Goal: Task Accomplishment & Management: Manage account settings

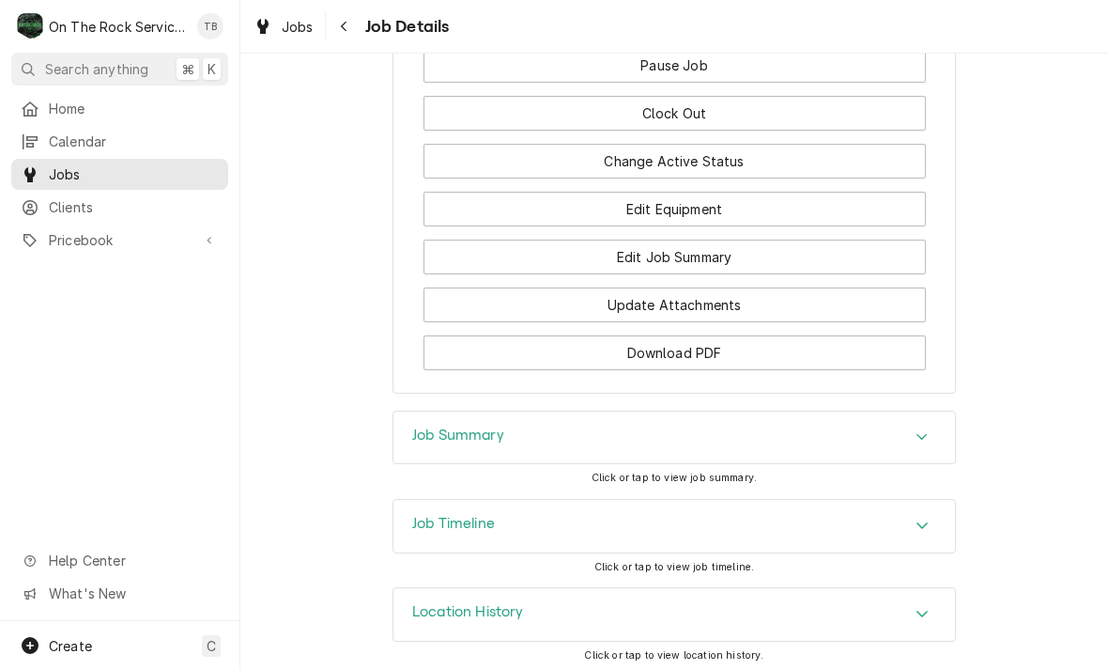
scroll to position [2053, 0]
click at [948, 423] on div "Job Summary" at bounding box center [674, 438] width 562 height 53
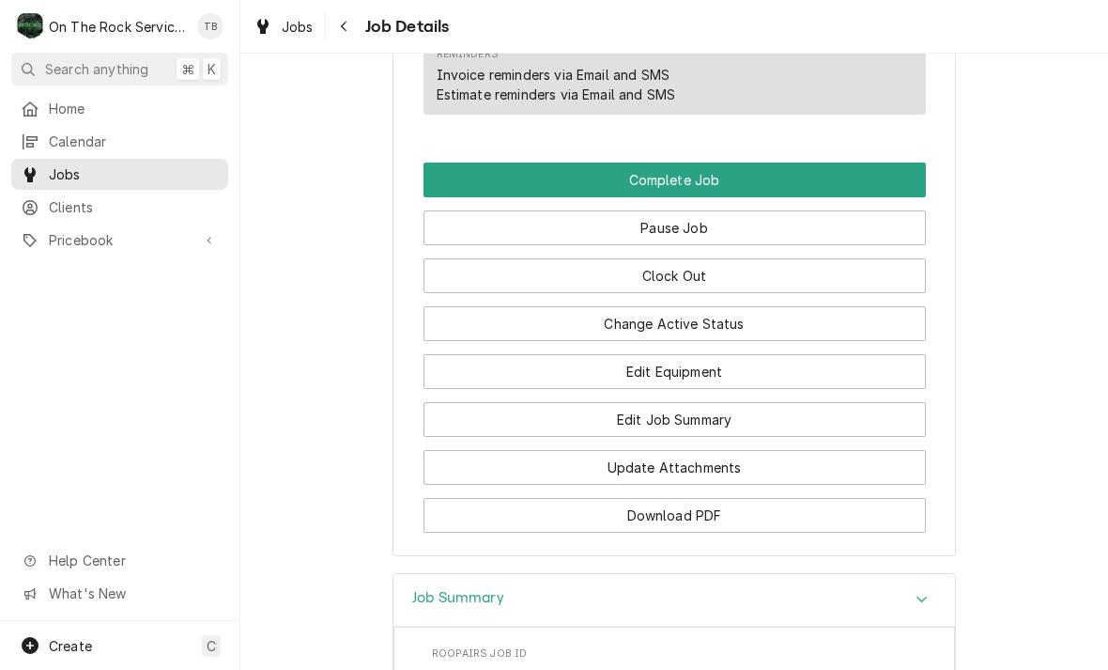
scroll to position [1919, 0]
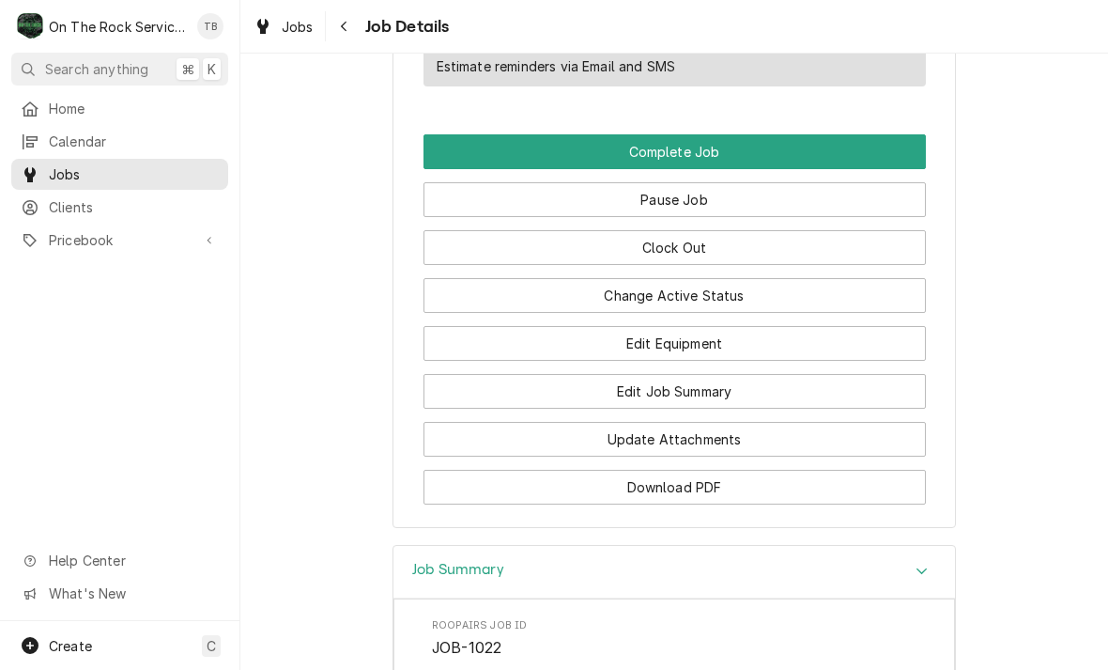
click at [742, 334] on button "Edit Equipment" at bounding box center [674, 343] width 502 height 35
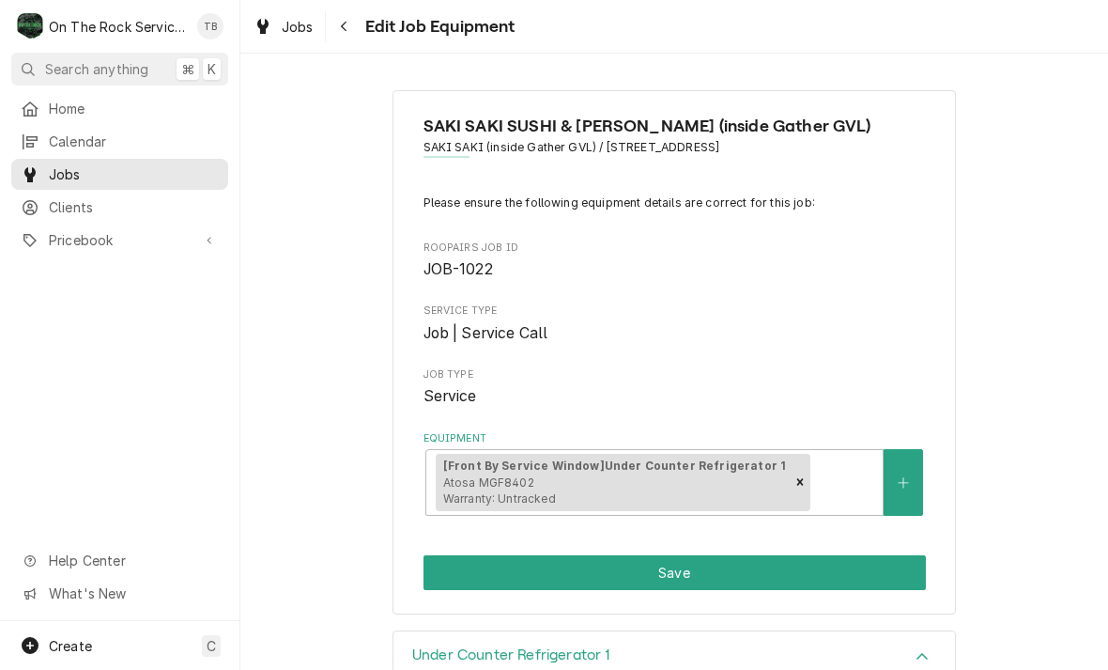
click at [781, 559] on button "Save" at bounding box center [674, 572] width 502 height 35
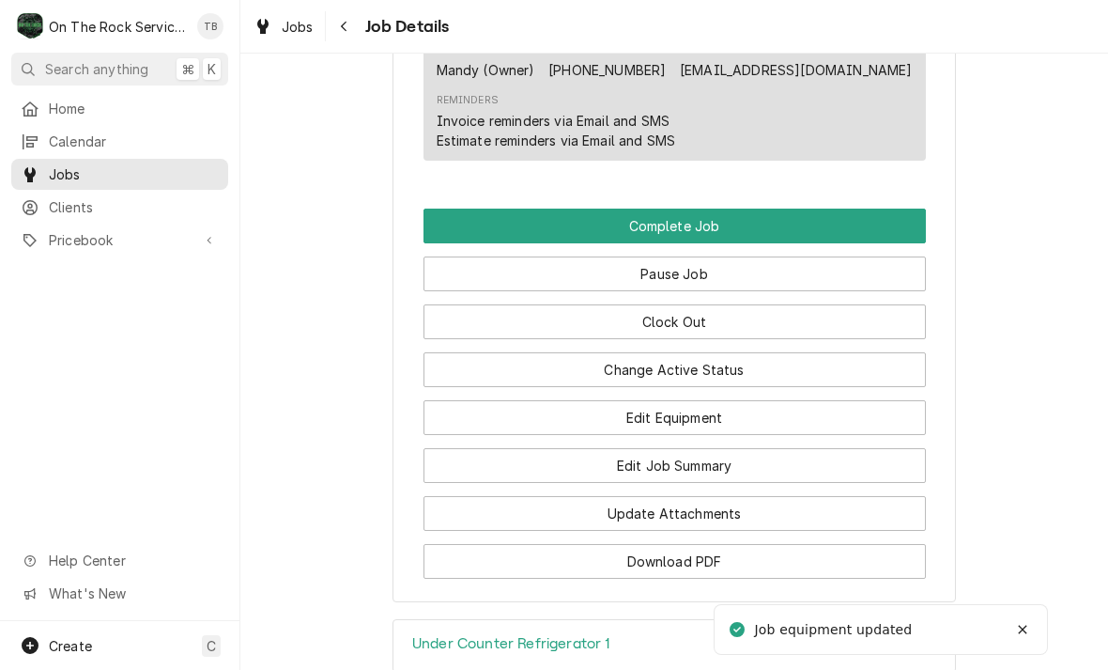
scroll to position [1851, 0]
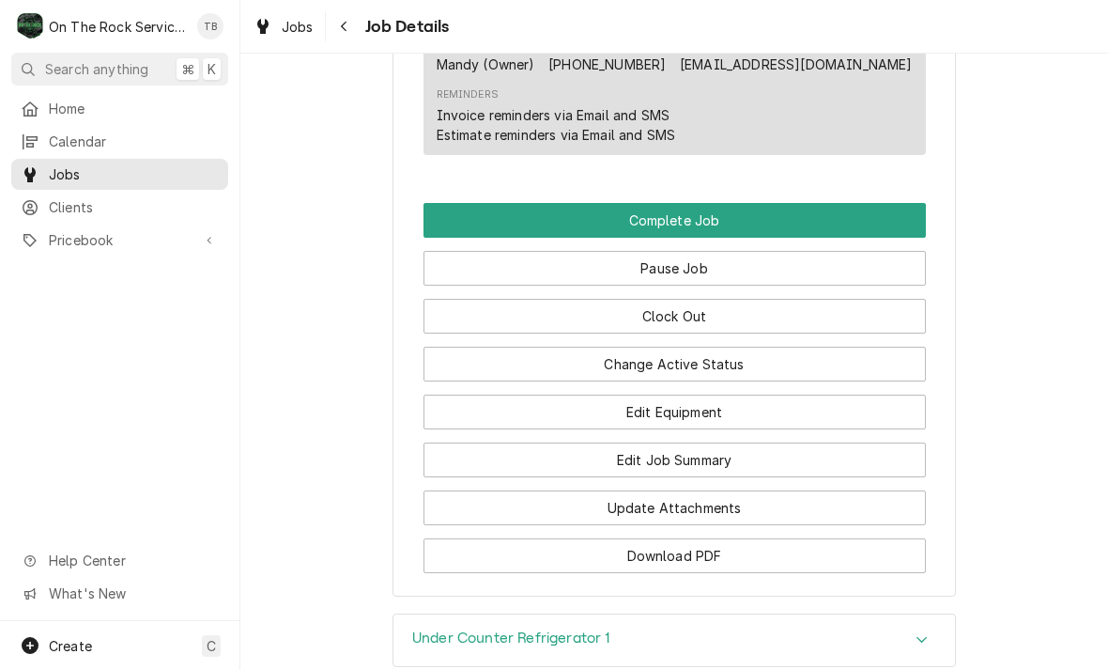
click at [773, 455] on button "Edit Job Summary" at bounding box center [674, 459] width 502 height 35
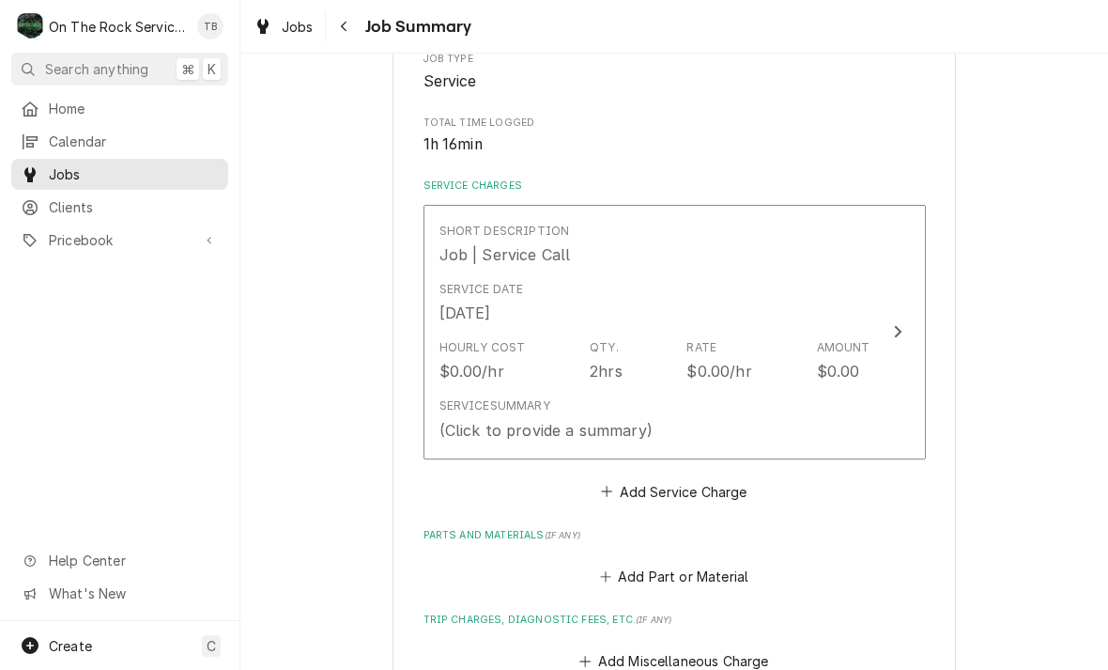
click at [781, 416] on div "Service Summary (Click to provide a summary)" at bounding box center [654, 419] width 431 height 58
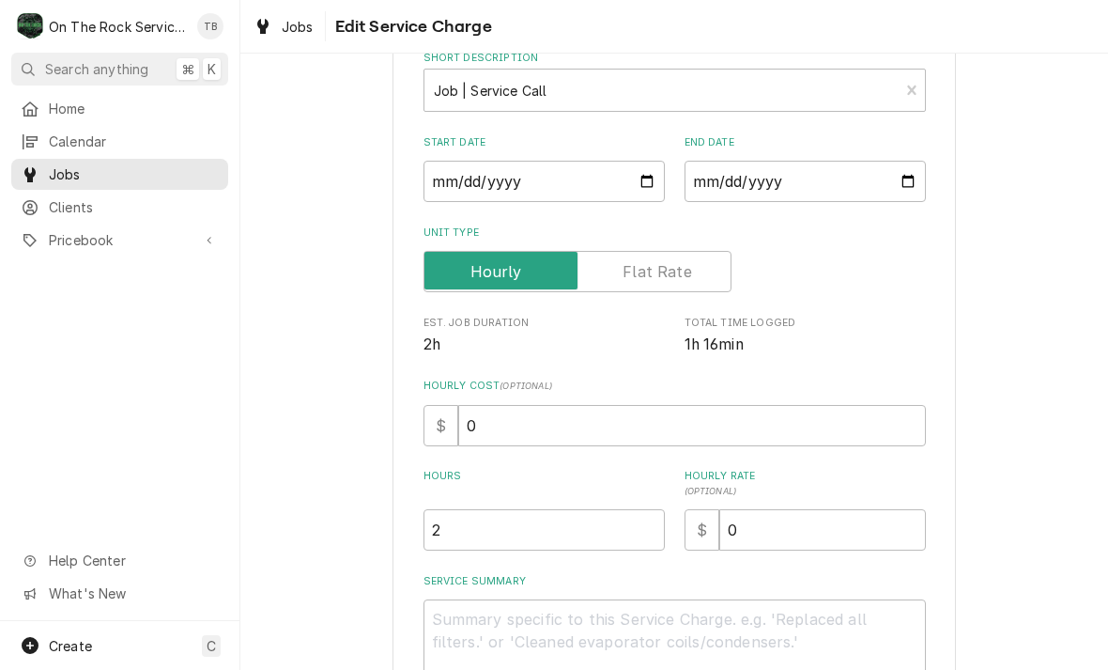
scroll to position [111, 0]
click at [487, 546] on input "2" at bounding box center [543, 527] width 241 height 41
type textarea "x"
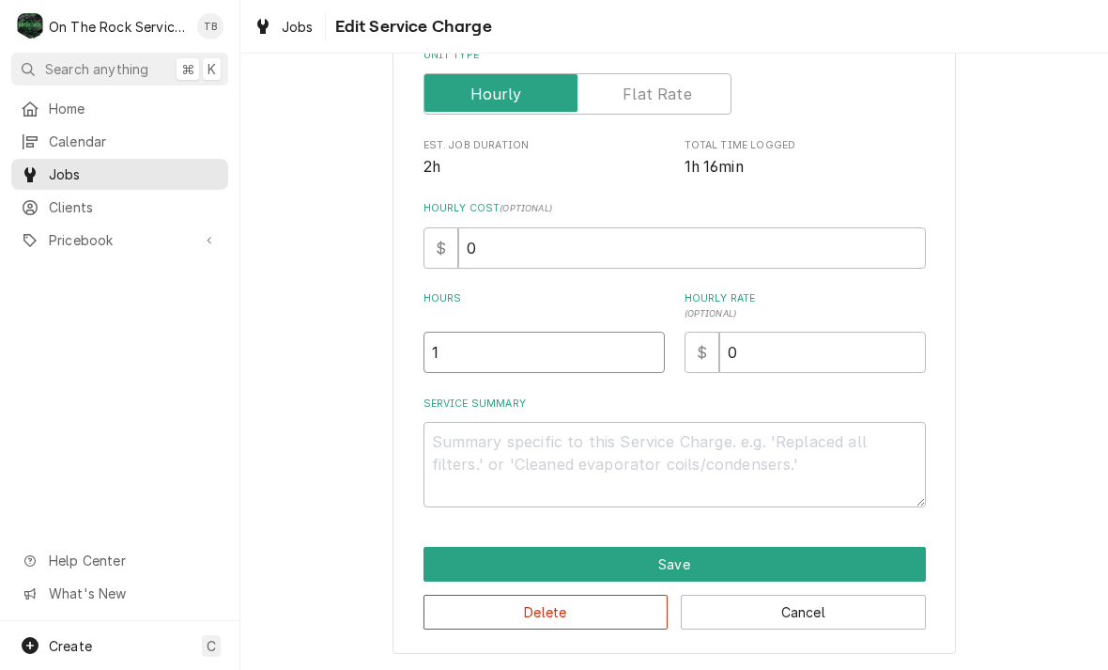
scroll to position [285, 0]
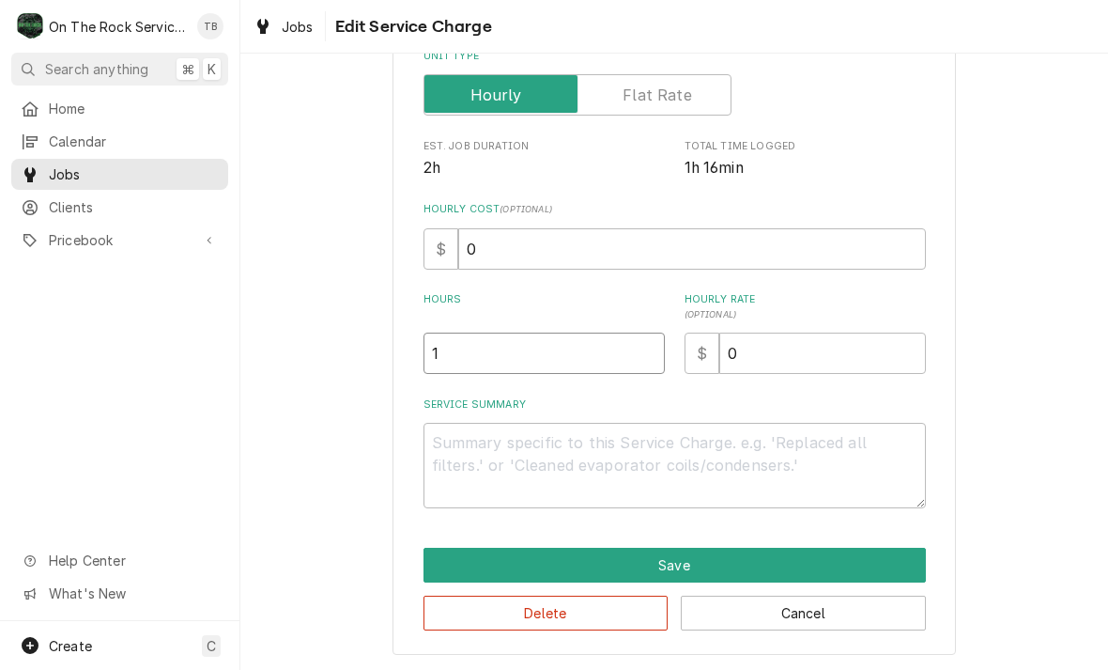
type input "1"
click at [491, 454] on textarea "Service Summary" at bounding box center [674, 465] width 502 height 85
type textarea "x"
type textarea "9"
type textarea "x"
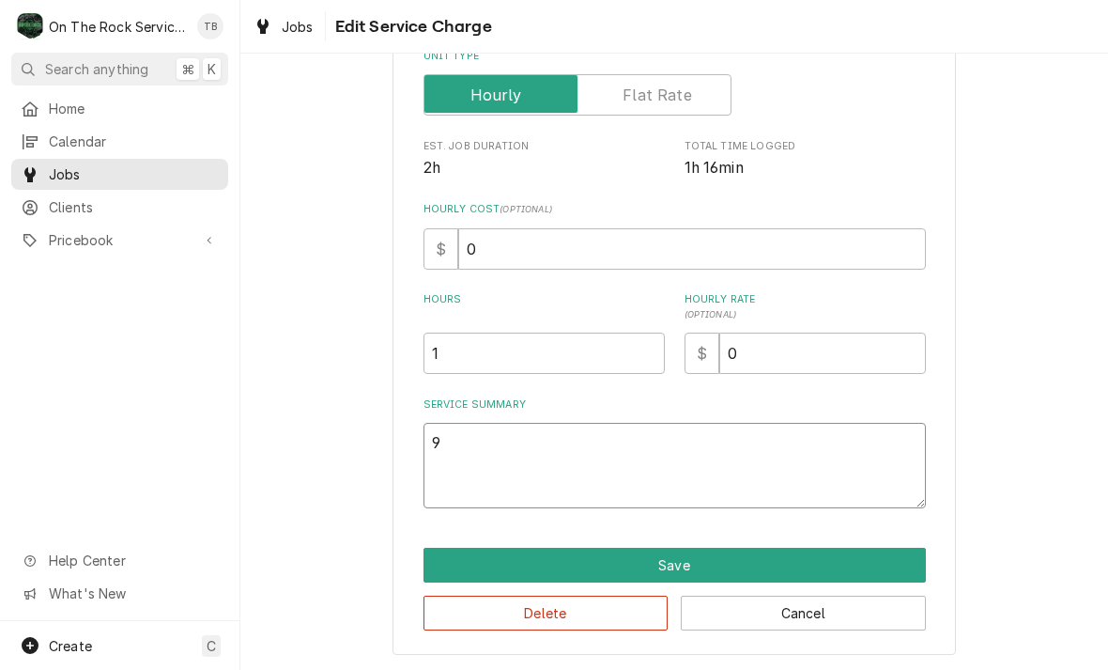
type textarea "9/"
type textarea "x"
type textarea "9/2"
type textarea "x"
type textarea "9/23"
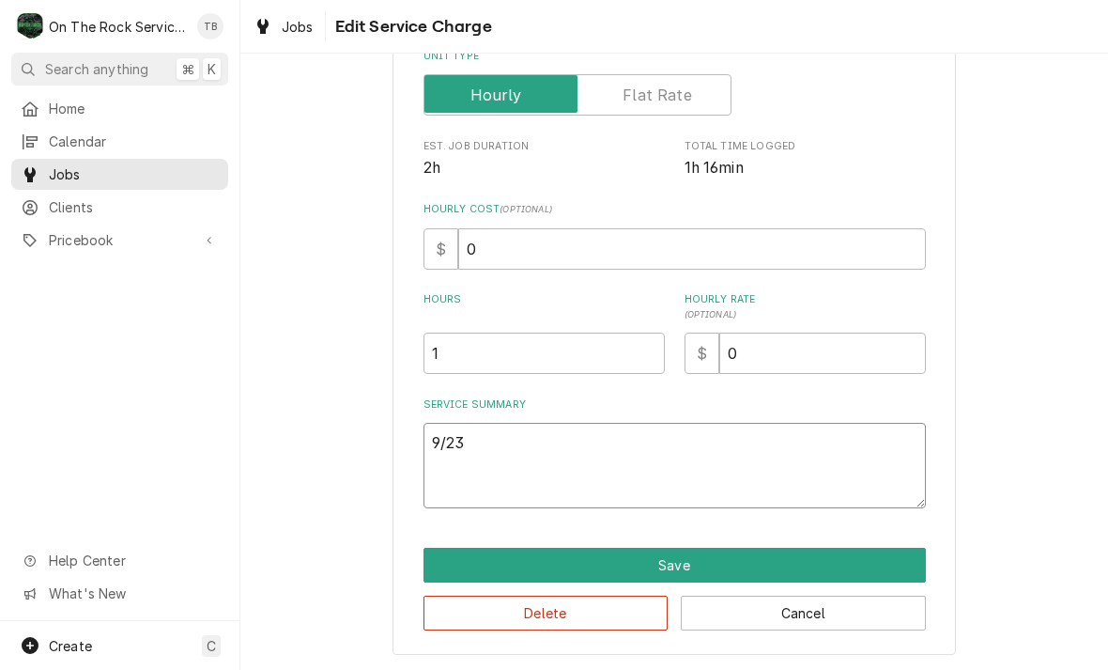
type textarea "x"
type textarea "9/23/"
type textarea "x"
type textarea "9/23/2"
type textarea "x"
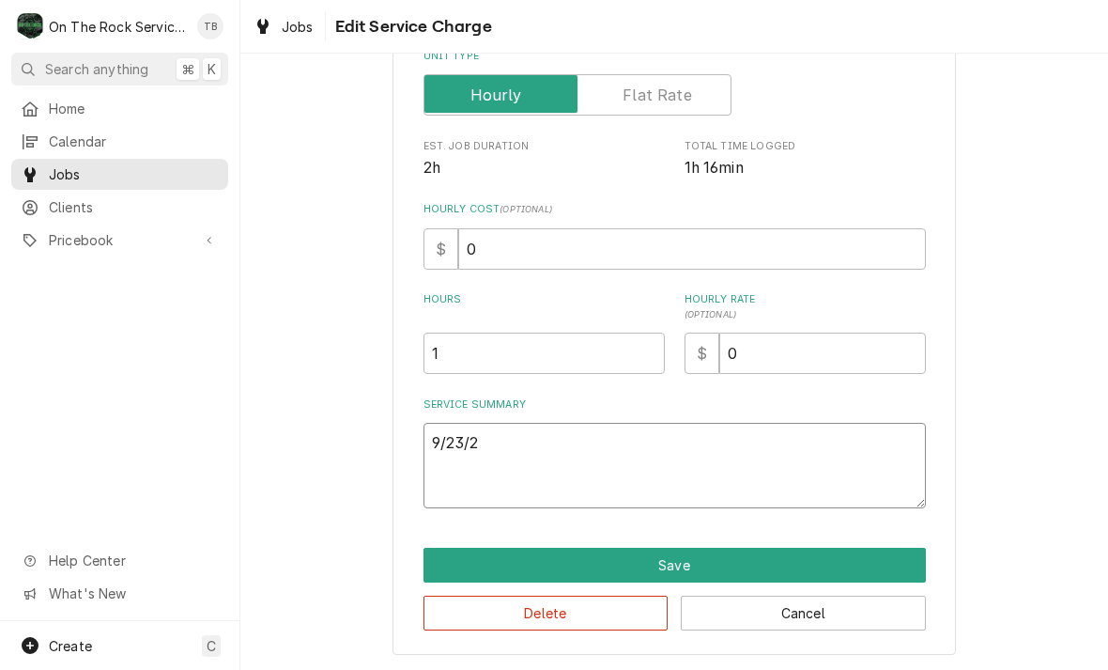
type textarea "9/23/25"
type textarea "x"
type textarea "9/23/25"
type textarea "x"
type textarea "9/23/25 t"
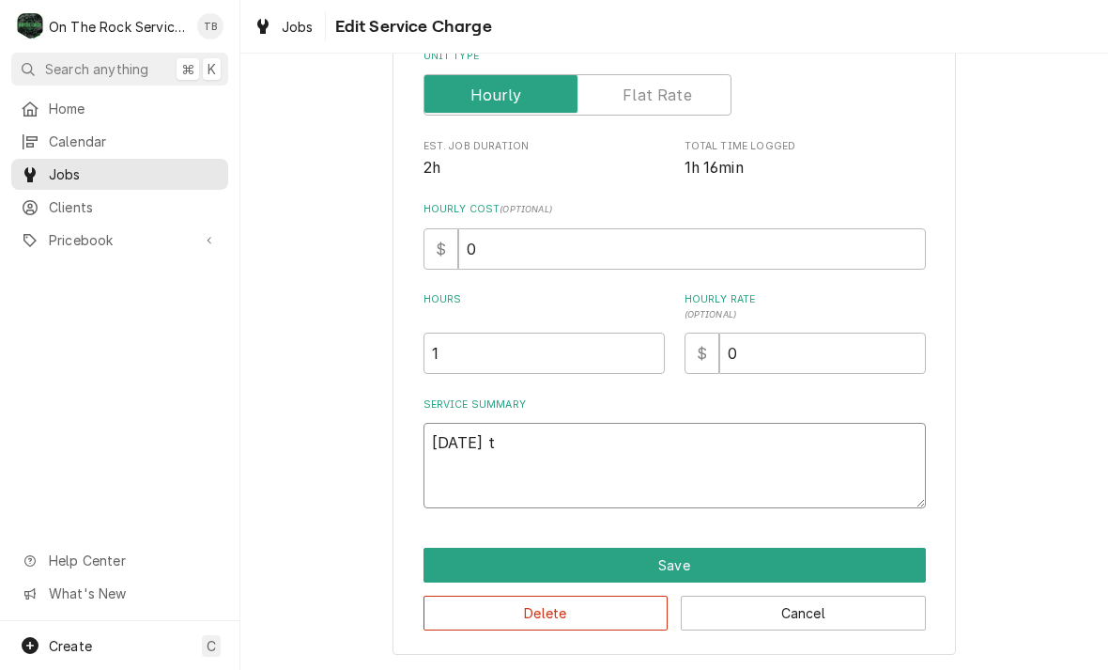
type textarea "x"
type textarea "9/23/25 tmb"
type textarea "x"
type textarea "9/23/25 tmb"
type textarea "x"
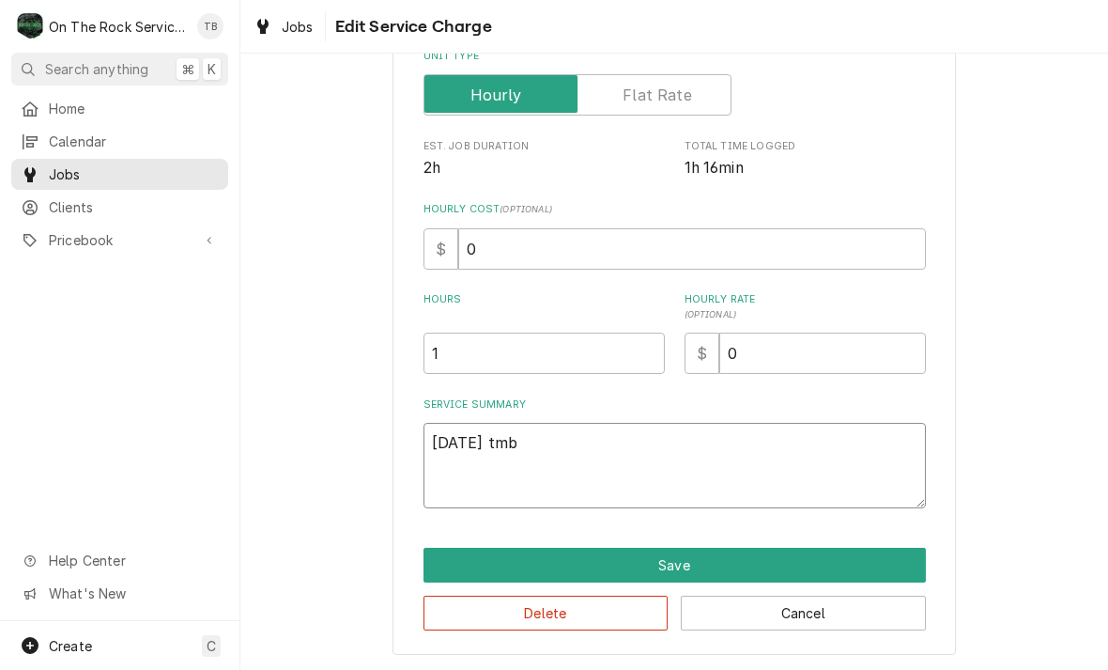
type textarea "9/23/25 tmb p"
type textarea "x"
type textarea "9/23/25 tmb pr"
type textarea "x"
type textarea "9/23/25 tmb pro"
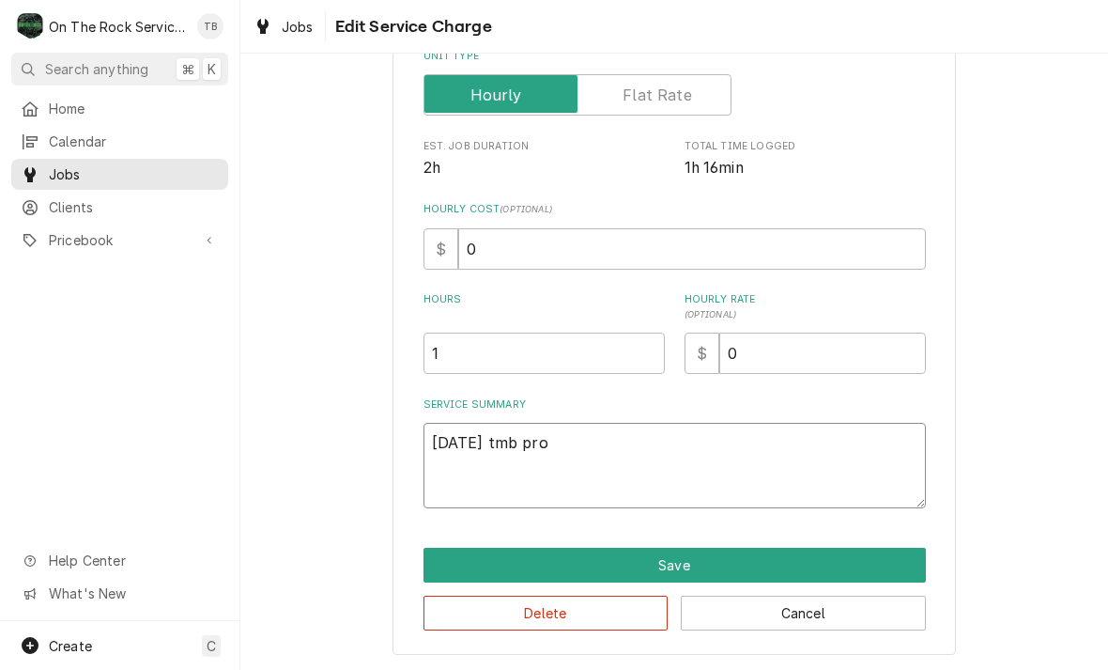
type textarea "x"
type textarea "9/23/25 tmb prov"
type textarea "x"
type textarea "9/23/25 tmb provi"
type textarea "x"
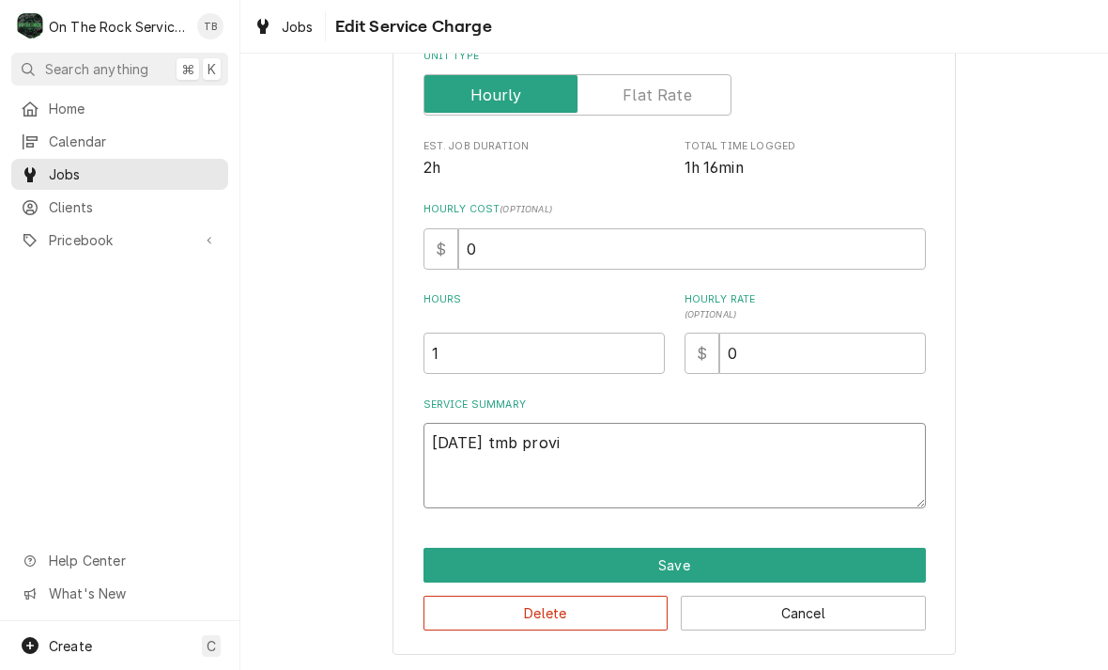
type textarea "9/23/25 tmb provid"
type textarea "x"
type textarea "9/23/25 tmb provide"
type textarea "x"
type textarea "9/23/25 tmb provide s"
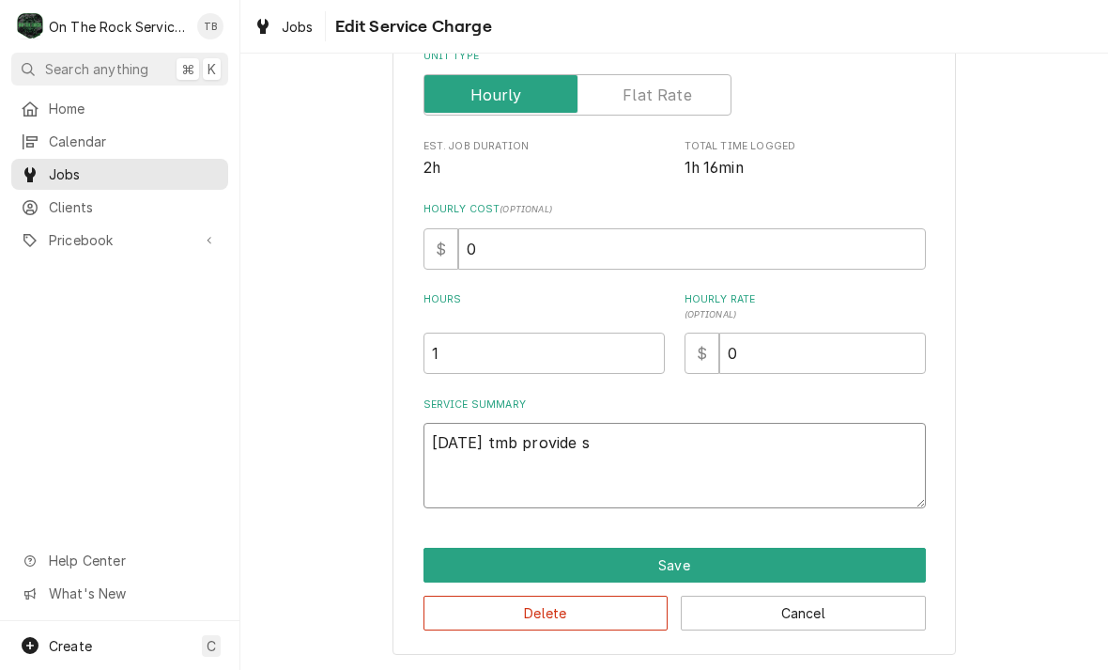
type textarea "x"
type textarea "9/23/25 tmb provide ser"
type textarea "x"
type textarea "9/23/25 tmb provide serv"
type textarea "x"
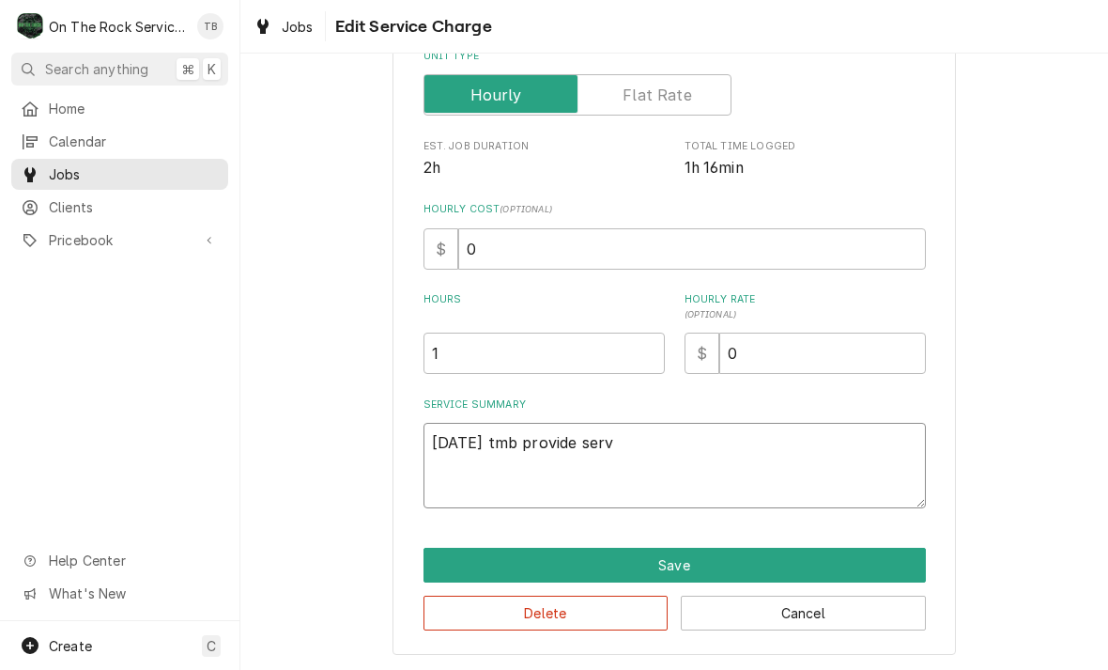
type textarea "9/23/25 tmb provide servi"
type textarea "x"
type textarea "9/23/25 tmb provide servie"
type textarea "x"
type textarea "9/23/25 tmb provide service"
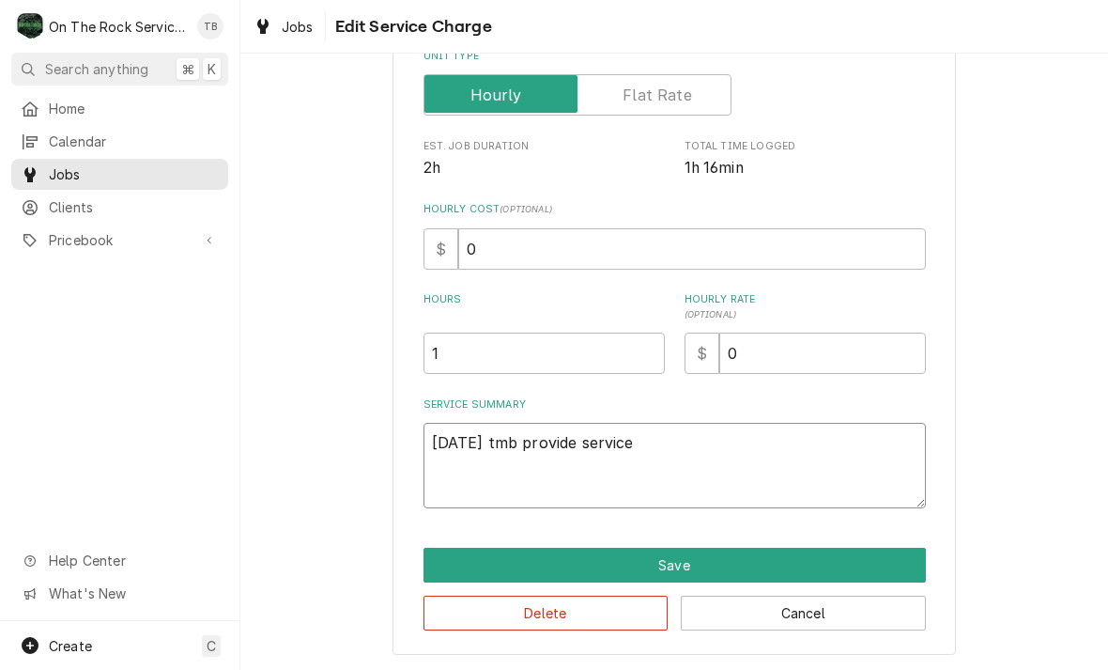
type textarea "x"
type textarea "9/23/25 tmb provide service"
type textarea "x"
type textarea "9/23/25 tmb provide service p"
type textarea "x"
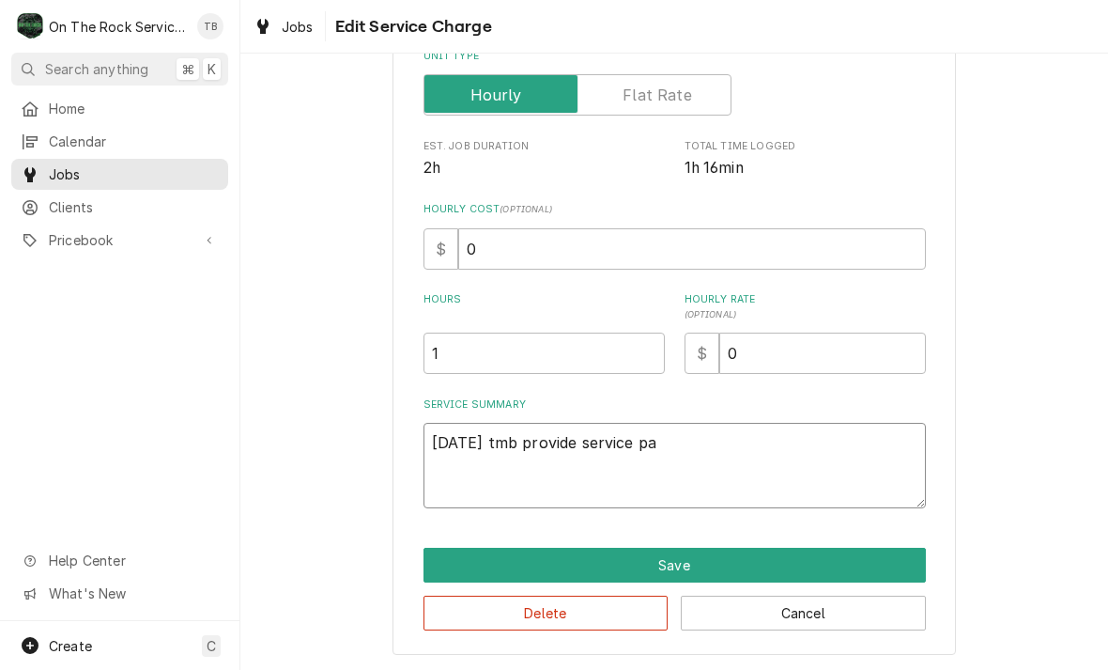
type textarea "9/23/25 tmb provide service par"
type textarea "x"
type textarea "9/23/25 tmb provide service part"
type textarea "x"
type textarea "9/23/25 tmb provide service parts"
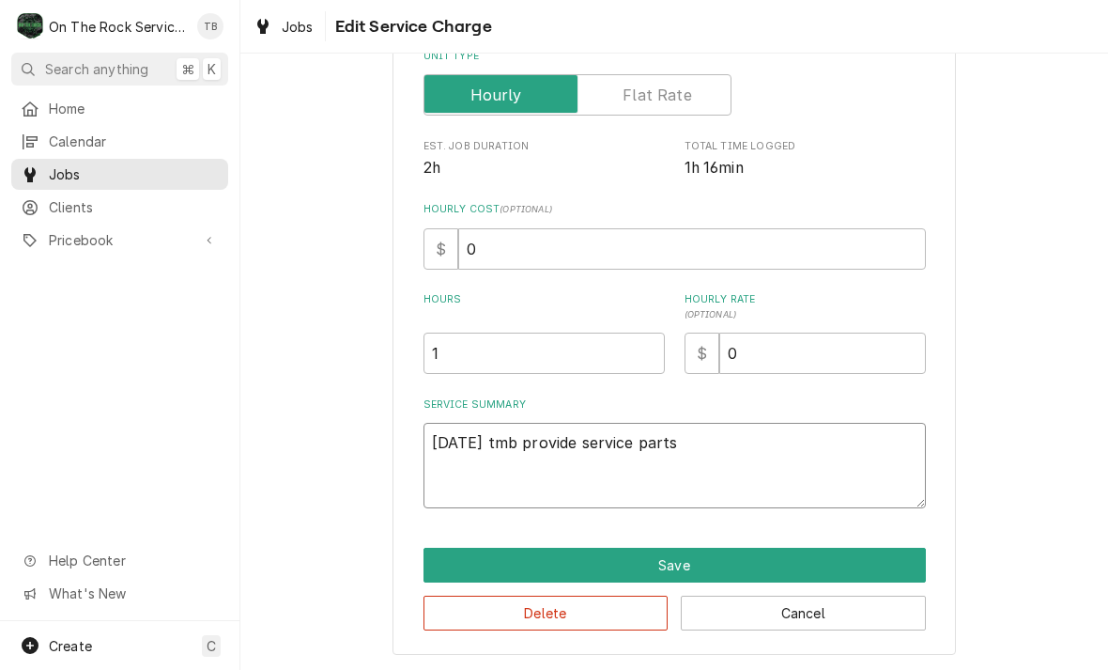
type textarea "x"
type textarea "9/23/25 tmb provide service parts"
type textarea "x"
type textarea "9/23/25 tmb provide service parts a"
type textarea "x"
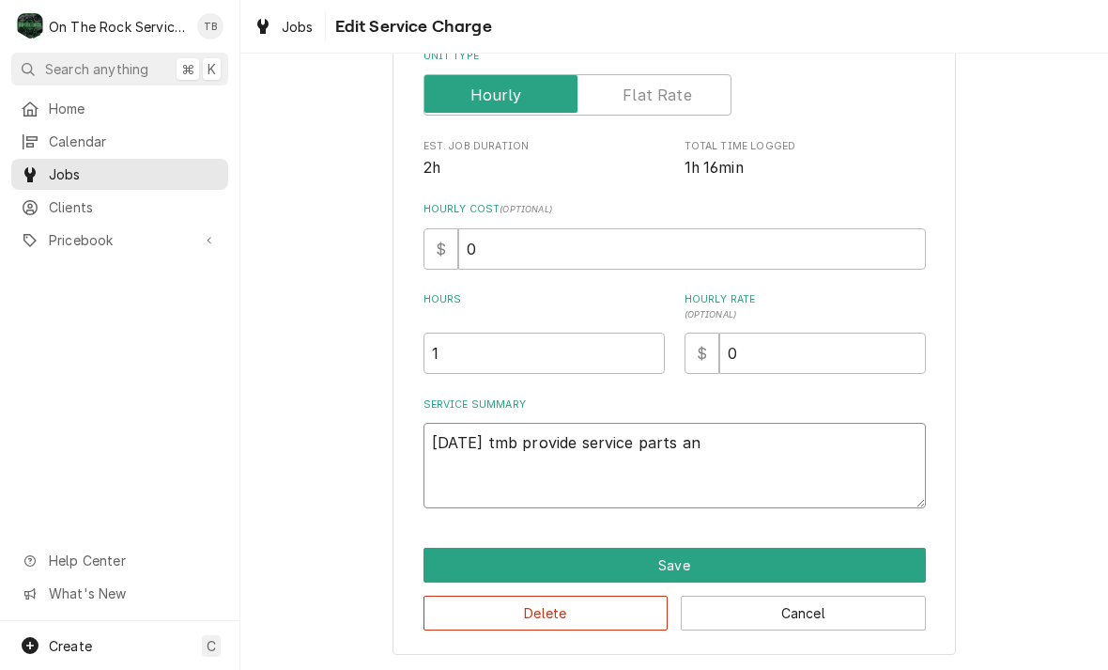
type textarea "9/23/25 tmb provide service parts and"
type textarea "x"
type textarea "9/23/25 tmb provide service parts and"
type textarea "x"
type textarea "9/23/25 tmb provide service parts and a"
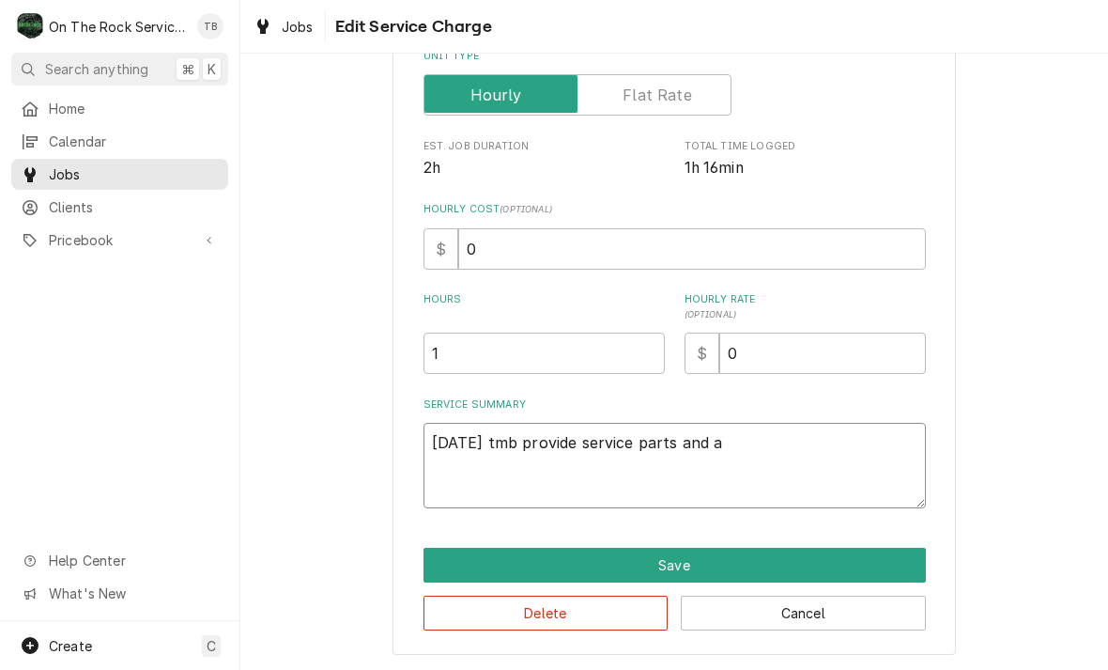
type textarea "x"
type textarea "9/23/25 tmb provide service parts and ab"
type textarea "x"
type textarea "9/23/25 tmb provide service parts and abl"
type textarea "x"
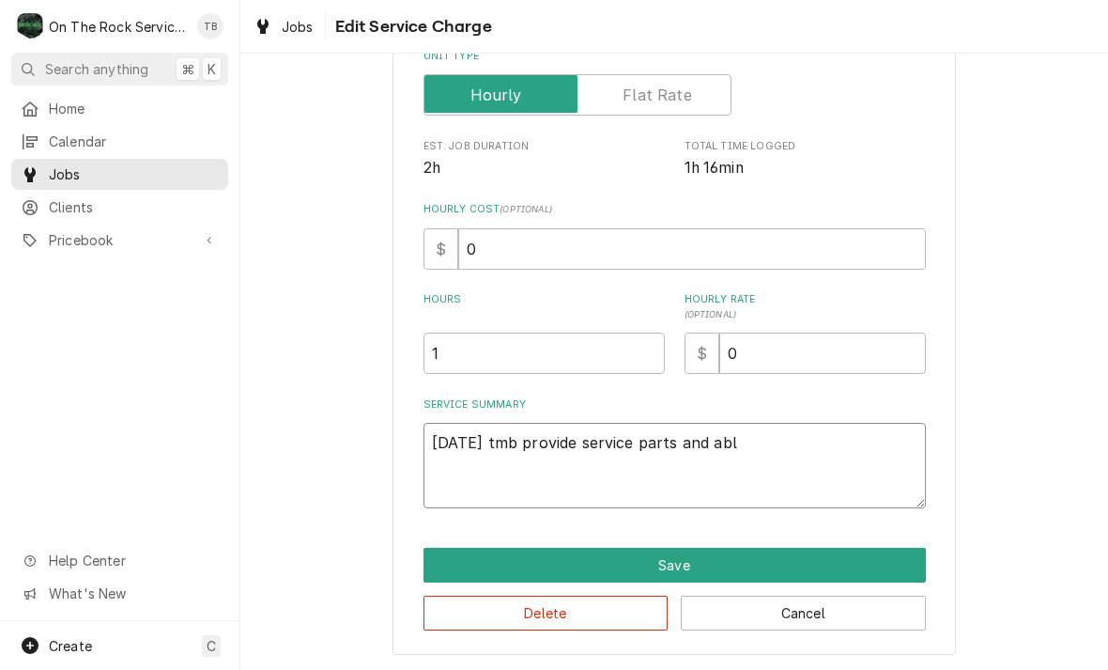
type textarea "9/23/25 tmb provide service parts and ab"
type textarea "x"
type textarea "9/23/25 tmb provide service parts and a"
type textarea "x"
type textarea "9/23/25 tmb provide service parts and"
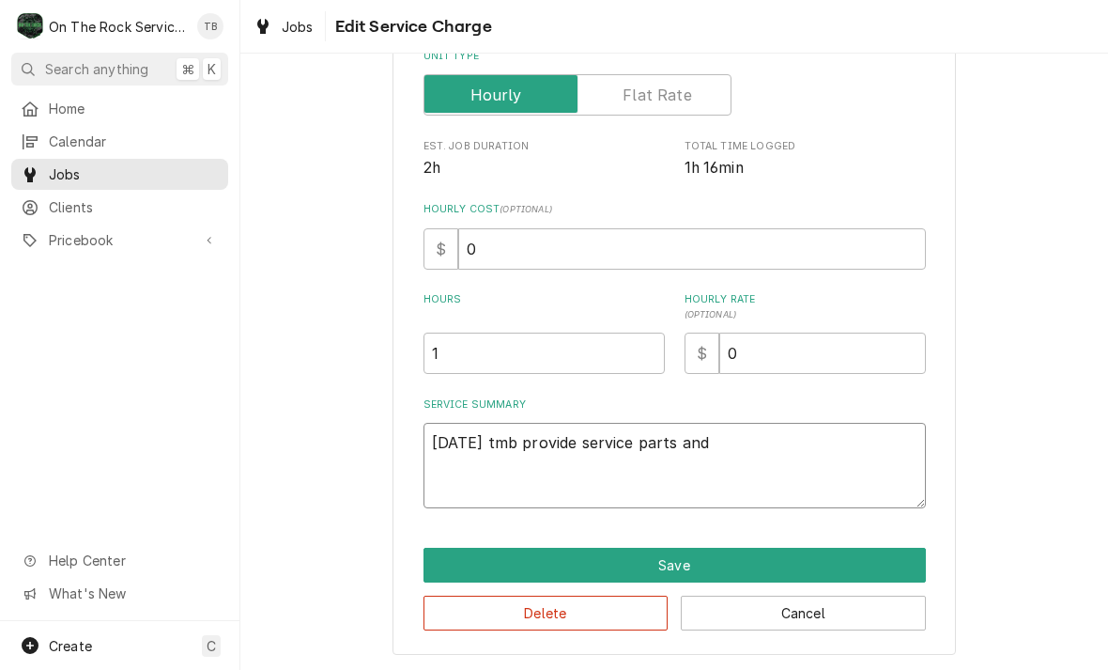
type textarea "x"
type textarea "9/23/25 tmb provide service parts and l"
type textarea "x"
type textarea "9/23/25 tmb provide service parts and la"
type textarea "x"
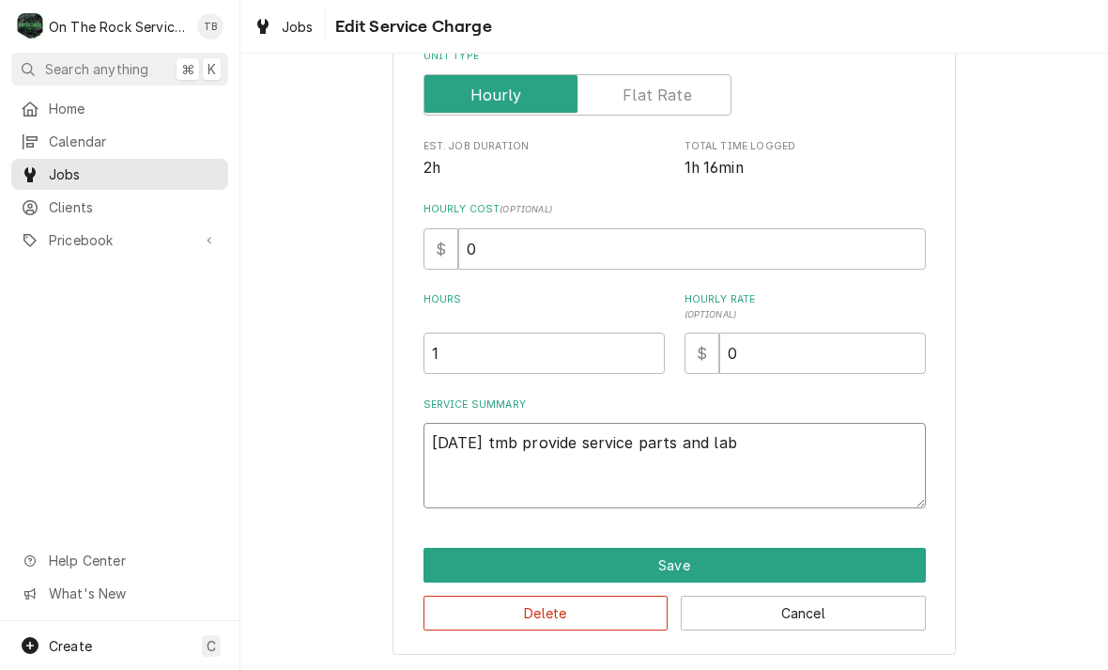
type textarea "9/23/25 tmb provide service parts and labr"
type textarea "x"
type textarea "9/23/25 tmb provide service parts and labro"
type textarea "x"
type textarea "9/23/25 tmb provide service parts and labor"
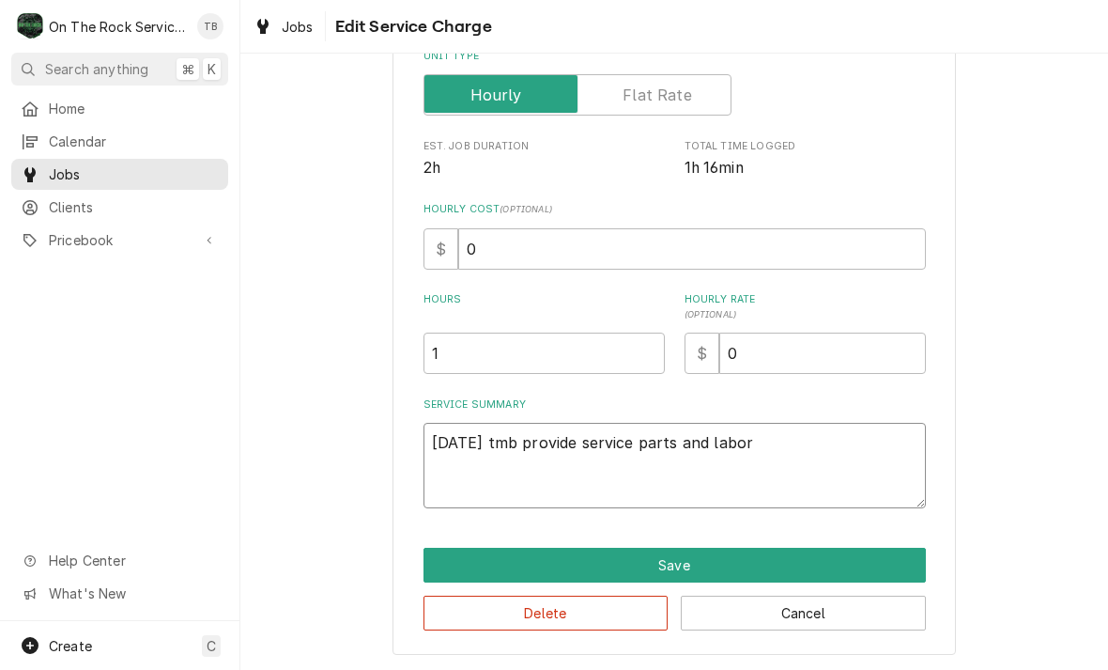
type textarea "x"
type textarea "9/23/25 tmb provide service parts and labor"
type textarea "x"
type textarea "9/23/25 tmb provide service parts and labor t"
type textarea "x"
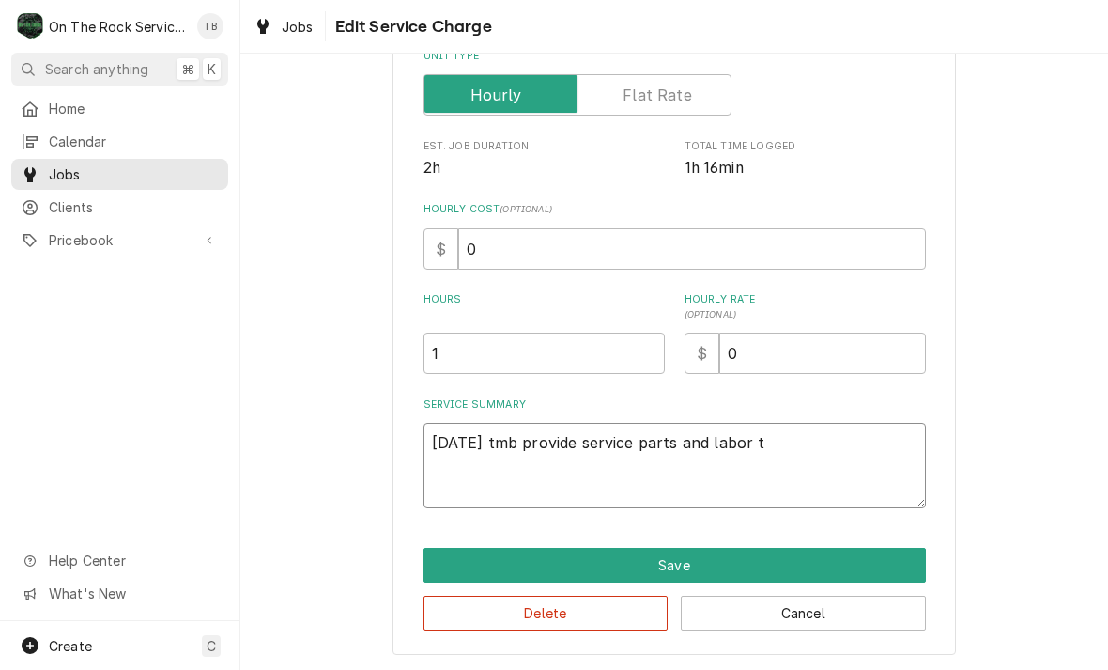
type textarea "9/23/25 tmb provide service parts and labor to"
type textarea "x"
type textarea "9/23/25 tmb provide service parts and labor to d"
type textarea "x"
type textarea "9/23/25 tmb provide service parts and labor to de"
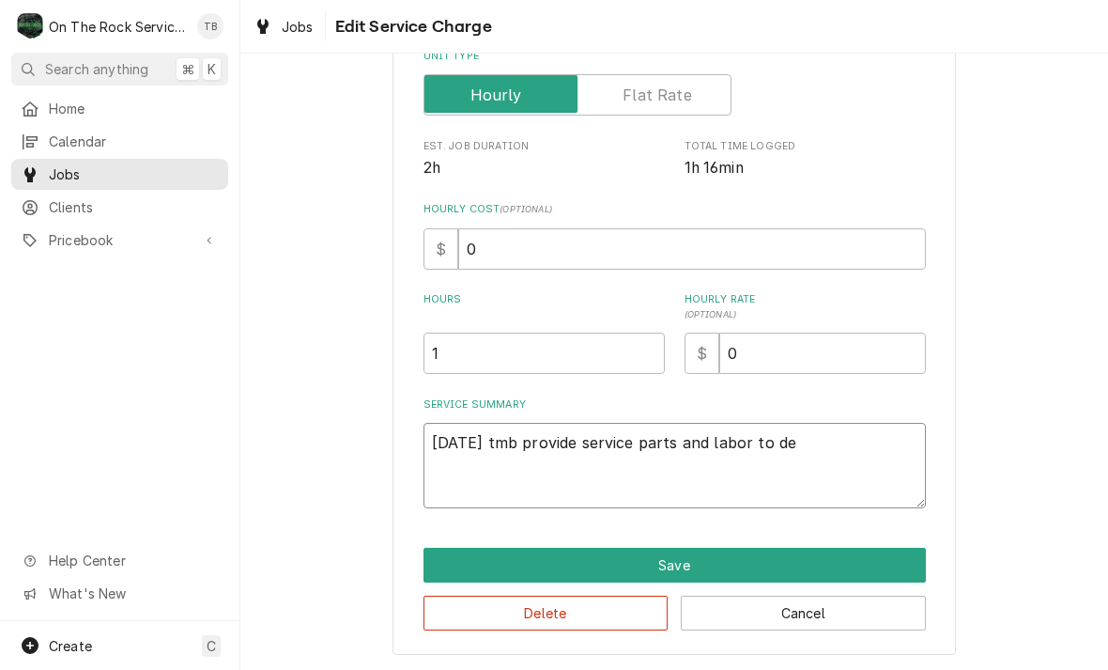
type textarea "x"
type textarea "9/23/25 tmb provide service parts and labor to det"
type textarea "x"
type textarea "9/23/25 tmb provide service parts and labor to dete"
type textarea "x"
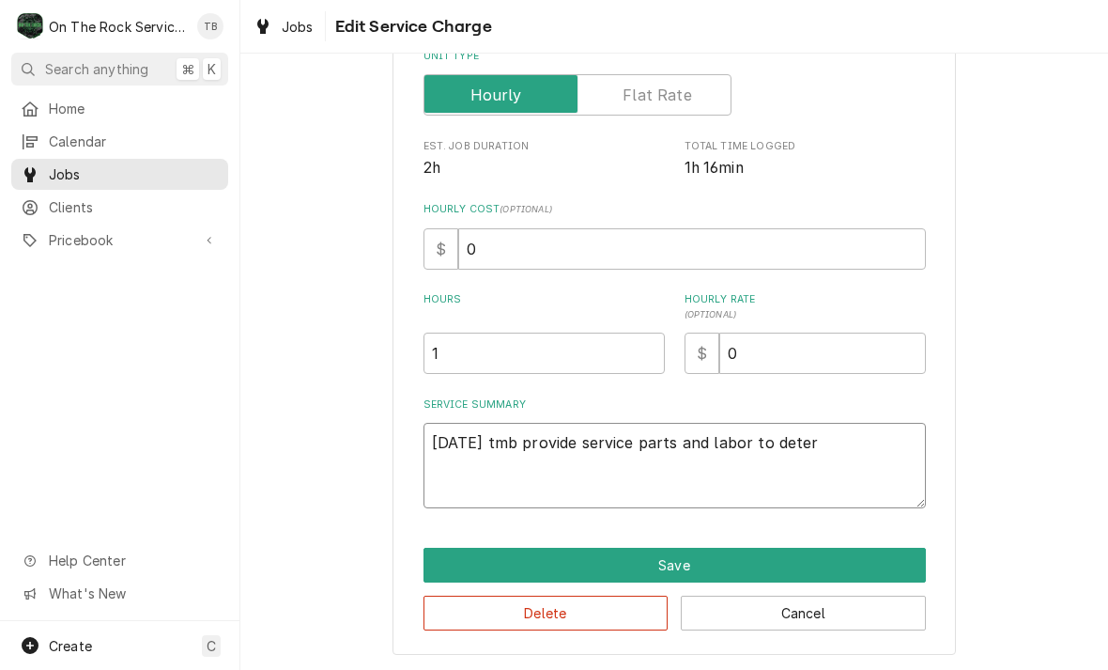
type textarea "9/23/25 tmb provide service parts and labor to determ"
type textarea "x"
type textarea "9/23/25 tmb provide service parts and labor to determi"
type textarea "x"
type textarea "9/23/25 tmb provide service parts and labor to determin"
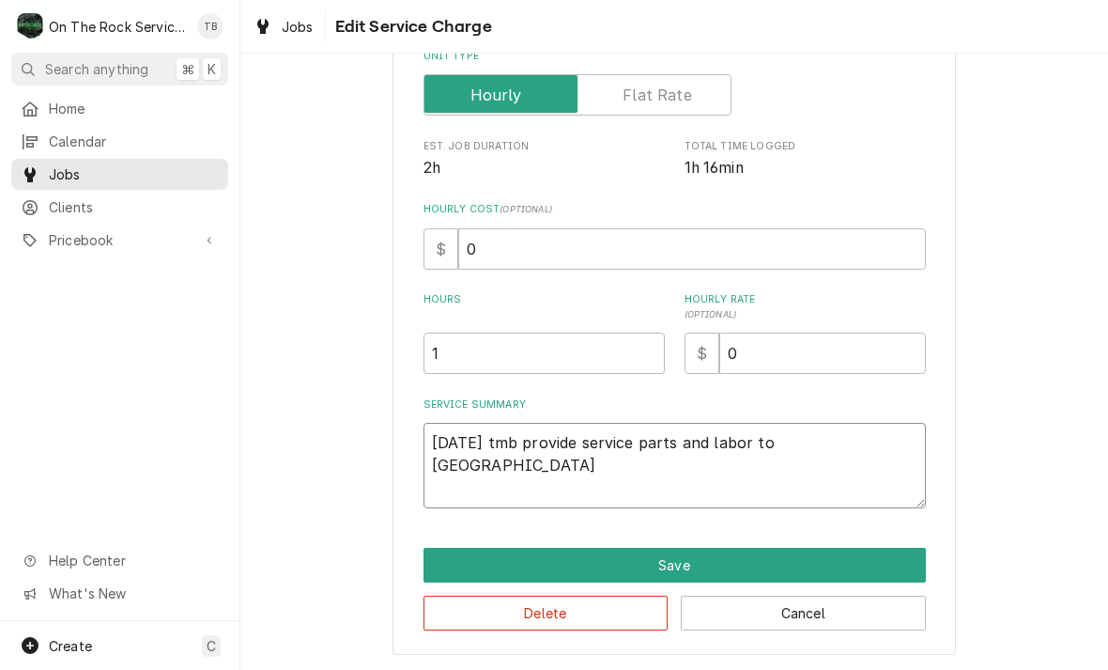
type textarea "x"
type textarea "9/23/25 tmb provide service parts and labor to determine"
type textarea "x"
type textarea "9/23/25 tmb provide service parts and labor to determine"
type textarea "x"
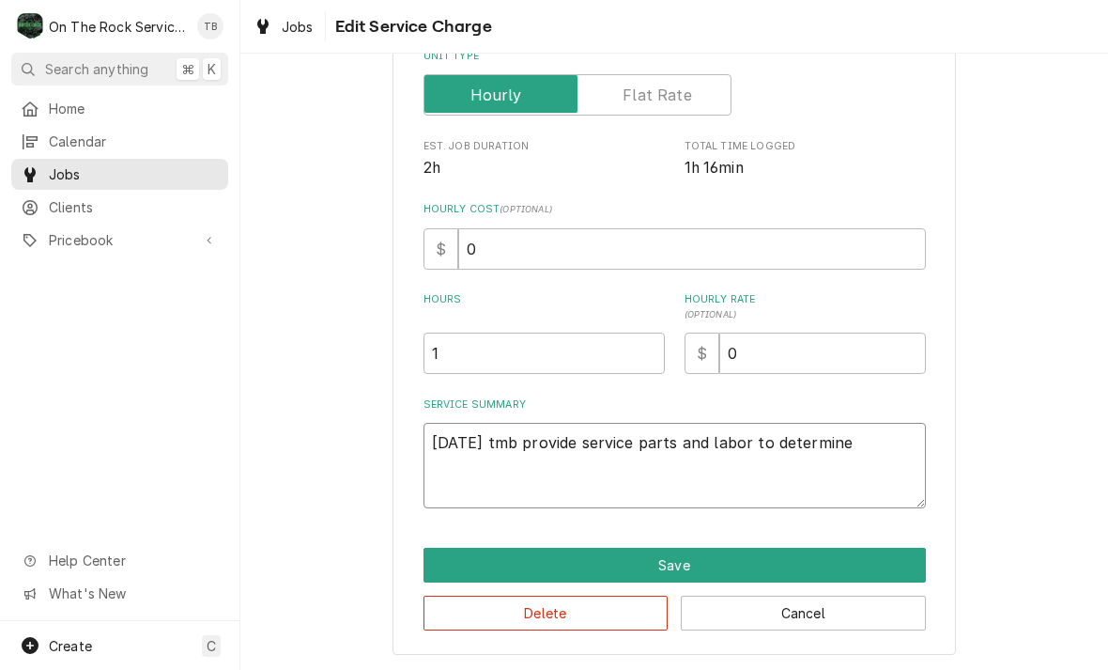
type textarea "9/23/25 tmb provide service parts and labor to determine t"
type textarea "x"
type textarea "9/23/25 tmb provide service parts and labor to determine th"
type textarea "x"
type textarea "9/23/25 tmb provide service parts and labor to determine tha"
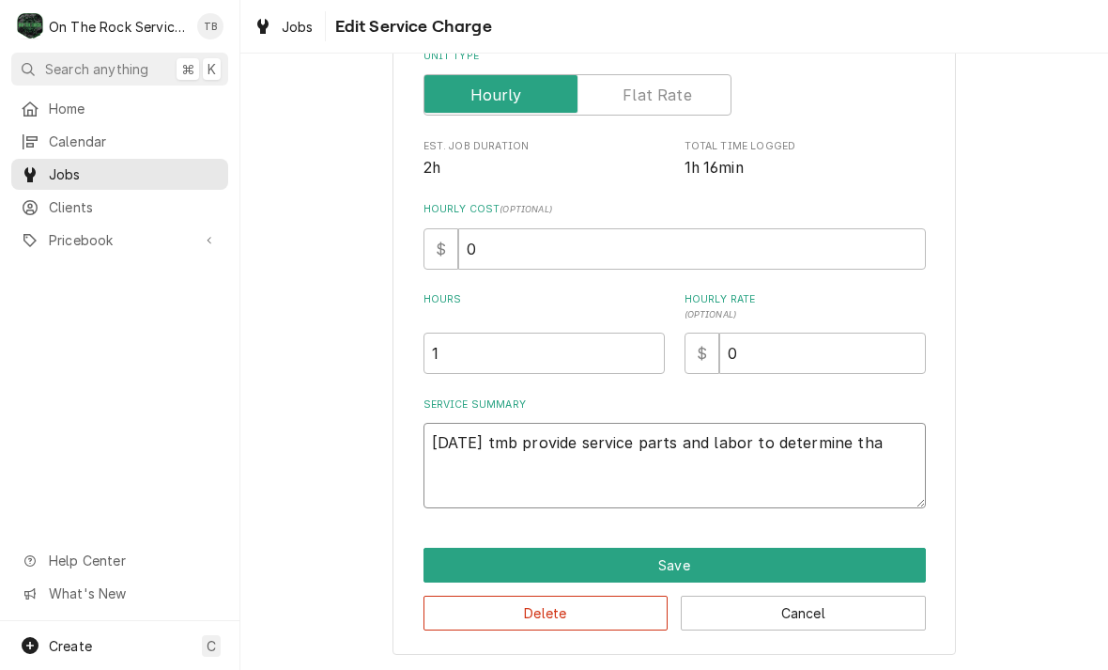
type textarea "x"
type textarea "9/23/25 tmb provide service parts and labor to determine that"
type textarea "x"
type textarea "9/23/25 tmb provide service parts and labor to determine that o"
type textarea "x"
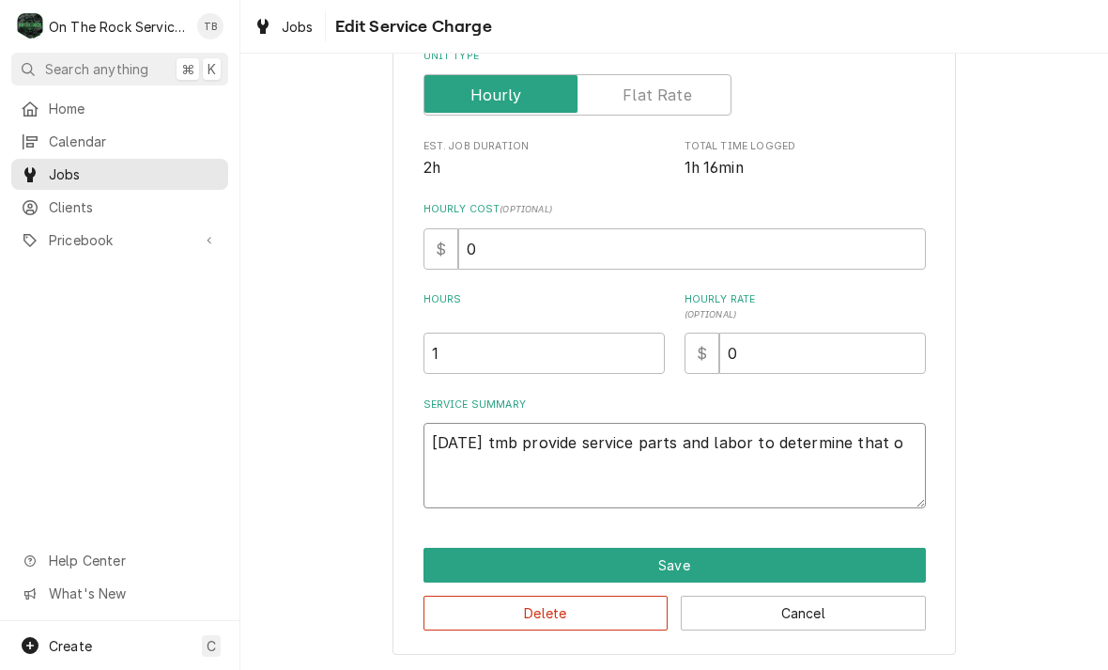
type textarea "9/23/25 tmb provide service parts and labor to determine that on"
type textarea "x"
type textarea "9/23/25 tmb provide service parts and labor to determine that on"
type textarea "x"
type textarea "9/23/25 tmb provide service parts and labor to determine that on u"
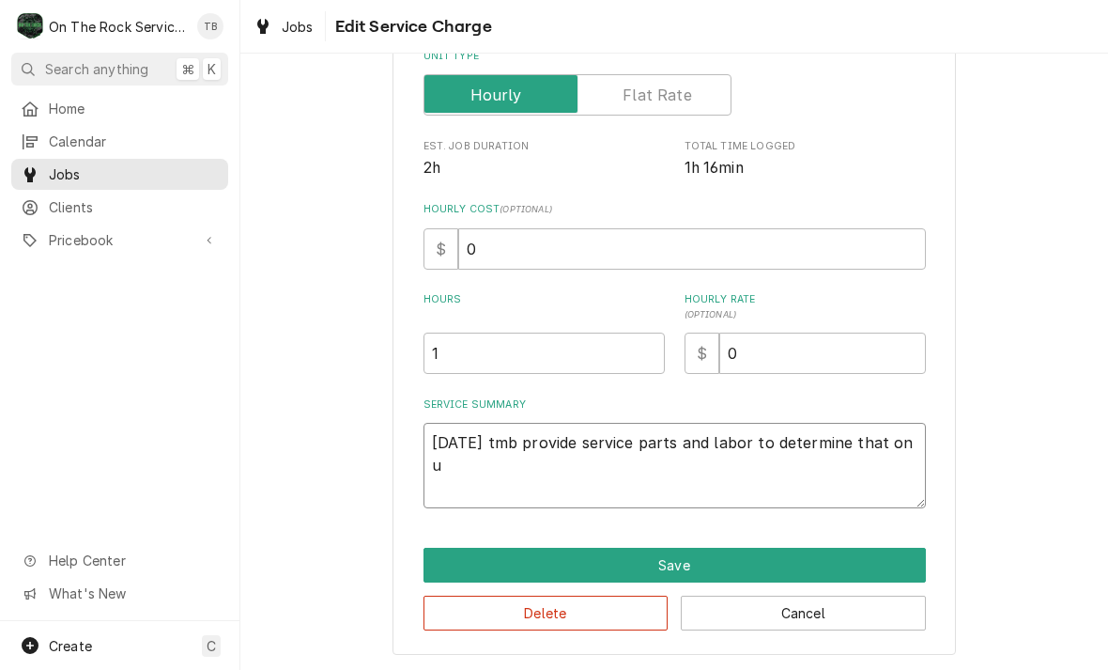
type textarea "x"
type textarea "9/23/25 tmb provide service parts and labor to determine that on un"
type textarea "x"
type textarea "9/23/25 tmb provide service parts and labor to determine that on und"
type textarea "x"
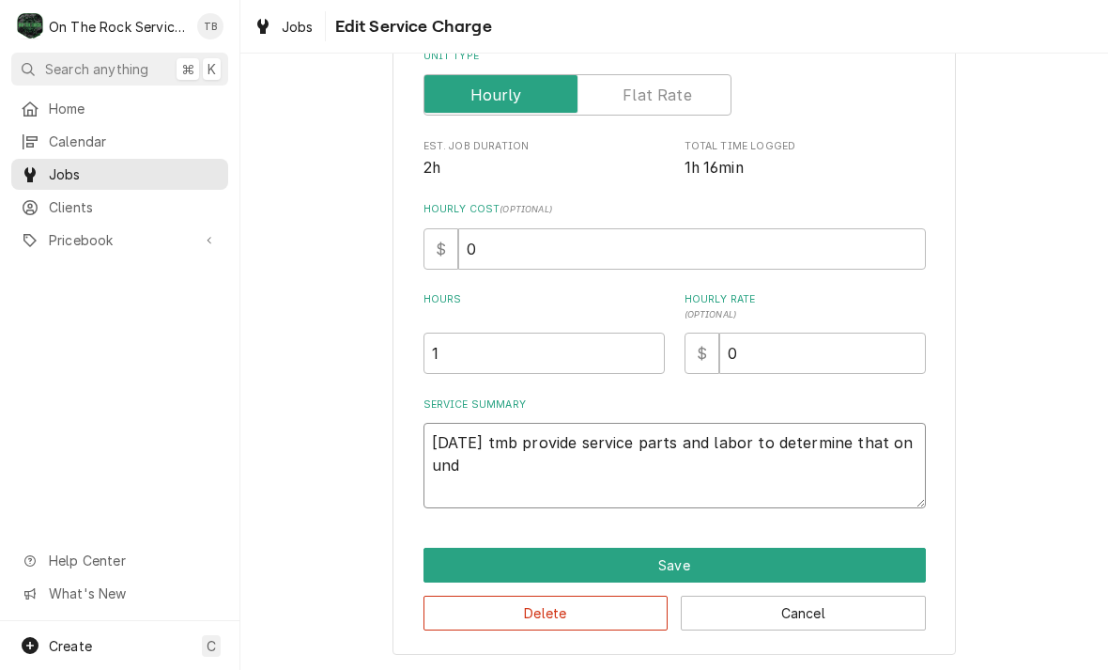
type textarea "9/23/25 tmb provide service parts and labor to determine that on unde"
type textarea "x"
type textarea "9/23/25 tmb provide service parts and labor to determine that on under"
type textarea "x"
type textarea "9/23/25 tmb provide service parts and labor to determine that on underco"
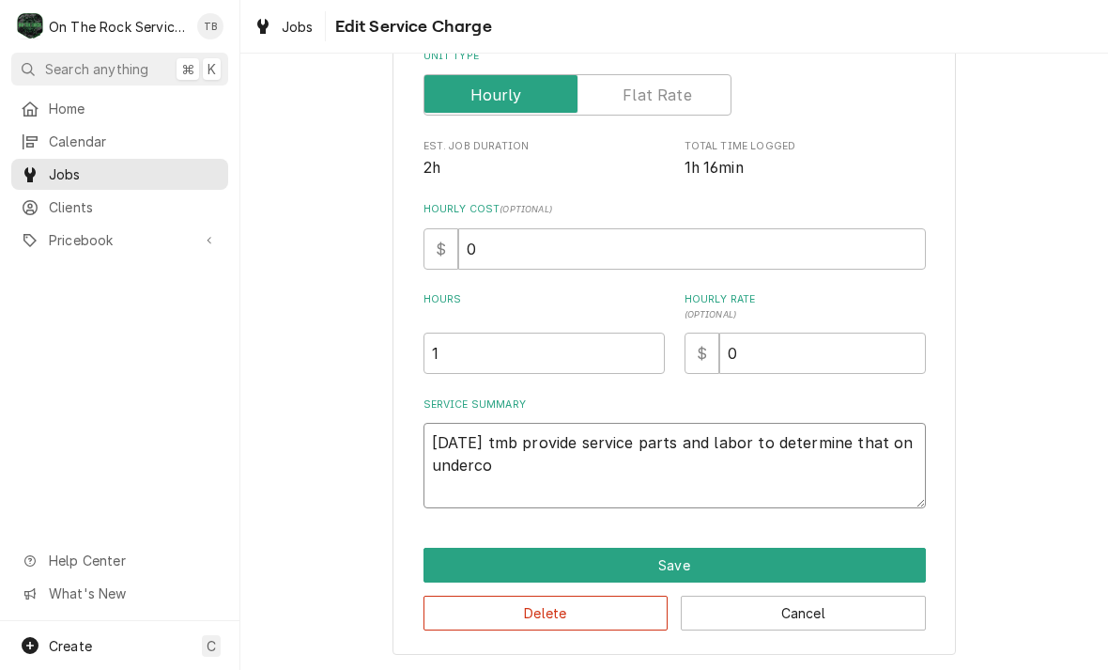
type textarea "x"
type textarea "9/23/25 tmb provide service parts and labor to determine that on undercou"
type textarea "x"
type textarea "9/23/25 tmb provide service parts and labor to determine that on undercoun"
type textarea "x"
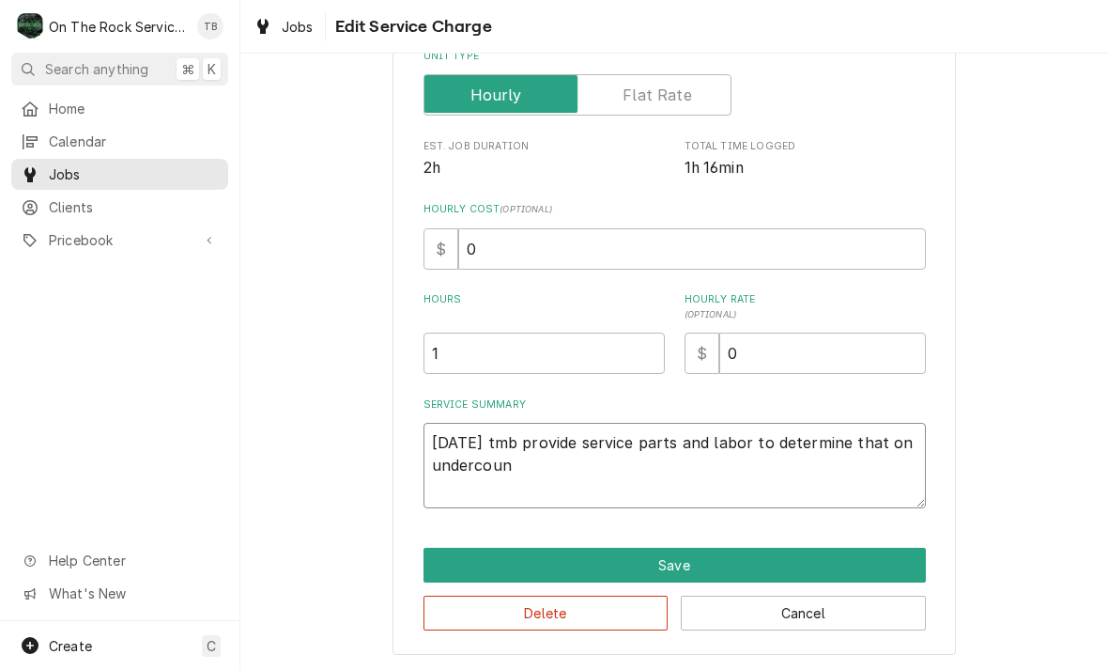
type textarea "9/23/25 tmb provide service parts and labor to determine that on undercount"
type textarea "x"
type textarea "9/23/25 tmb provide service parts and labor to determine that on undercounte"
type textarea "x"
type textarea "9/23/25 tmb provide service parts and labor to determine that on undercounter"
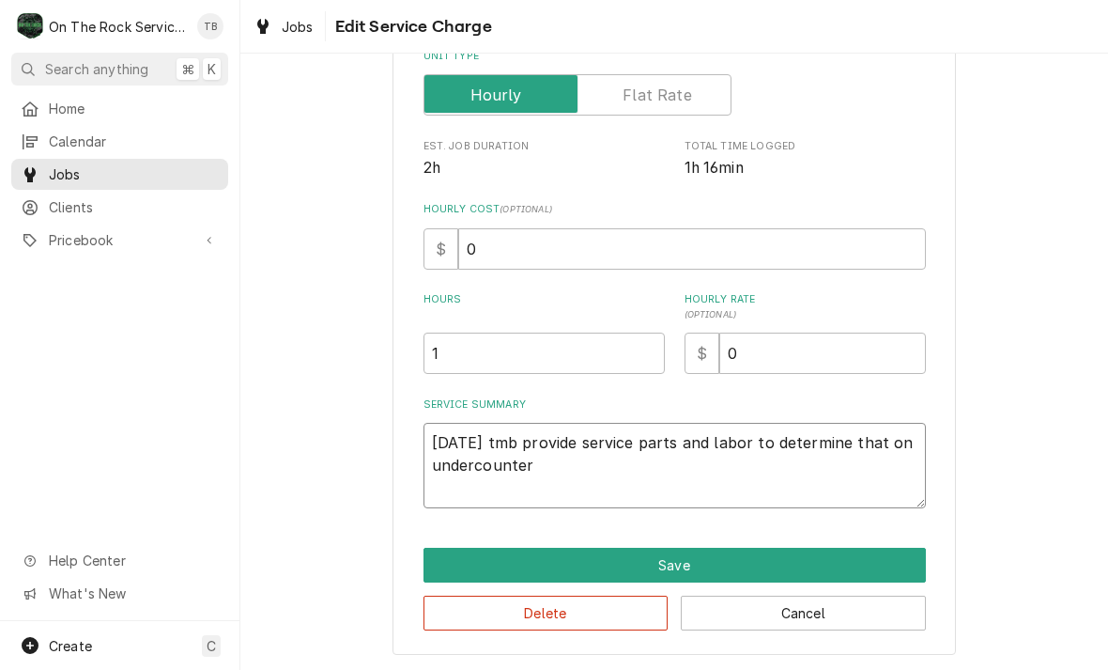
type textarea "x"
type textarea "9/23/25 tmb provide service parts and labor to determine that on under counter"
type textarea "x"
type textarea "9/23/25 tmb provide service parts and labor to determine that on under counter"
type textarea "x"
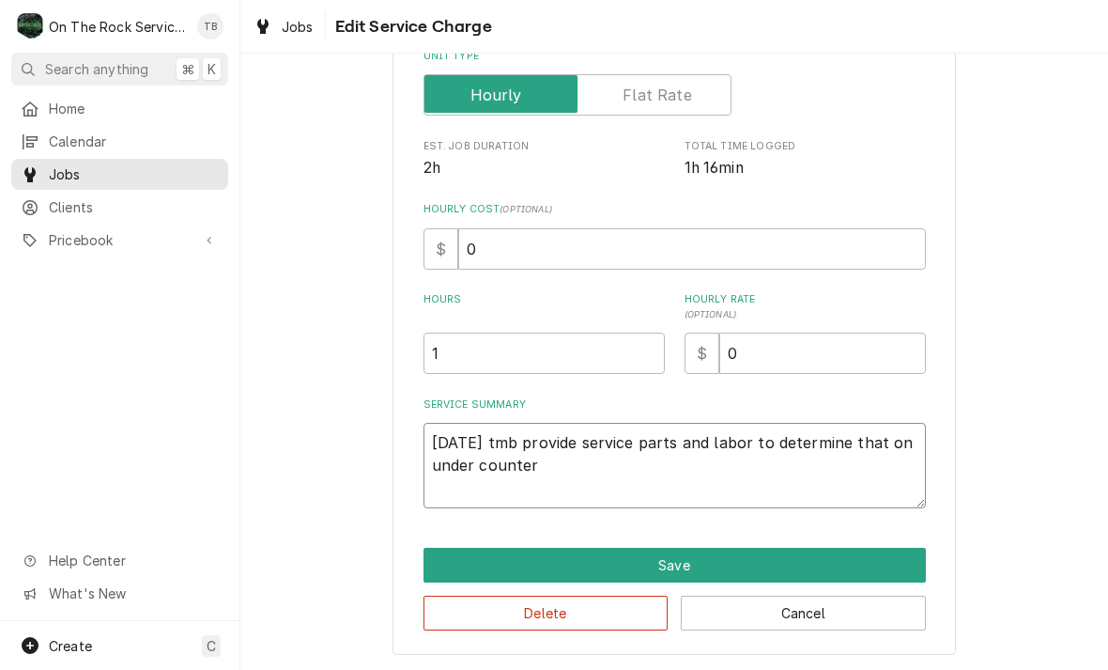
type textarea "9/23/25 tmb provide service parts and labor to determine that on under counter r"
type textarea "x"
type textarea "9/23/25 tmb provide service parts and labor to determine that on under counter …"
type textarea "x"
type textarea "9/23/25 tmb provide service parts and labor to determine that on under counter …"
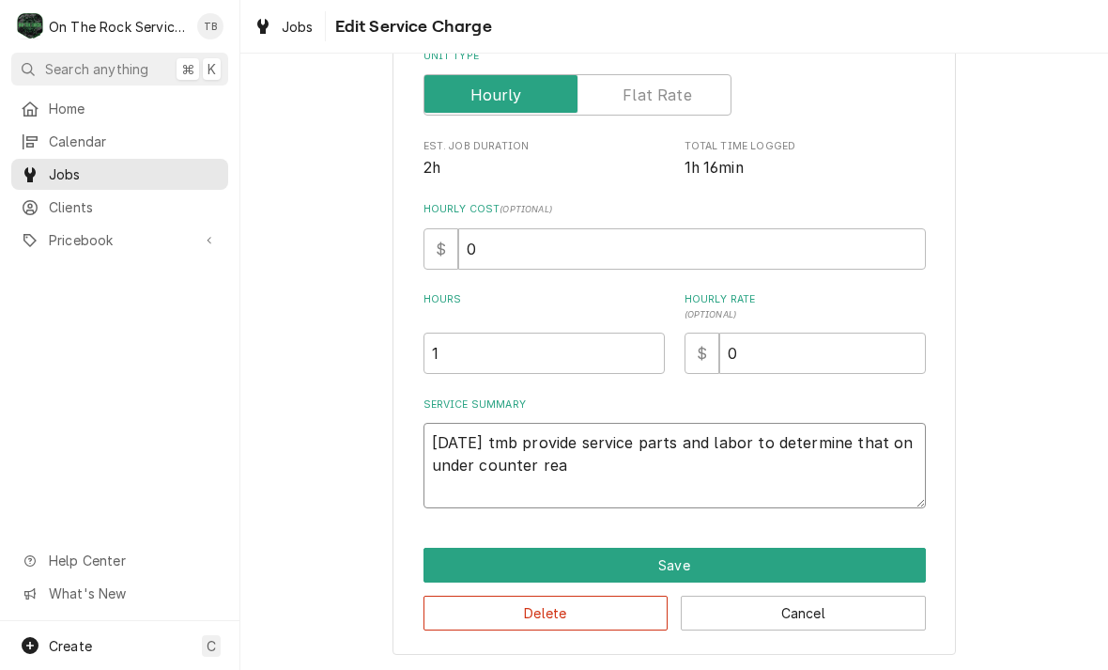
type textarea "x"
type textarea "9/23/25 tmb provide service parts and labor to determine that on under counter …"
type textarea "x"
type textarea "9/23/25 tmb provide service parts and labor to determine that on under counter …"
type textarea "x"
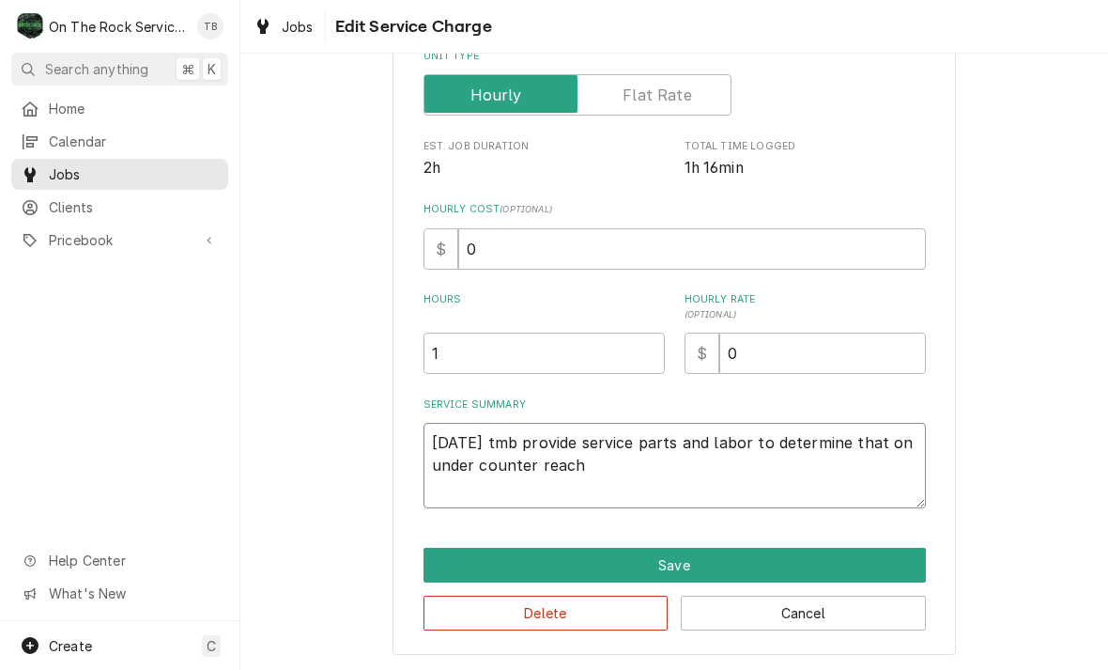
type textarea "9/23/25 tmb provide service parts and labor to determine that on under counter …"
type textarea "x"
type textarea "9/23/25 tmb provide service parts and labor to determine that on under counter …"
type textarea "x"
type textarea "9/23/25 tmb provide service parts and labor to determine that on under counter …"
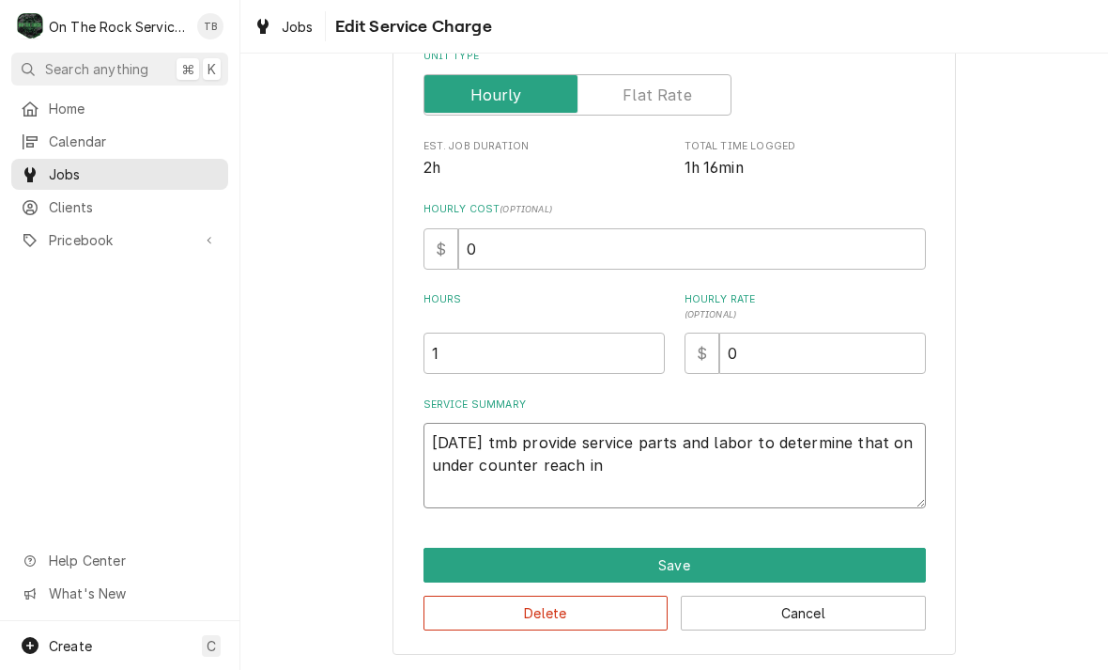
type textarea "x"
type textarea "9/23/25 tmb provide service parts and labor to determine that on under counter …"
type textarea "x"
type textarea "9/23/25 tmb provide service parts and labor to determine that on under counter …"
type textarea "x"
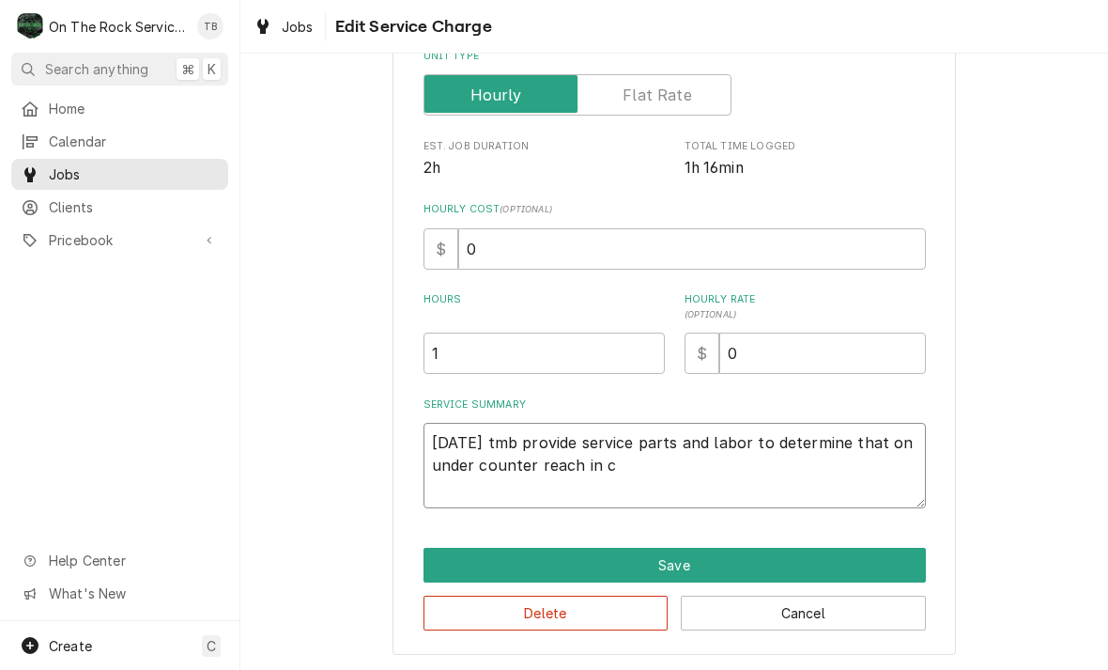
type textarea "9/23/25 tmb provide service parts and labor to determine that on under counter …"
type textarea "x"
type textarea "9/23/25 tmb provide service parts and labor to determine that on under counter …"
type textarea "x"
type textarea "9/23/25 tmb provide service parts and labor to determine that on under counter …"
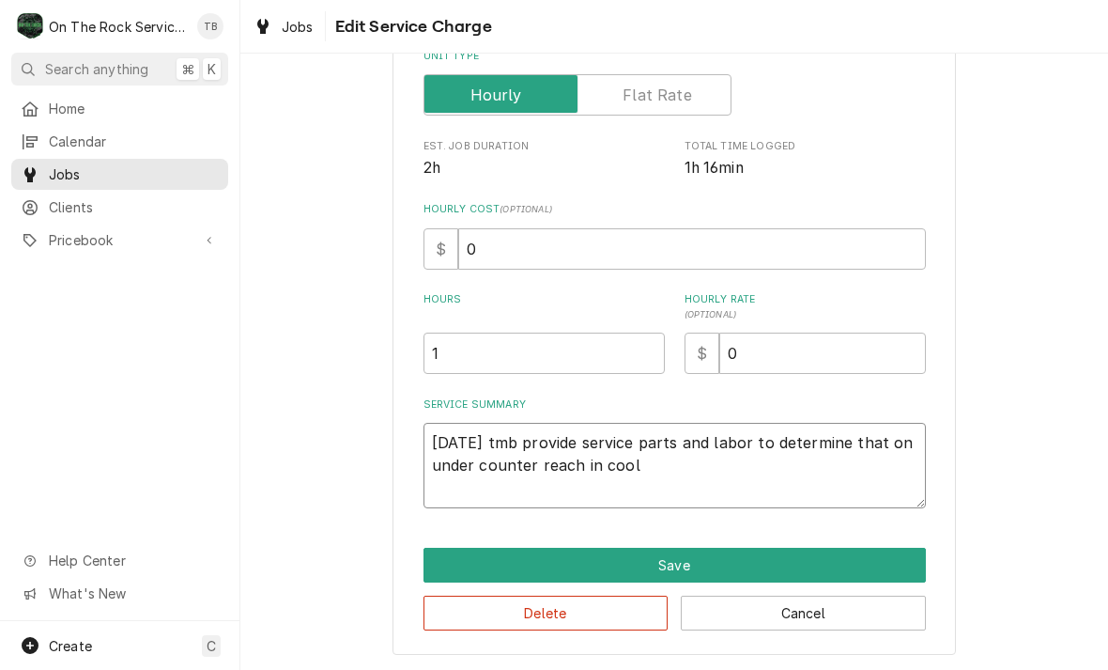
type textarea "x"
type textarea "9/23/25 tmb provide service parts and labor to determine that on under counter …"
type textarea "x"
type textarea "9/23/25 tmb provide service parts and labor to determine that on under counter …"
type textarea "x"
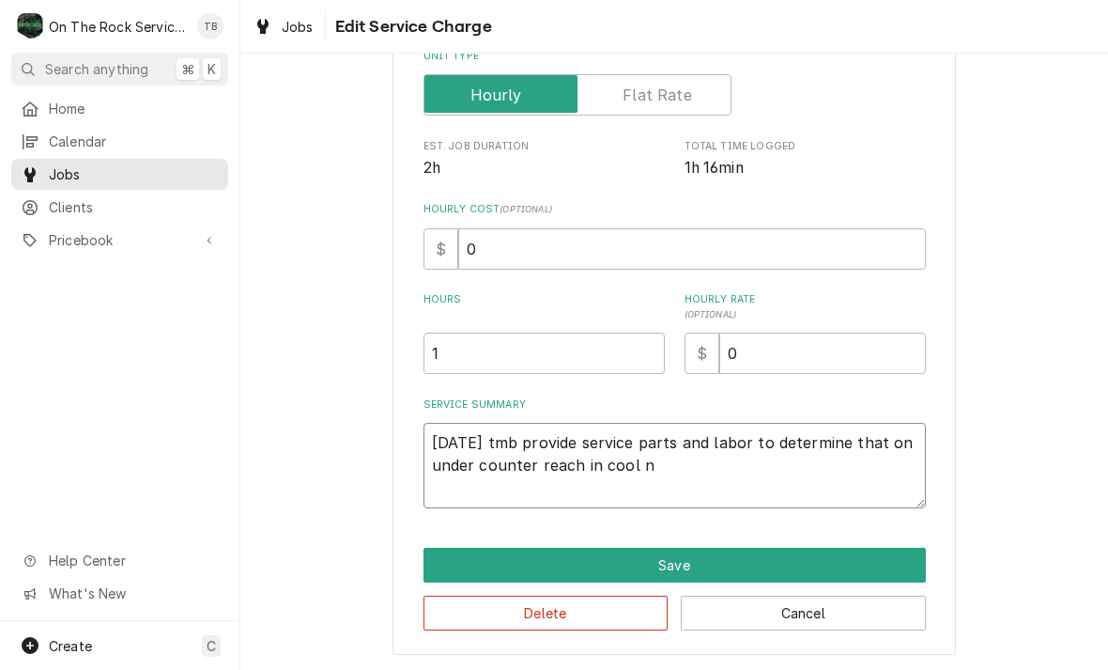
type textarea "9/23/25 tmb provide service parts and labor to determine that on under counter …"
type textarea "x"
type textarea "9/23/25 tmb provide service parts and labor to determine that on under counter …"
type textarea "x"
type textarea "9/23/25 tmb provide service parts and labor to determine that on under counter …"
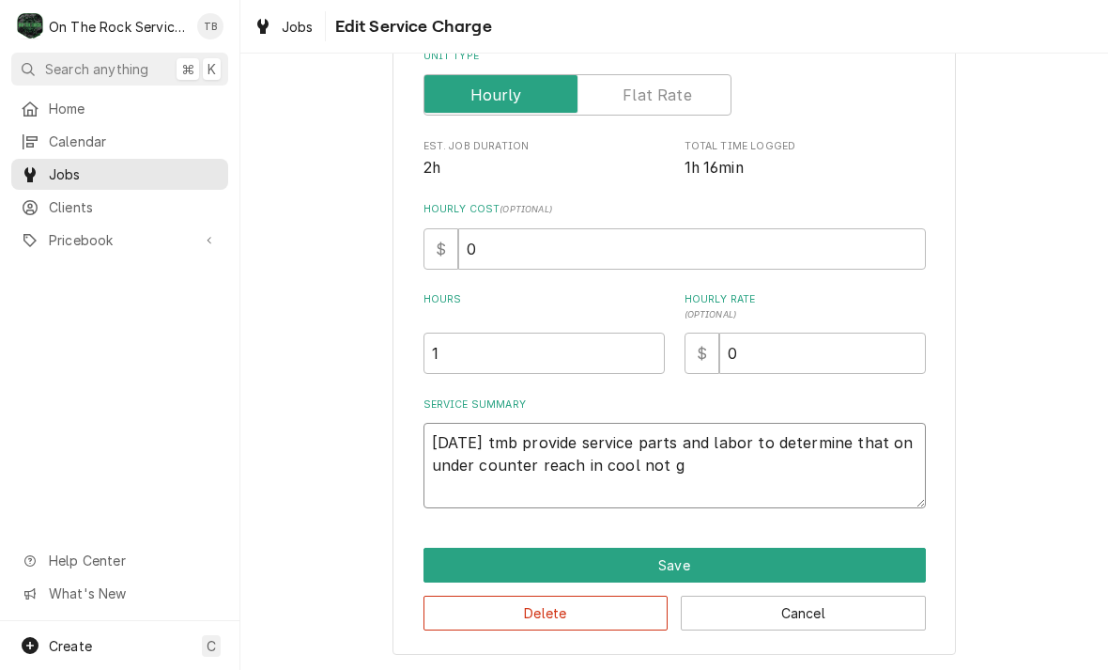
type textarea "x"
type textarea "9/23/25 tmb provide service parts and labor to determine that on under counter …"
type textarea "x"
type textarea "9/23/25 tmb provide service parts and labor to determine that on under counter …"
type textarea "x"
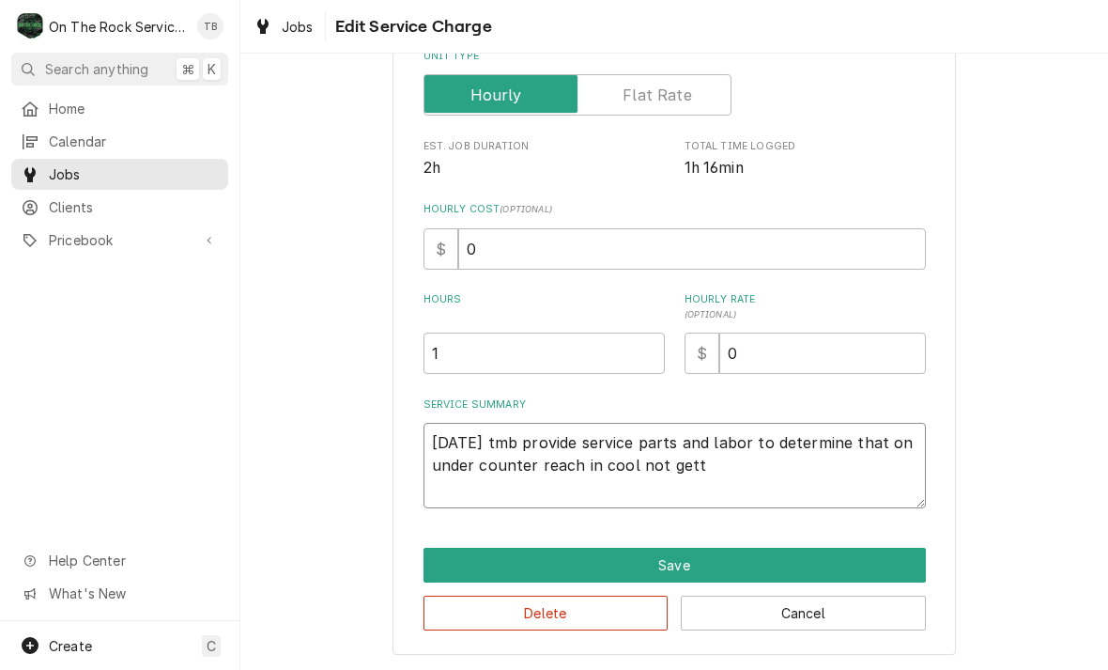
type textarea "9/23/25 tmb provide service parts and labor to determine that on under counter …"
type textarea "x"
type textarea "9/23/25 tmb provide service parts and labor to determine that on under counter …"
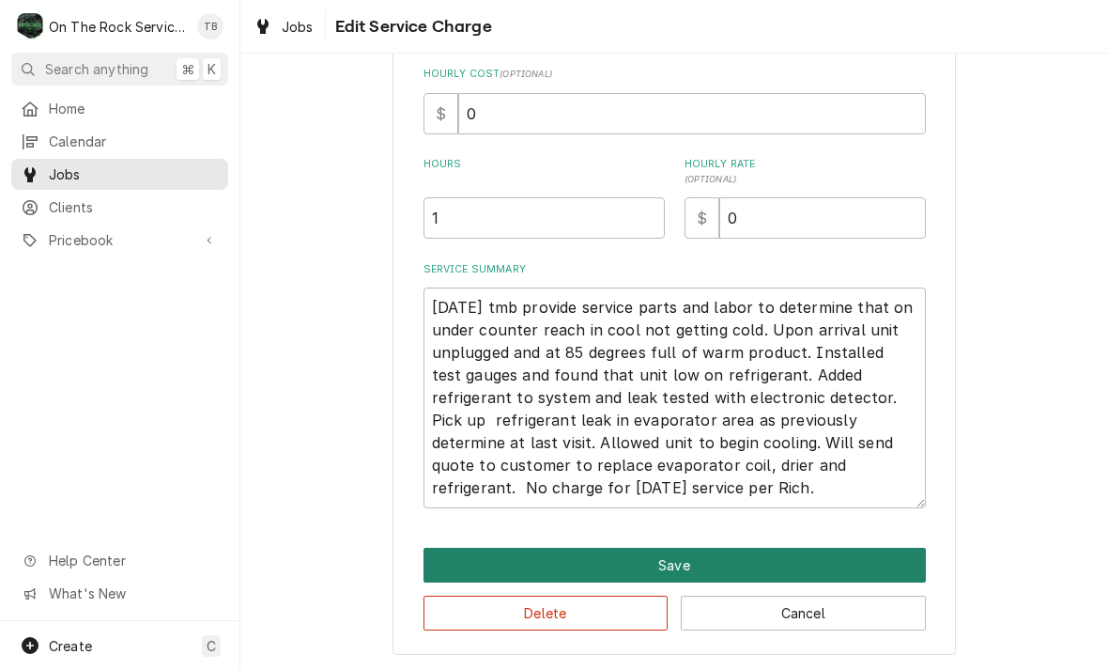
click at [685, 562] on button "Save" at bounding box center [674, 564] width 502 height 35
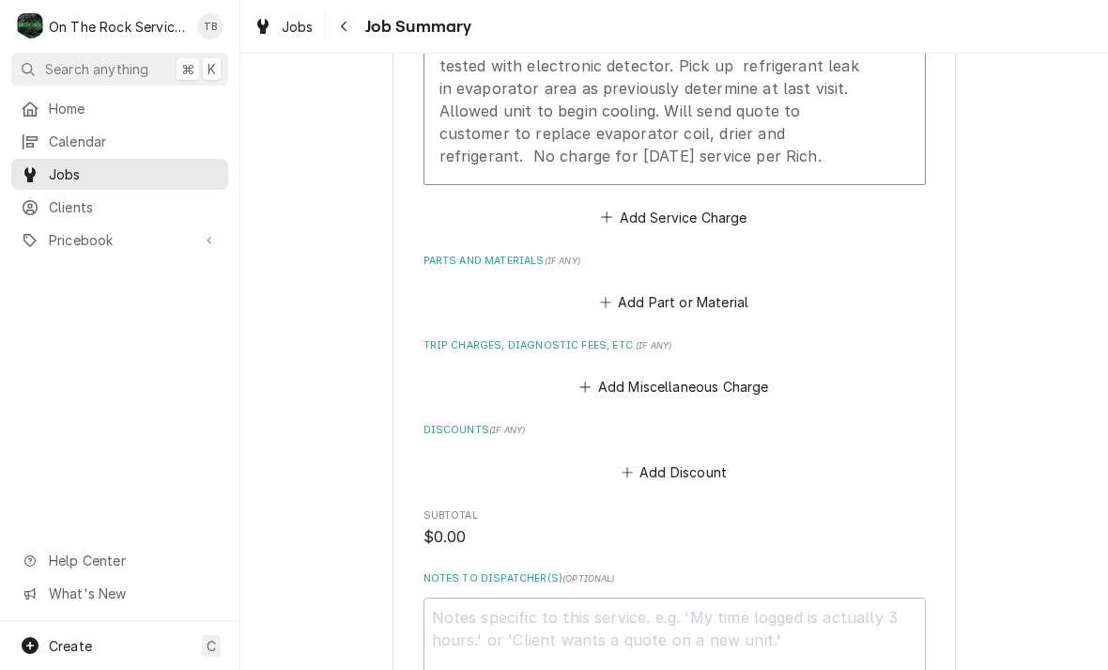
scroll to position [798, 0]
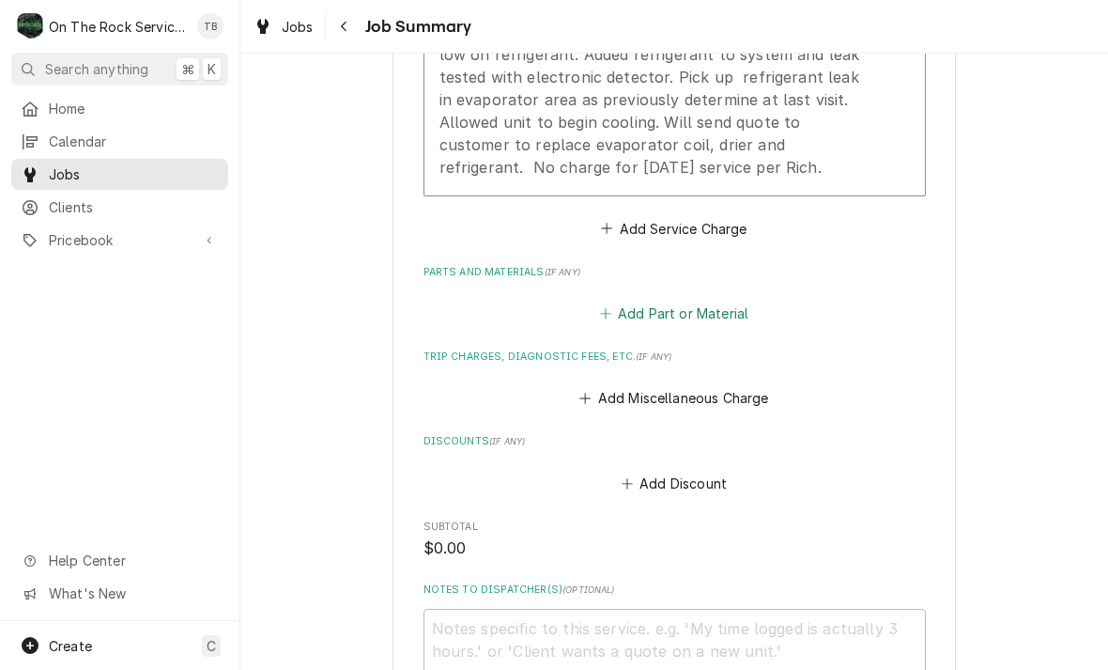
click at [731, 317] on button "Add Part or Material" at bounding box center [673, 313] width 155 height 26
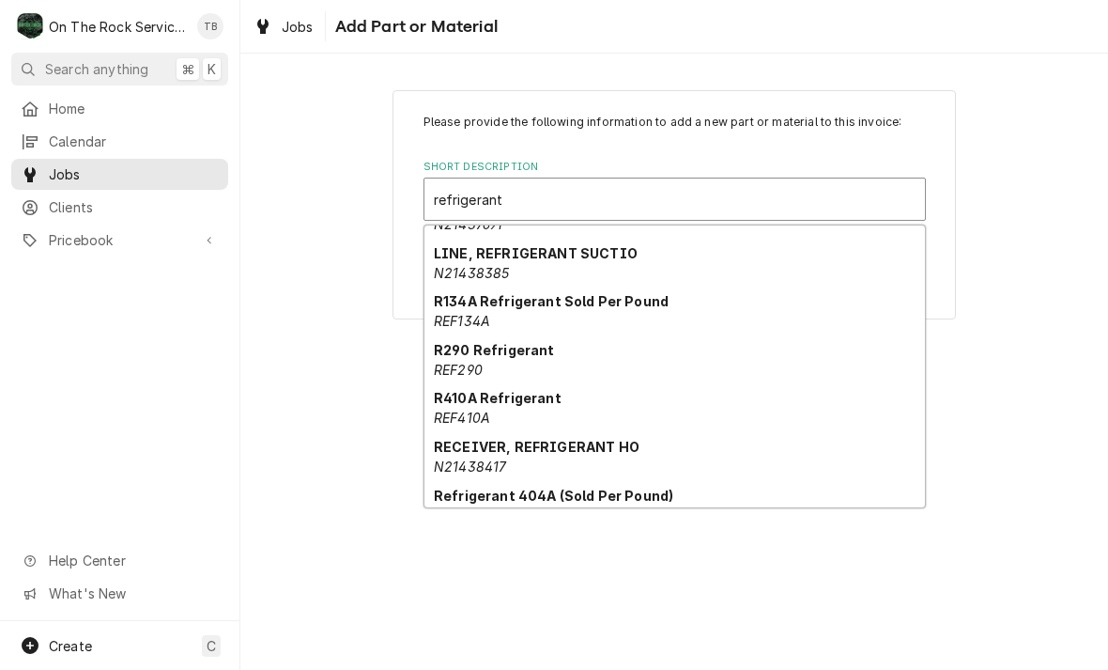
scroll to position [169, 0]
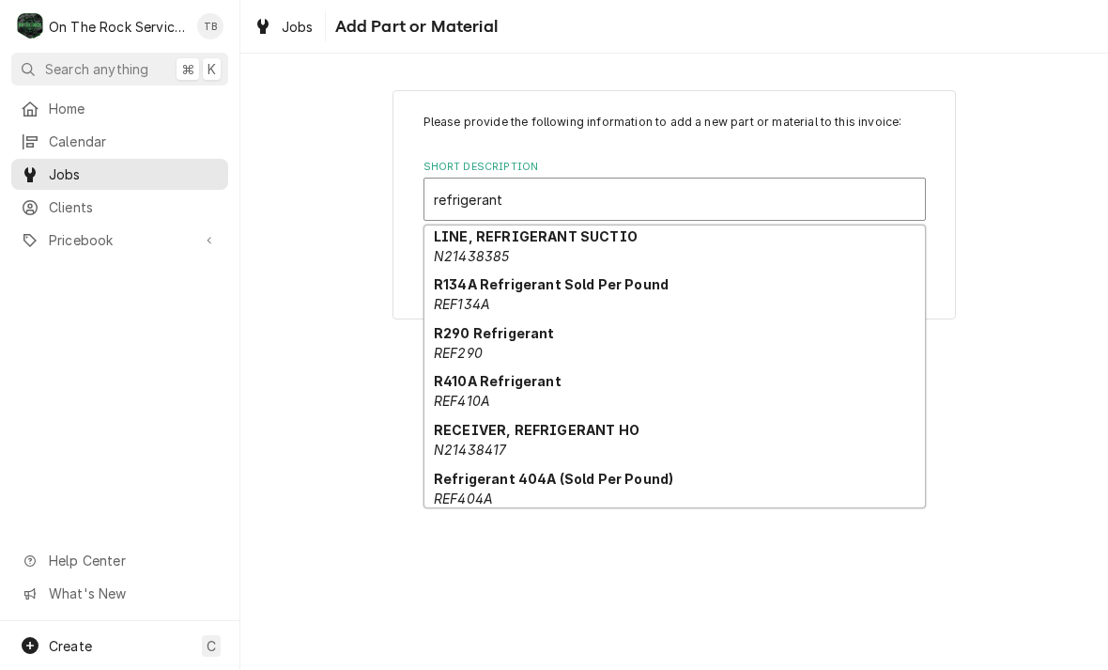
click at [497, 344] on div "R290 Refrigerant REF290" at bounding box center [674, 342] width 500 height 49
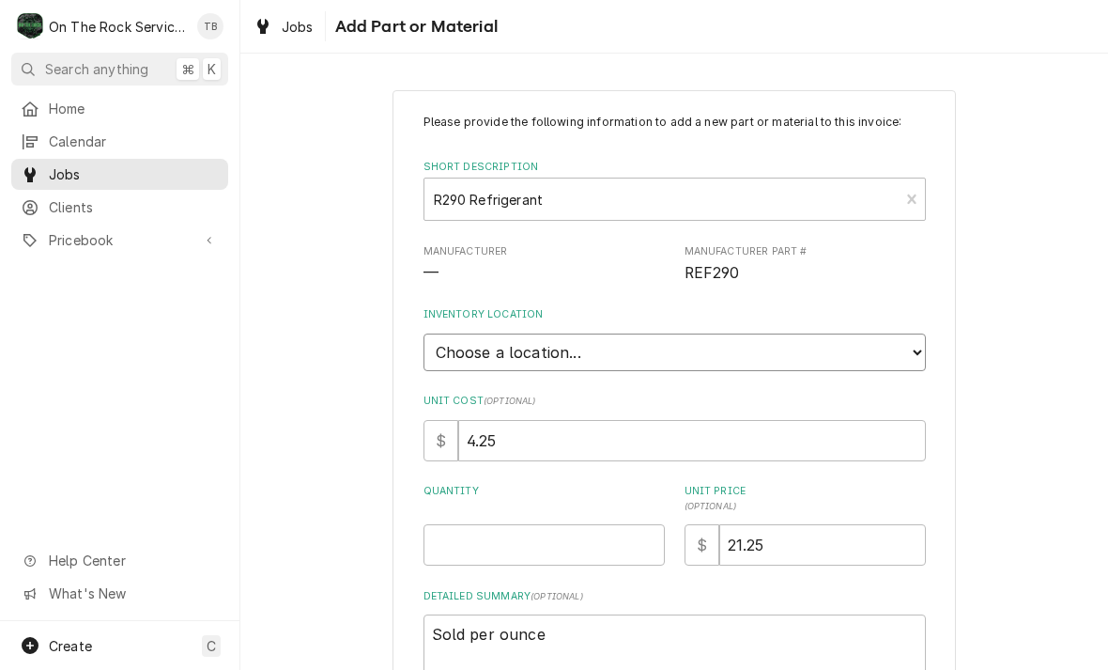
click at [901, 355] on select "Choose a location... Ray's Truck Rich's Truck Todd's Truck Warehouse" at bounding box center [674, 352] width 502 height 38
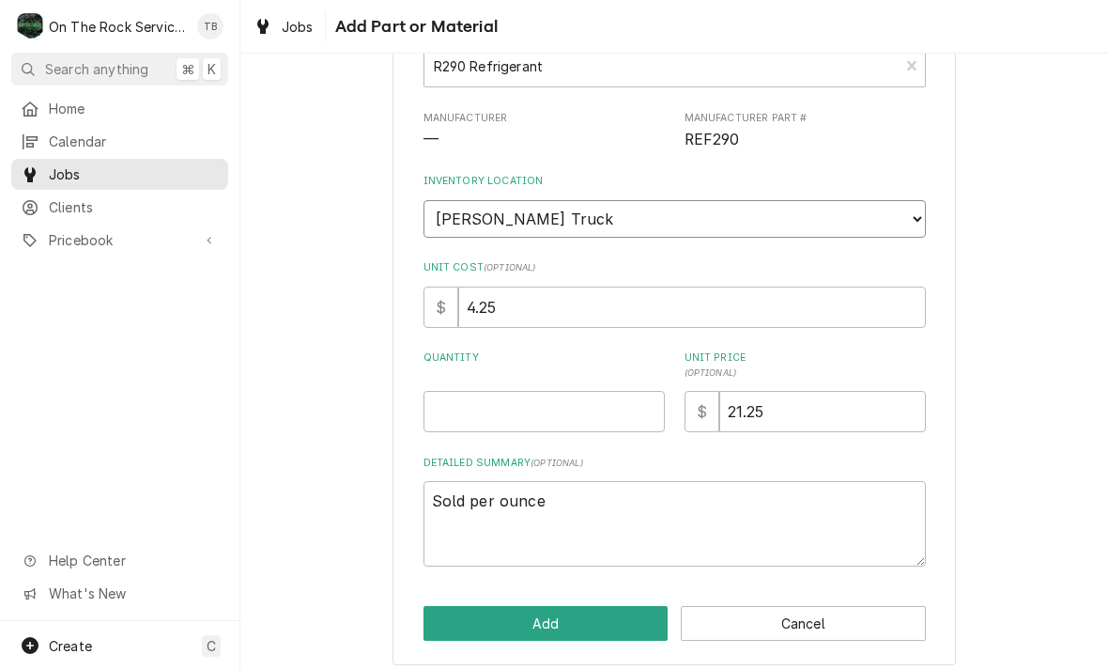
scroll to position [131, 0]
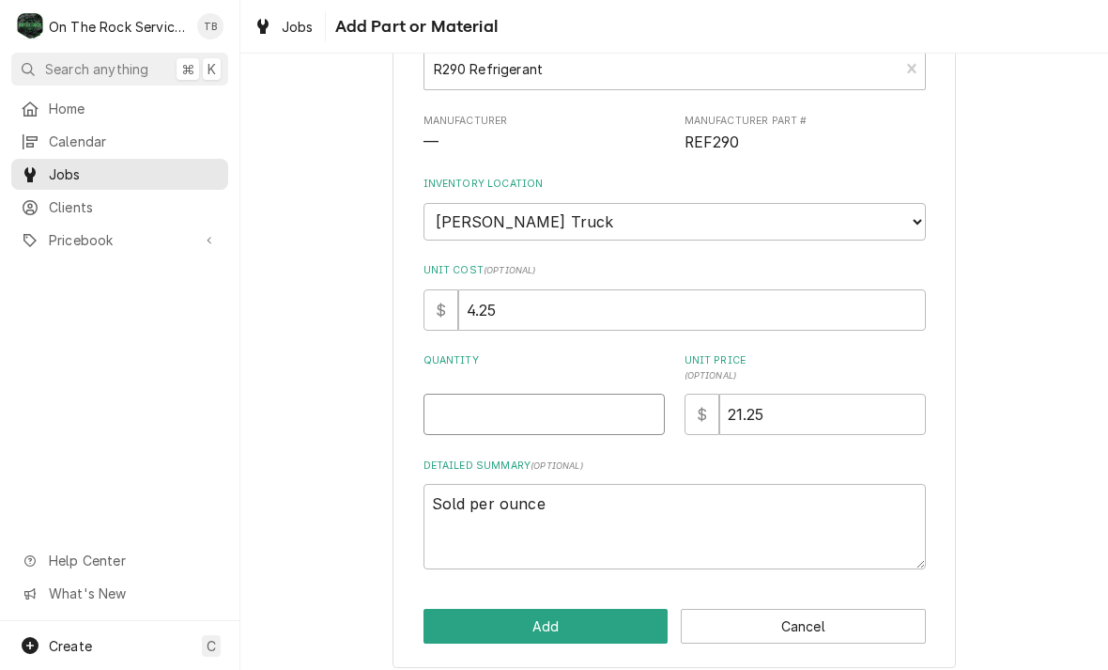
click at [467, 403] on input "Quantity" at bounding box center [543, 413] width 241 height 41
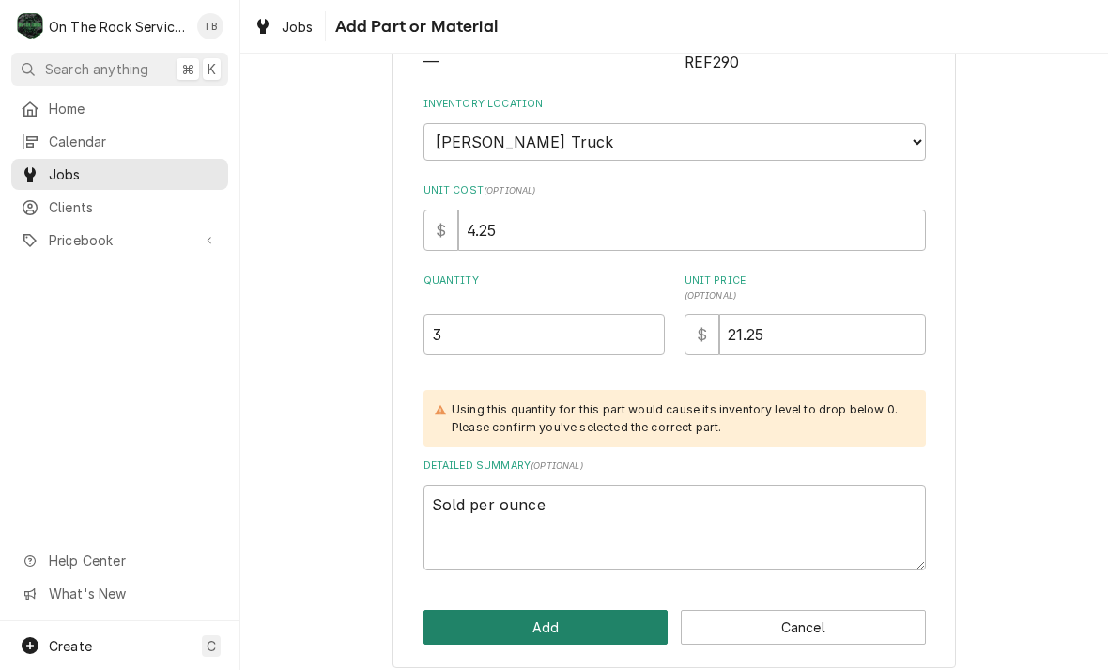
click at [571, 617] on button "Add" at bounding box center [545, 626] width 245 height 35
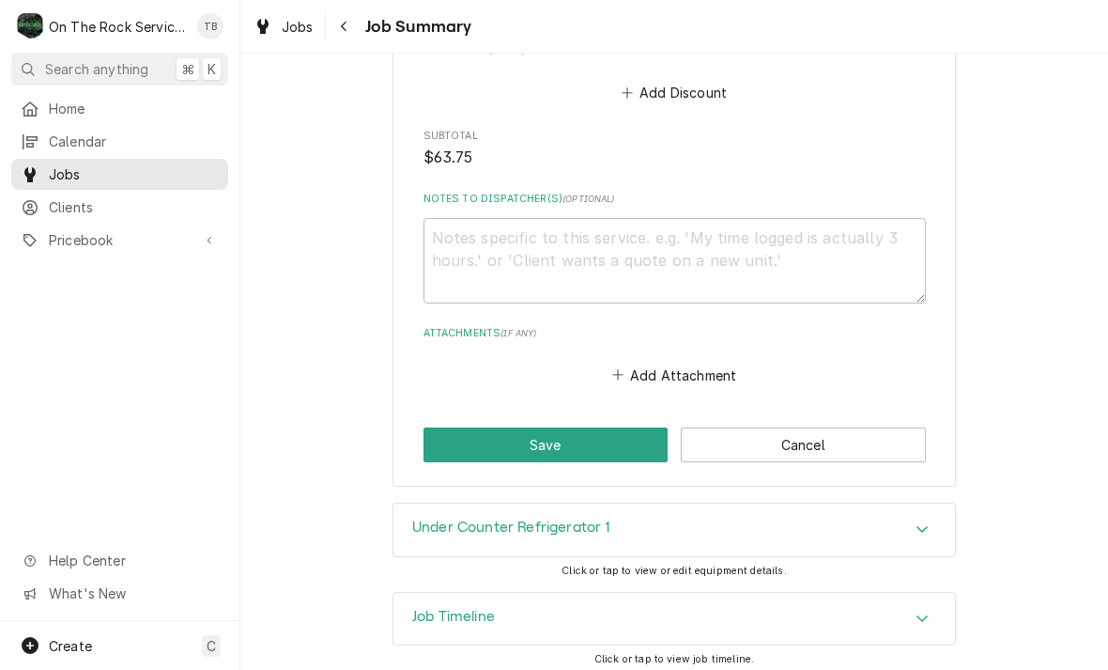
scroll to position [1510, 0]
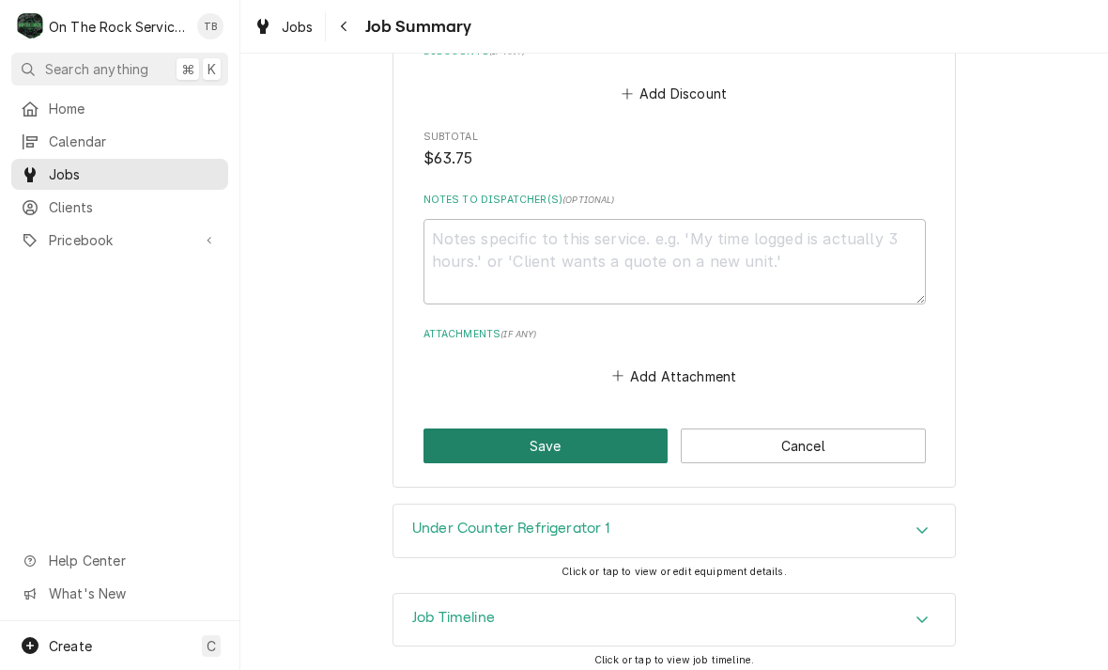
click at [552, 434] on button "Save" at bounding box center [545, 445] width 245 height 35
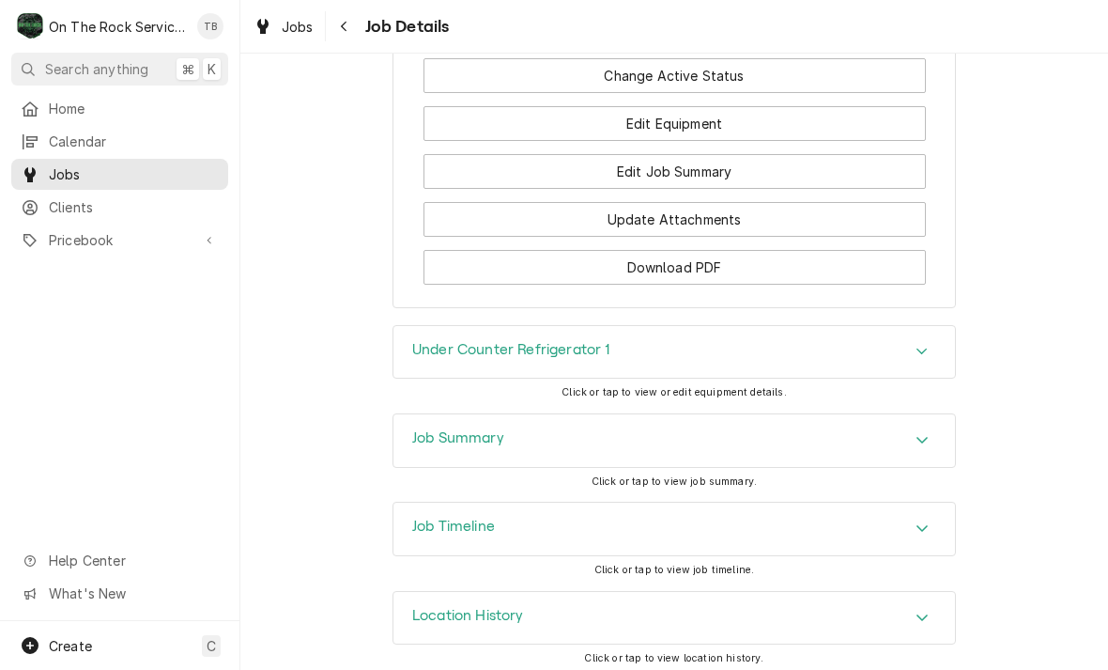
scroll to position [2365, 0]
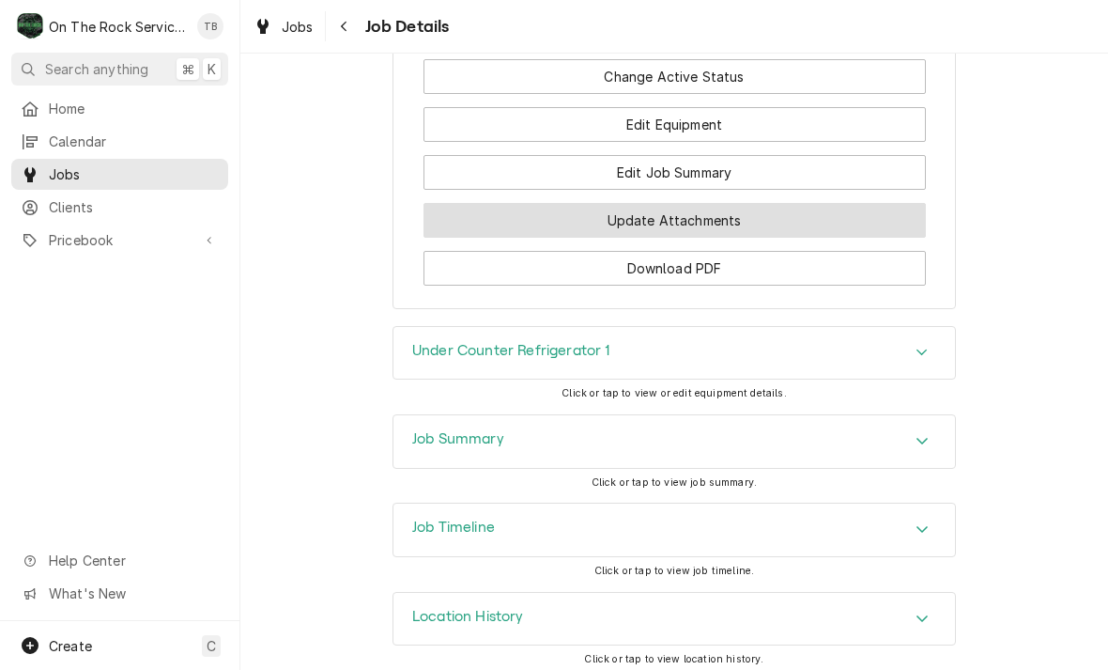
click at [729, 212] on button "Update Attachments" at bounding box center [674, 220] width 502 height 35
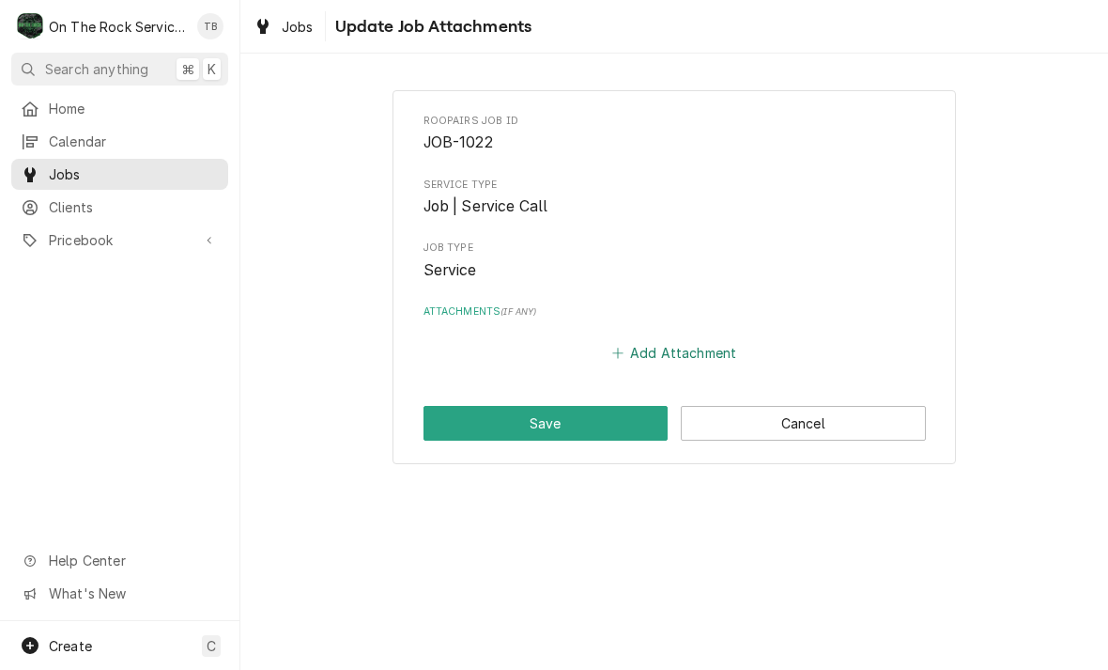
click at [681, 352] on button "Add Attachment" at bounding box center [673, 353] width 131 height 26
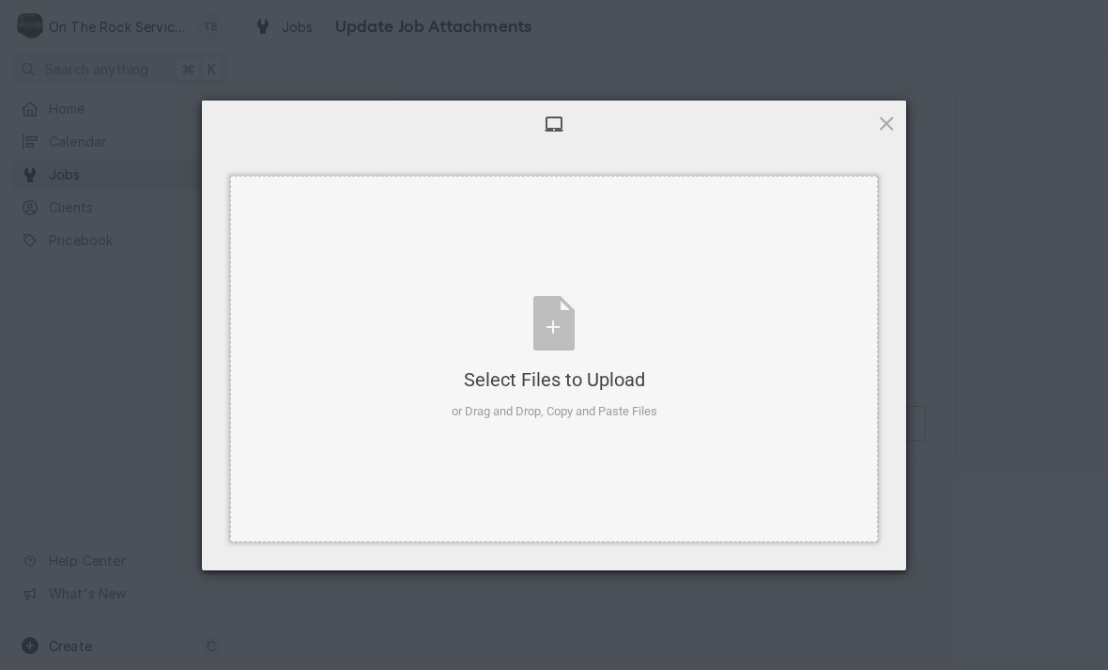
click at [563, 312] on div "Select Files to Upload or Drag and Drop, Copy and Paste Files" at bounding box center [555, 358] width 206 height 125
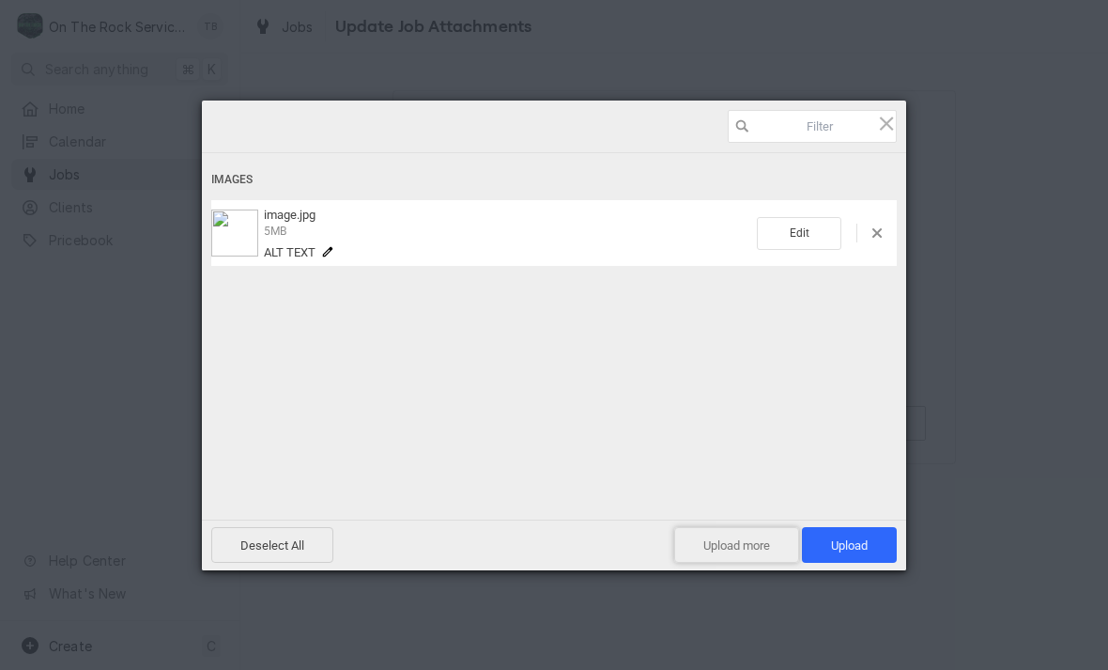
click at [762, 542] on span "Upload more" at bounding box center [736, 545] width 125 height 36
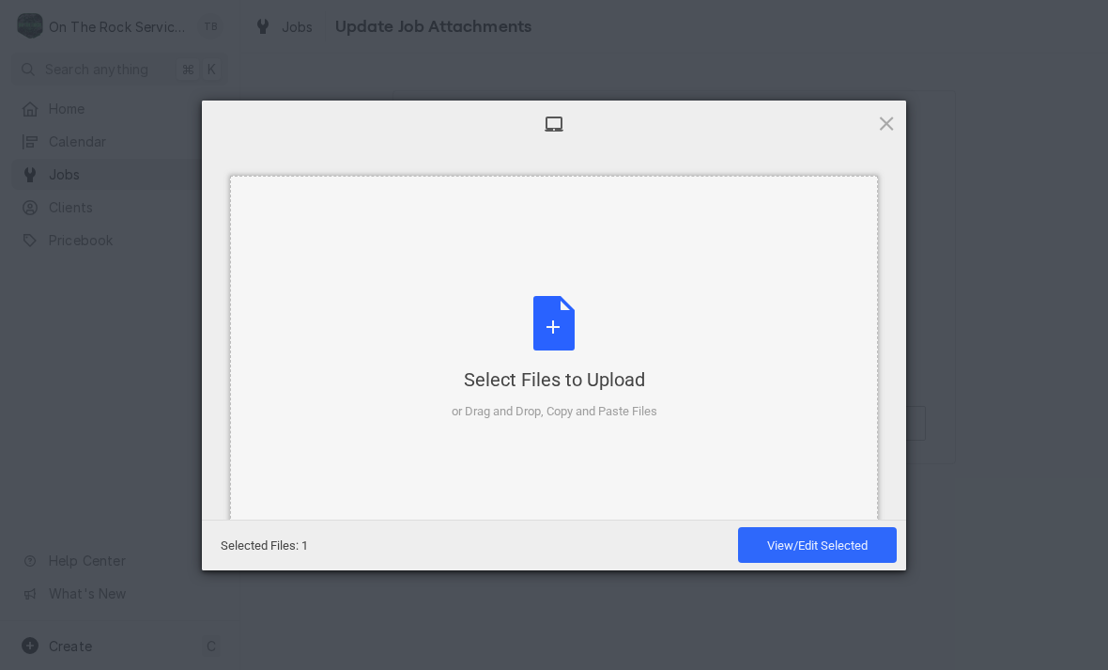
click at [567, 326] on div "Select Files to Upload or Drag and Drop, Copy and Paste Files" at bounding box center [555, 358] width 206 height 125
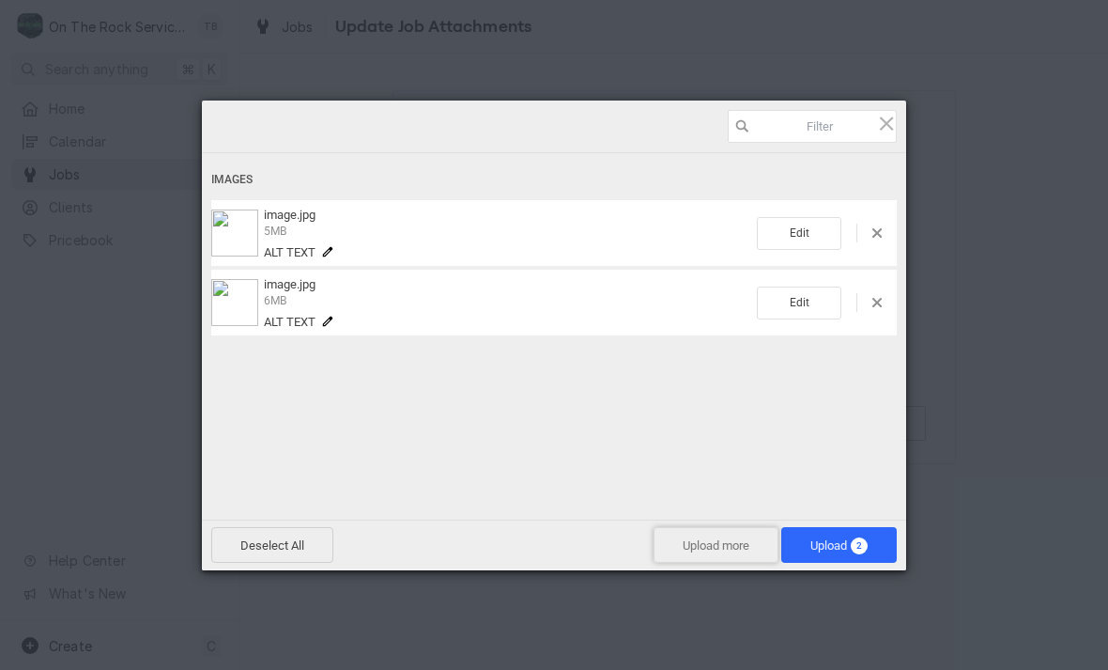
click at [738, 541] on span "Upload more" at bounding box center [716, 545] width 125 height 36
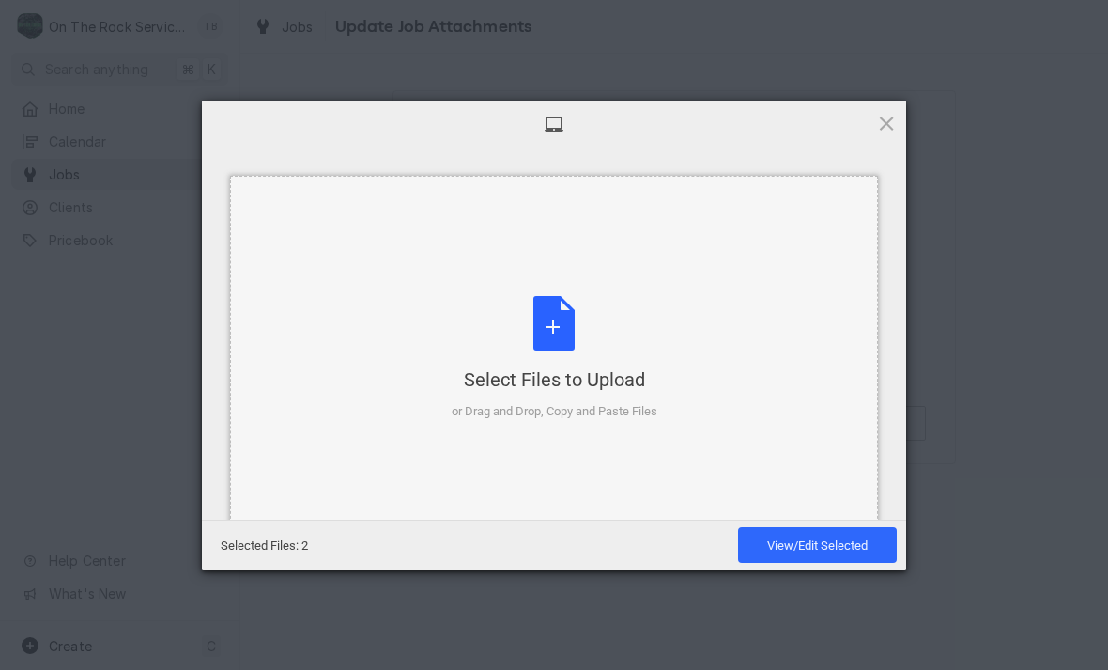
click at [573, 332] on div "Select Files to Upload or Drag and Drop, Copy and Paste Files" at bounding box center [555, 358] width 206 height 125
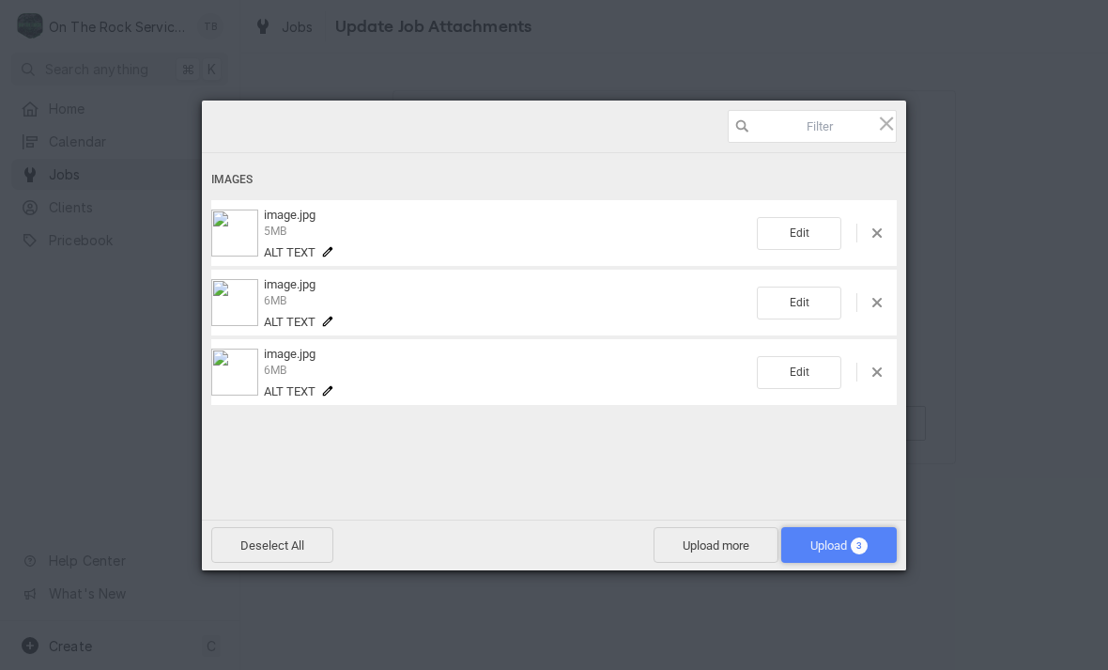
click at [830, 546] on span "Upload 3" at bounding box center [838, 545] width 57 height 14
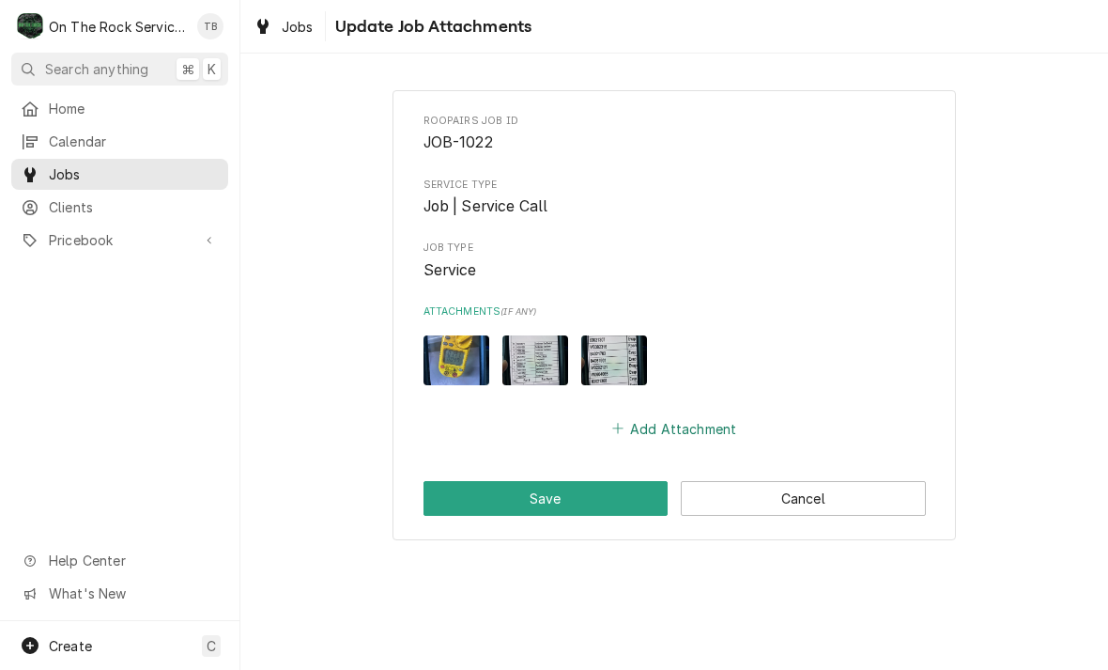
click at [694, 423] on button "Add Attachment" at bounding box center [673, 428] width 131 height 26
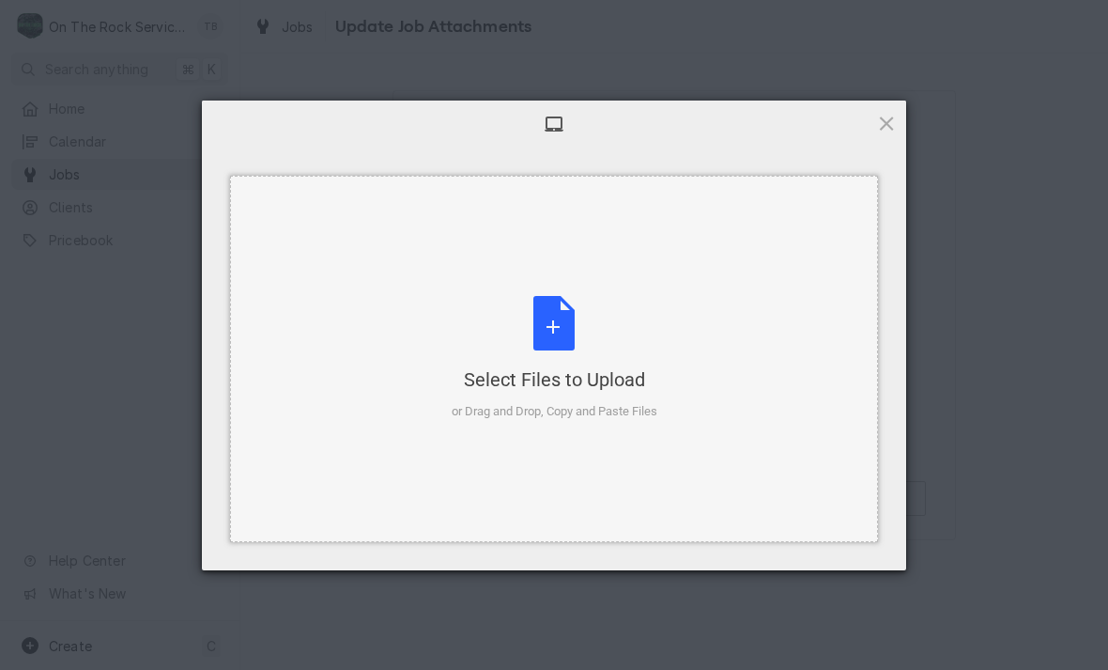
click at [563, 339] on div "Select Files to Upload or Drag and Drop, Copy and Paste Files" at bounding box center [555, 358] width 206 height 125
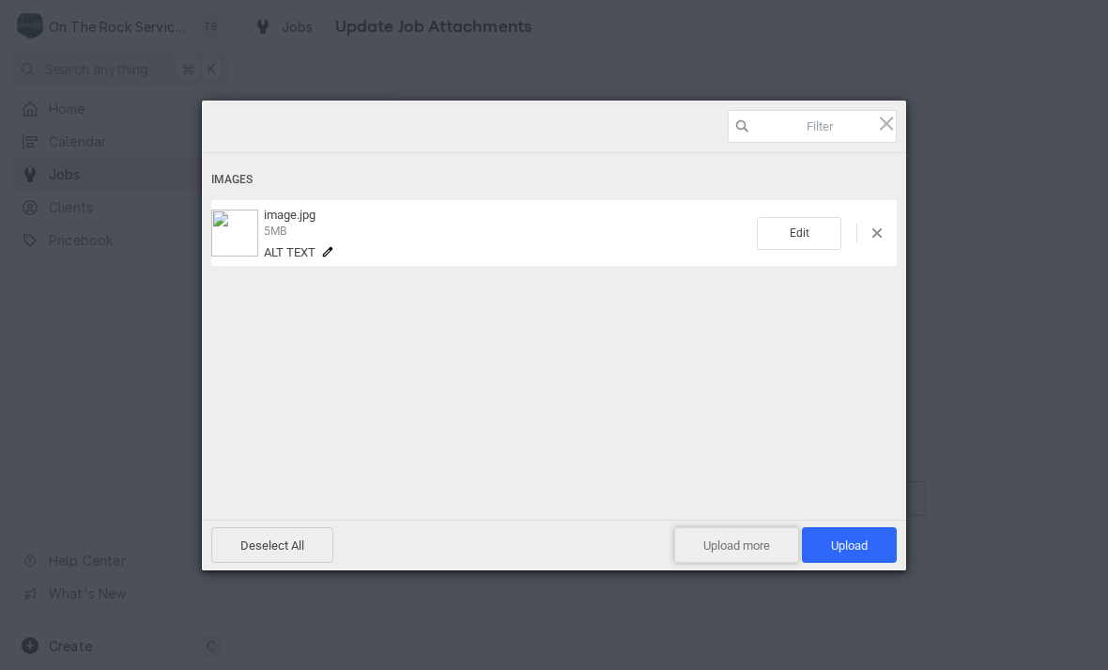
click at [712, 546] on span "Upload more" at bounding box center [736, 545] width 125 height 36
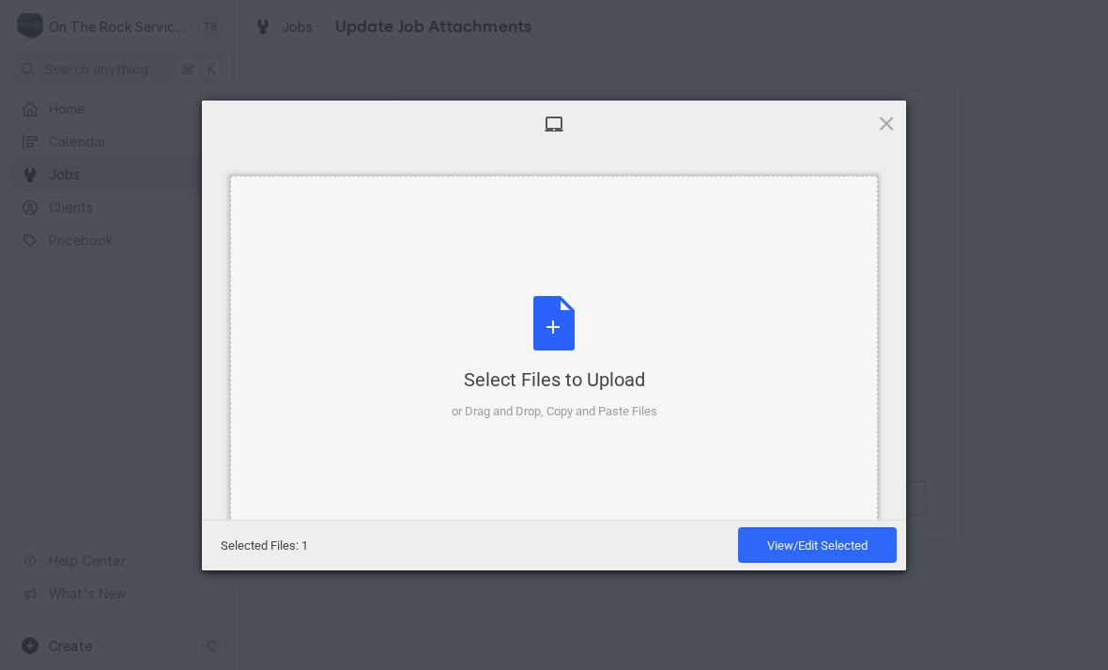
click at [544, 336] on div "Select Files to Upload or Drag and Drop, Copy and Paste Files" at bounding box center [555, 358] width 206 height 125
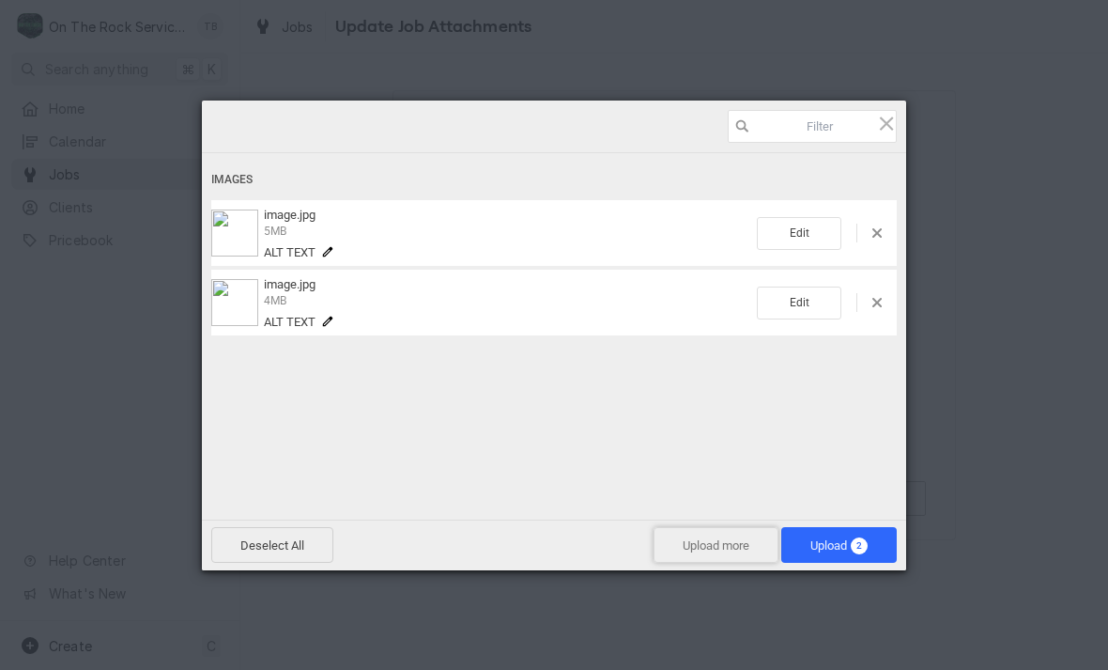
click at [722, 544] on span "Upload more" at bounding box center [716, 545] width 125 height 36
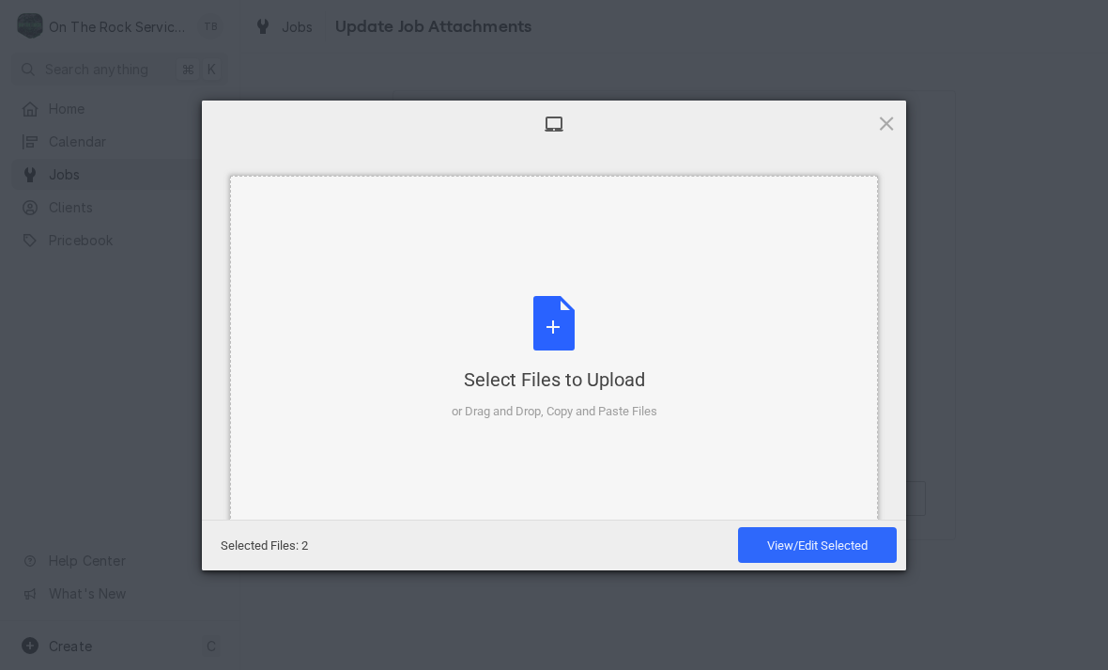
click at [562, 330] on div "Select Files to Upload or Drag and Drop, Copy and Paste Files" at bounding box center [555, 358] width 206 height 125
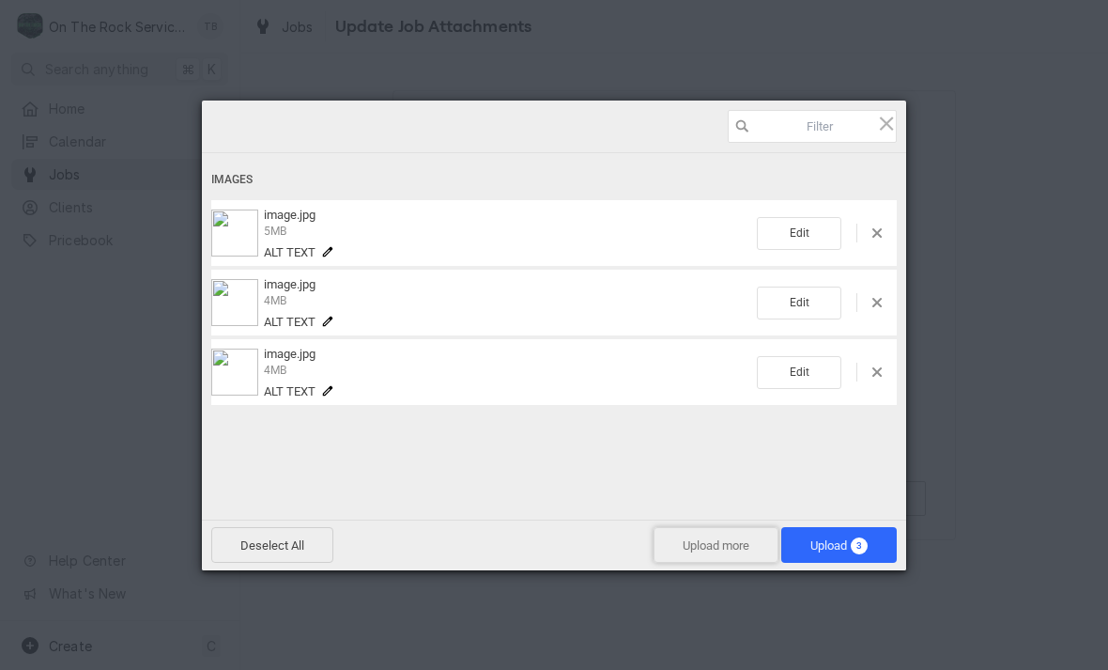
click at [716, 553] on span "Upload more" at bounding box center [716, 545] width 125 height 36
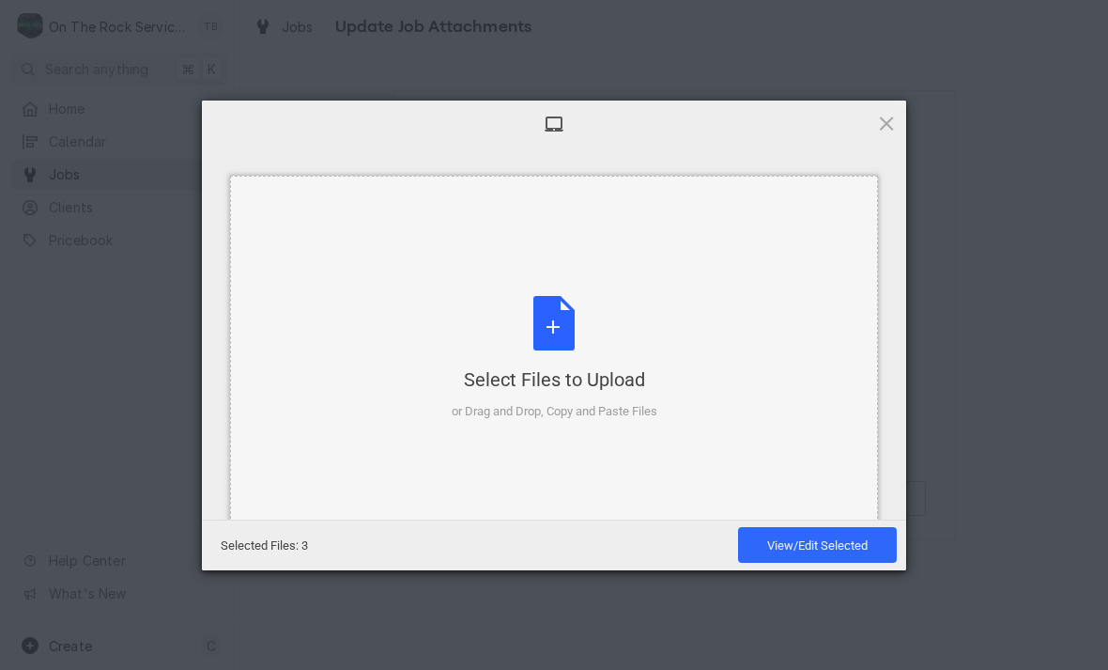
click at [559, 344] on div "Select Files to Upload or Drag and Drop, Copy and Paste Files" at bounding box center [555, 358] width 206 height 125
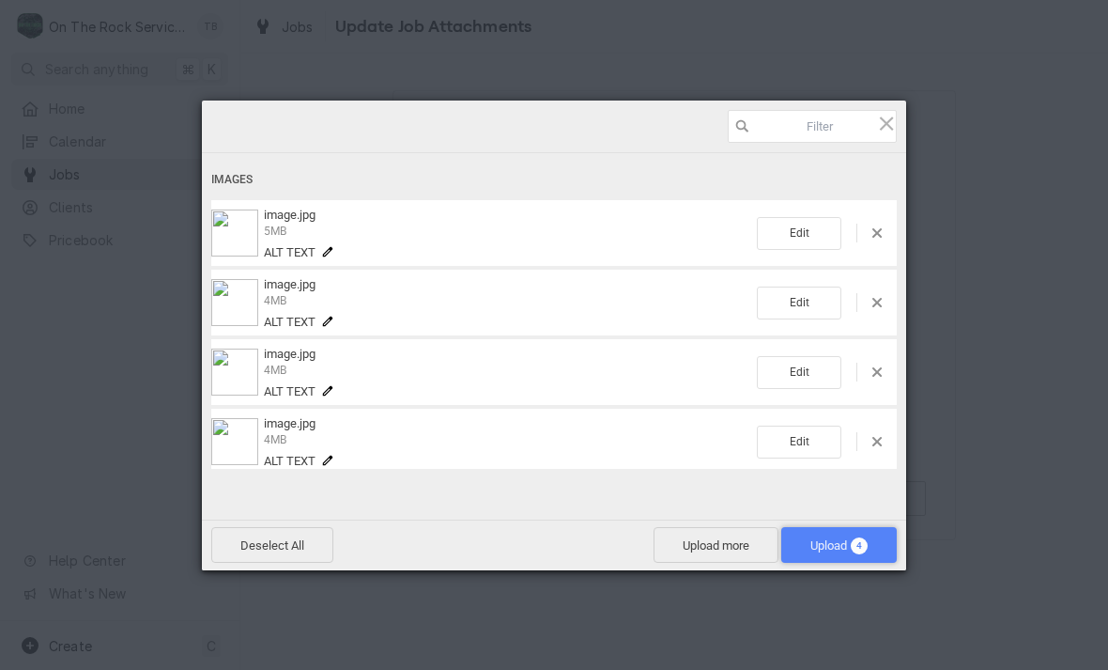
click at [832, 558] on span "Upload 4" at bounding box center [838, 545] width 115 height 36
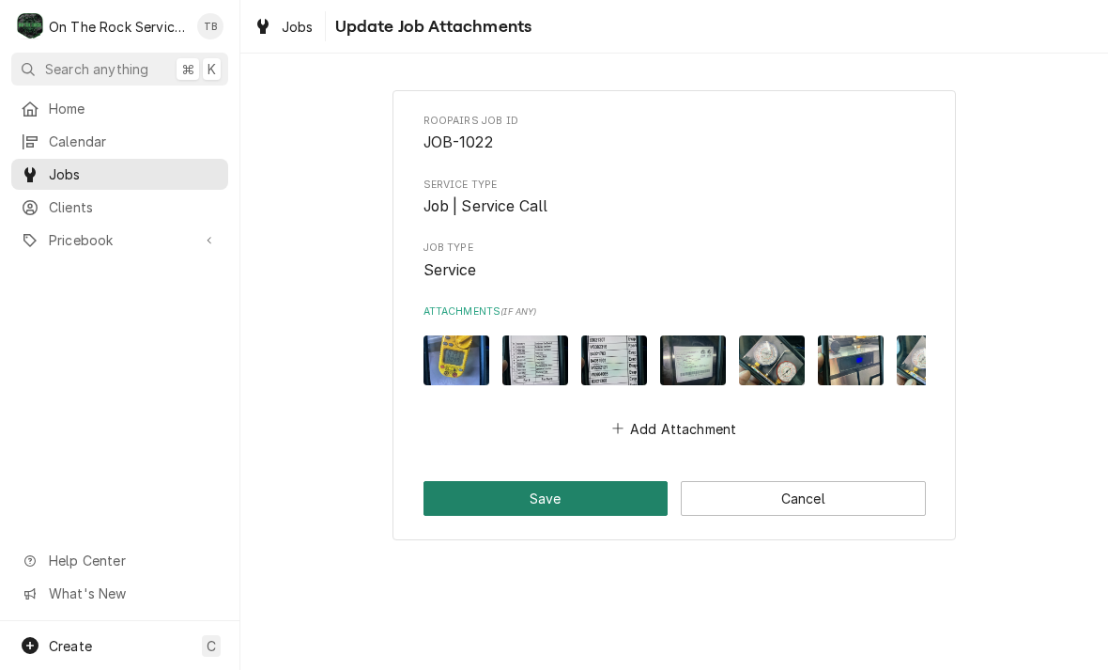
click at [583, 500] on button "Save" at bounding box center [545, 498] width 245 height 35
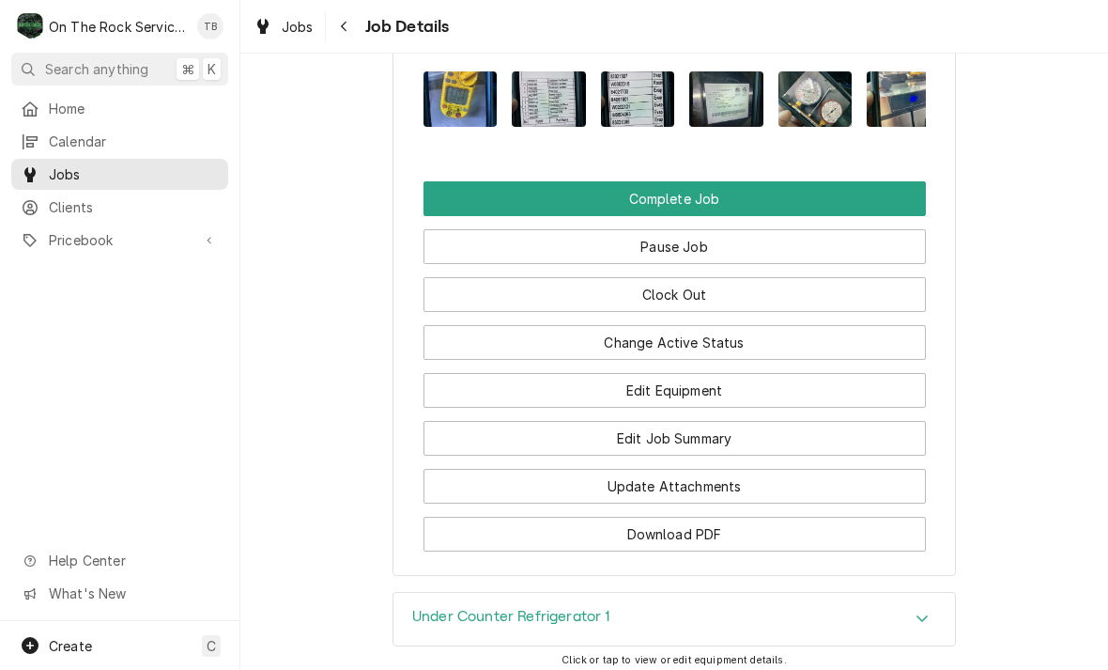
scroll to position [2333, 0]
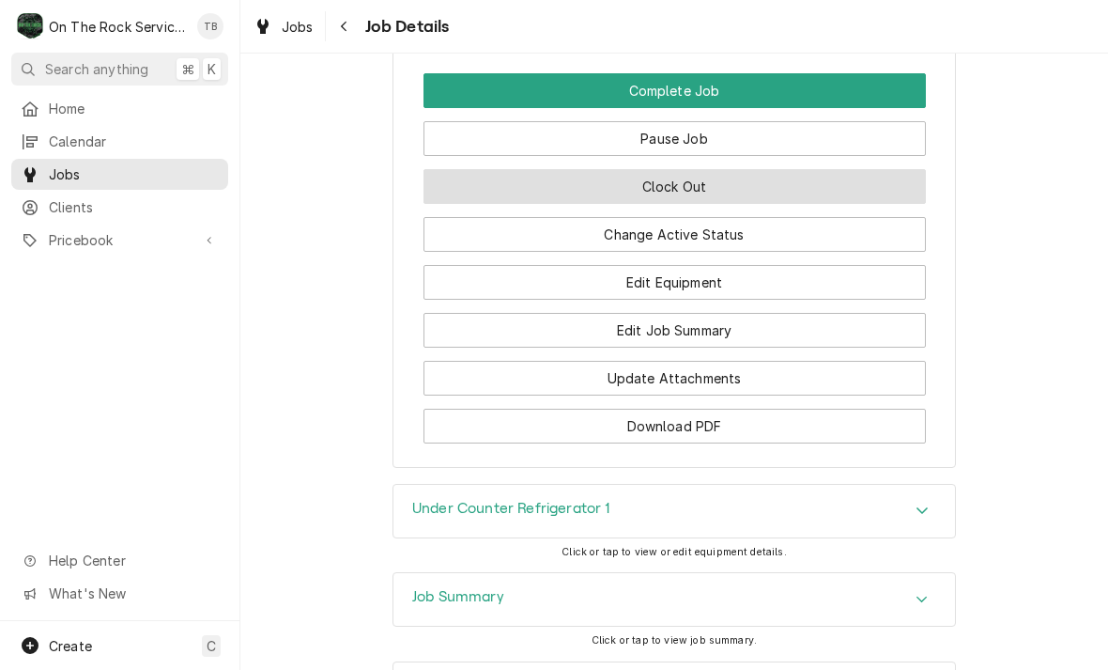
click at [710, 187] on button "Clock Out" at bounding box center [674, 186] width 502 height 35
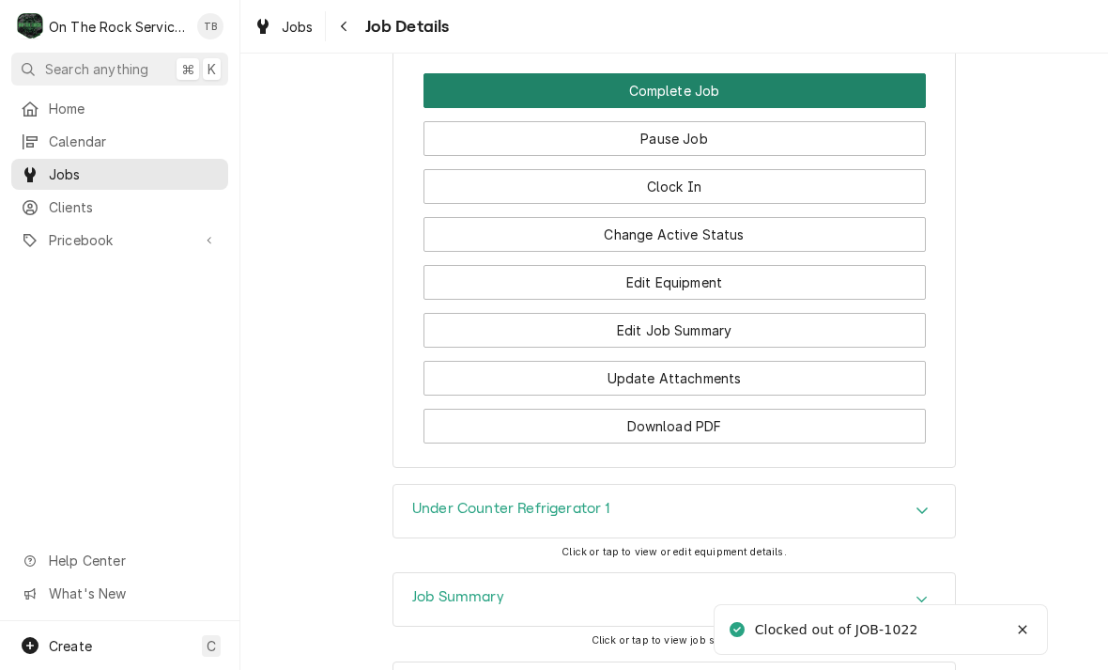
click at [709, 78] on button "Complete Job" at bounding box center [674, 90] width 502 height 35
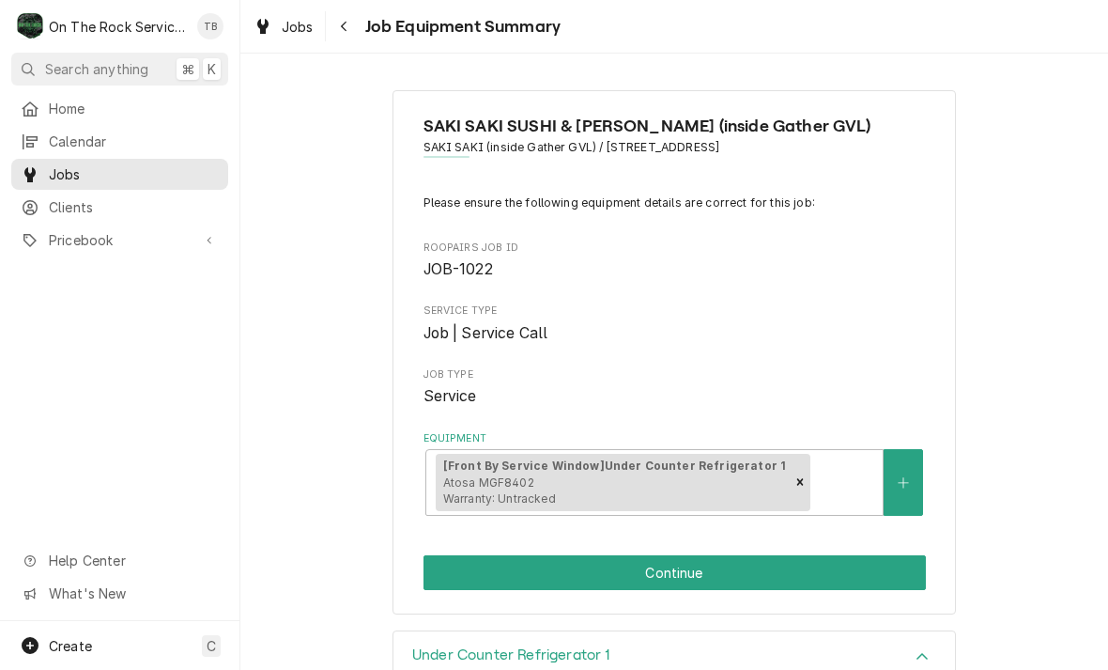
click at [383, 48] on div "Jobs Job Equipment Summary" at bounding box center [674, 26] width 868 height 53
click at [356, 28] on button "Navigate back" at bounding box center [345, 26] width 30 height 30
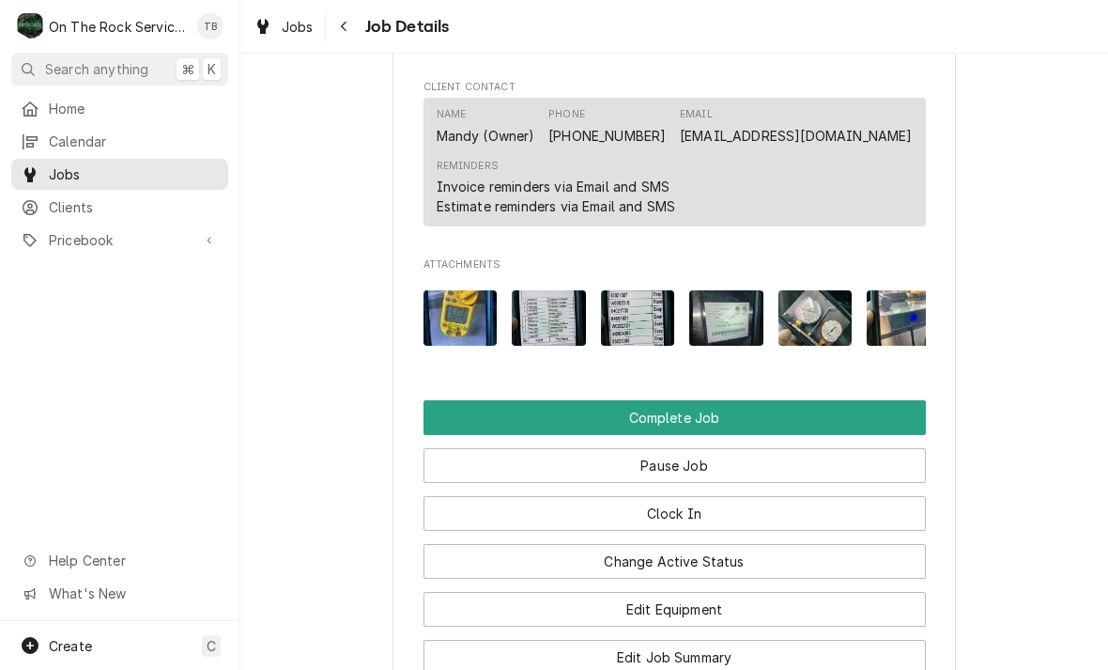
scroll to position [2014, 0]
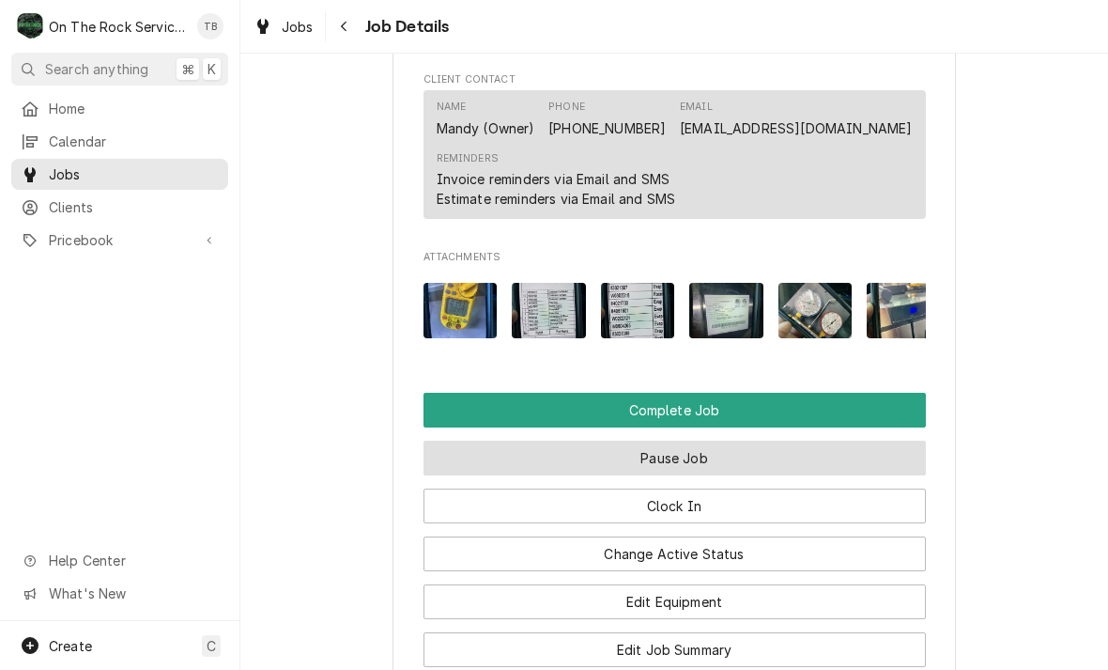
click at [690, 451] on button "Pause Job" at bounding box center [674, 457] width 502 height 35
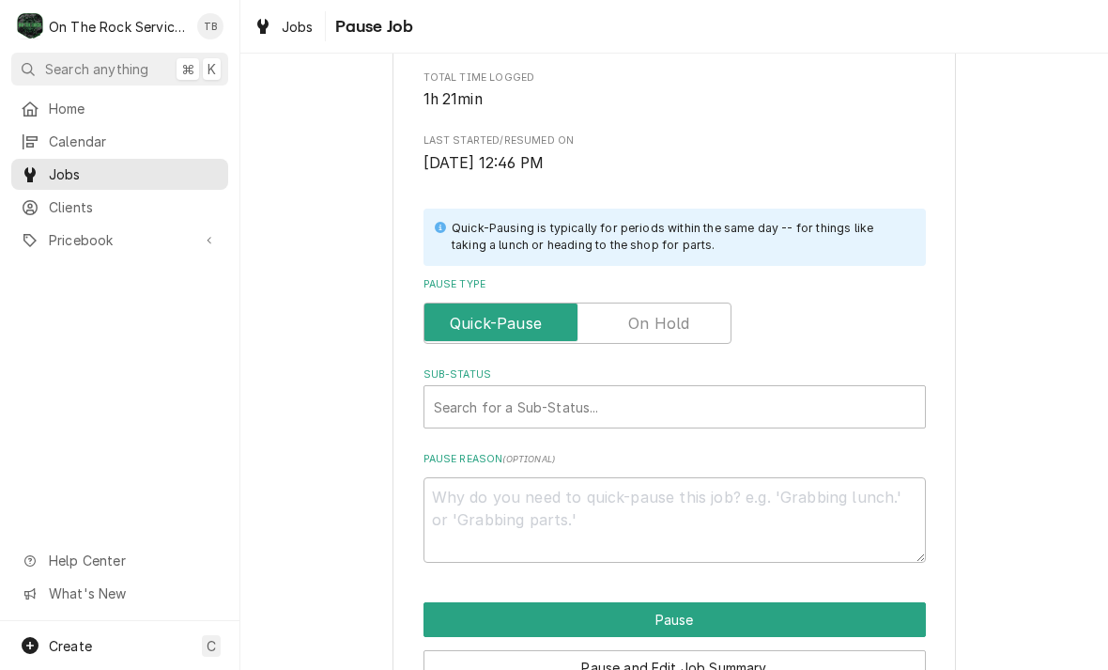
scroll to position [282, 0]
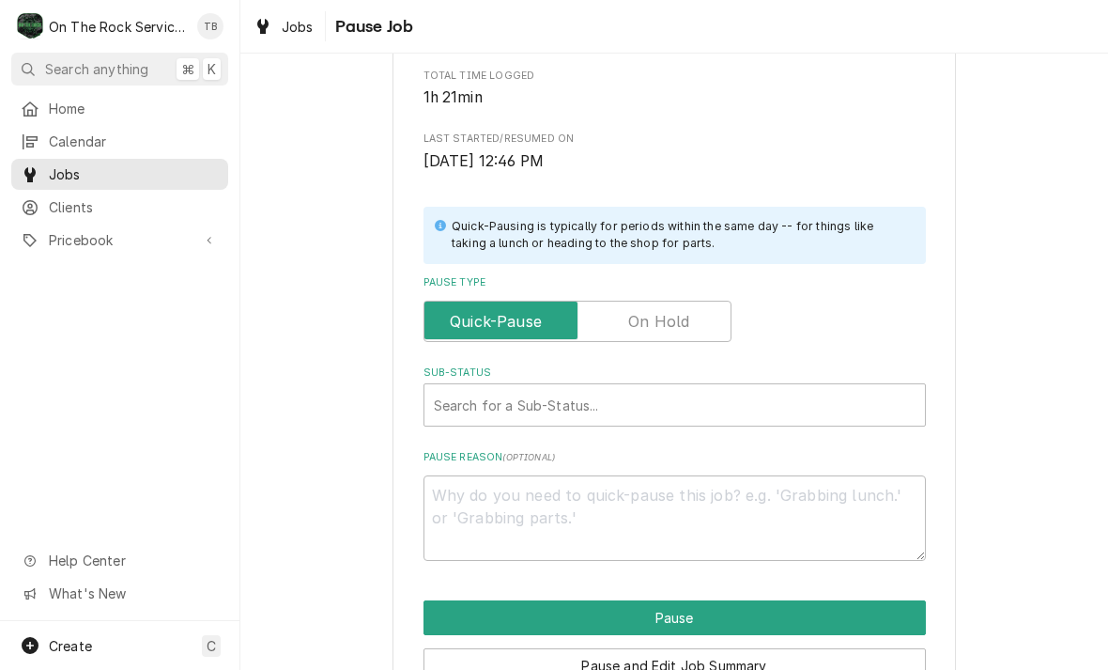
click at [690, 321] on input "Pause Type" at bounding box center [577, 320] width 291 height 41
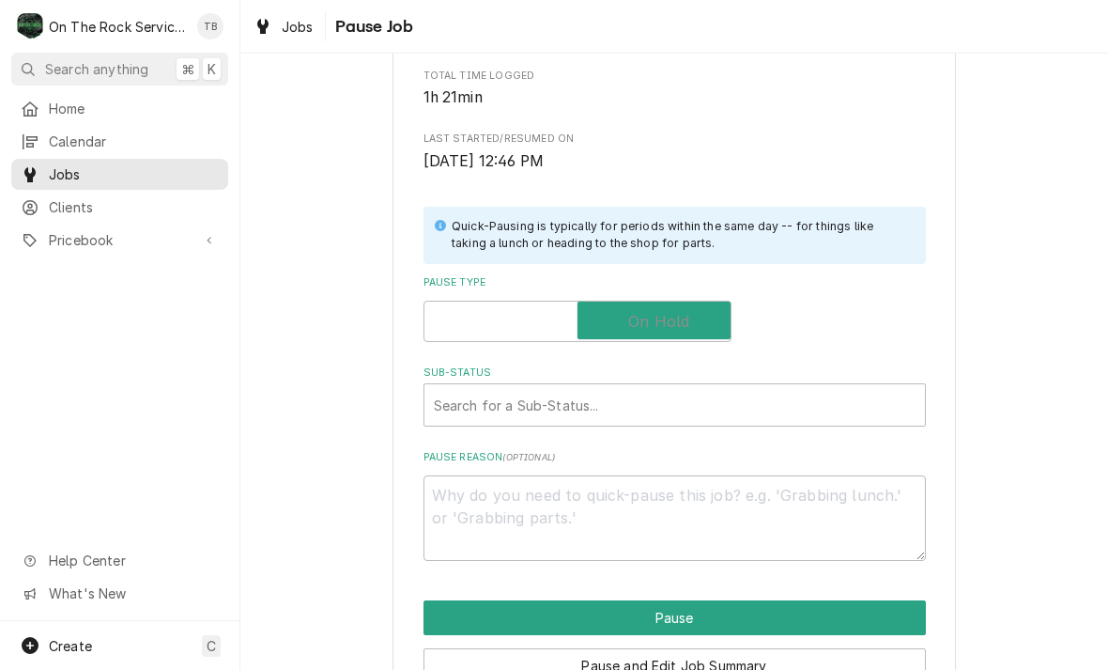
checkbox input "true"
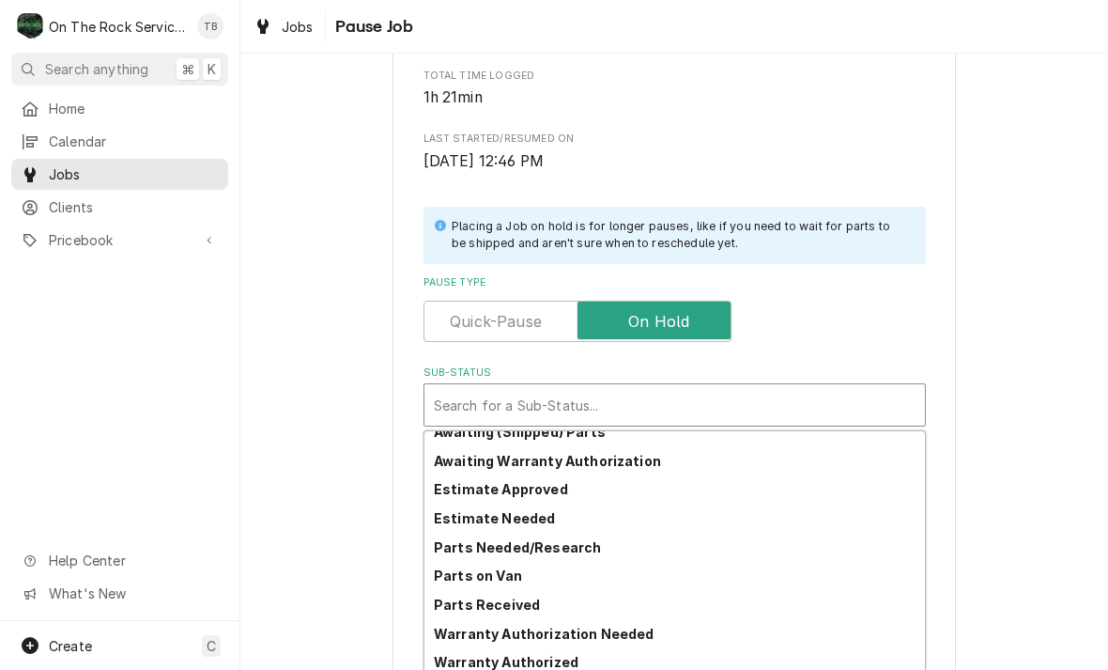
scroll to position [129, 0]
click at [552, 511] on div "Estimate Needed" at bounding box center [674, 517] width 500 height 29
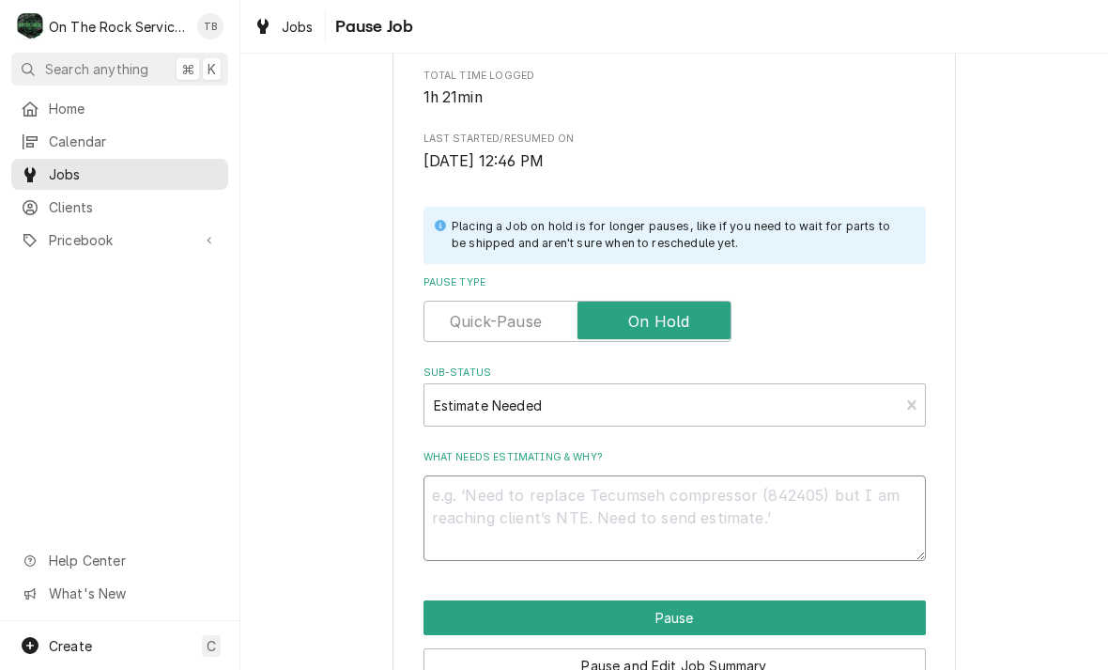
click at [485, 491] on textarea "What needs estimating & why?" at bounding box center [674, 517] width 502 height 85
type textarea "x"
type textarea "E"
type textarea "x"
type textarea "Ev"
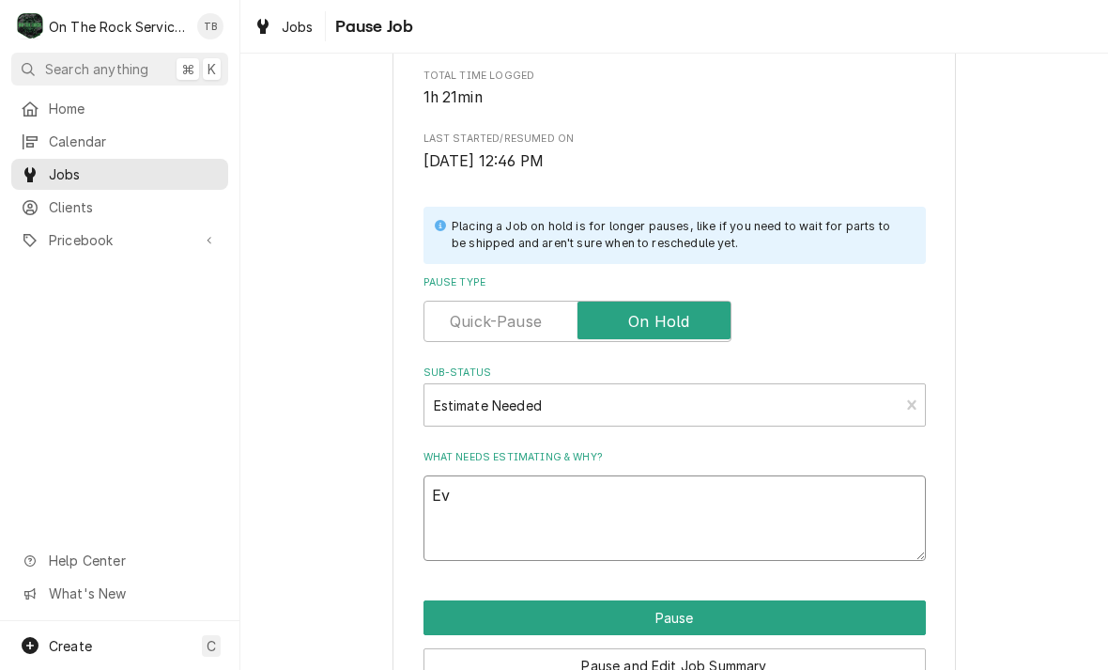
type textarea "x"
type textarea "Eva"
type textarea "x"
type textarea "Evap"
type textarea "x"
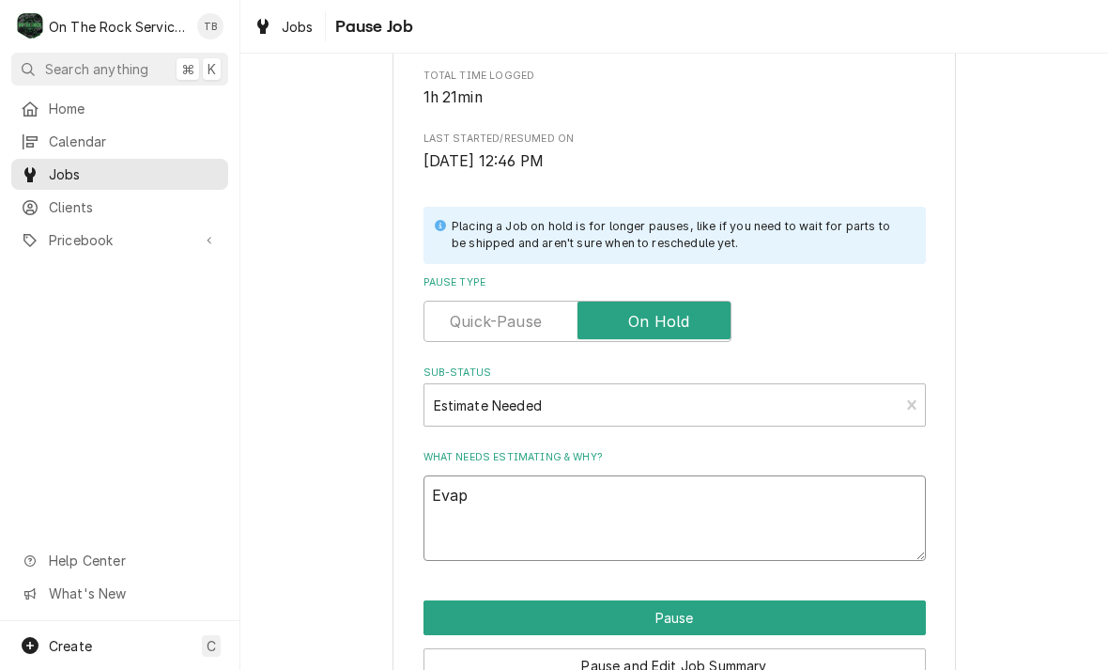
type textarea "Evapo"
type textarea "x"
type textarea "Evapor"
type textarea "x"
type textarea "Evapora"
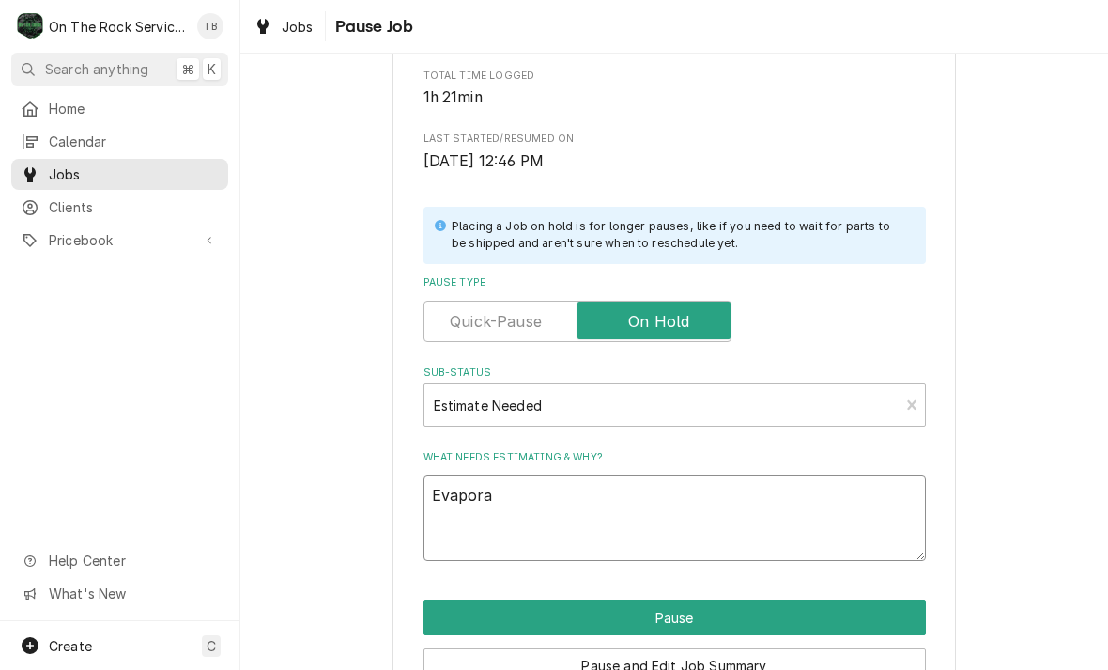
type textarea "x"
type textarea "Evaporat"
type textarea "x"
type textarea "Evaporato"
type textarea "x"
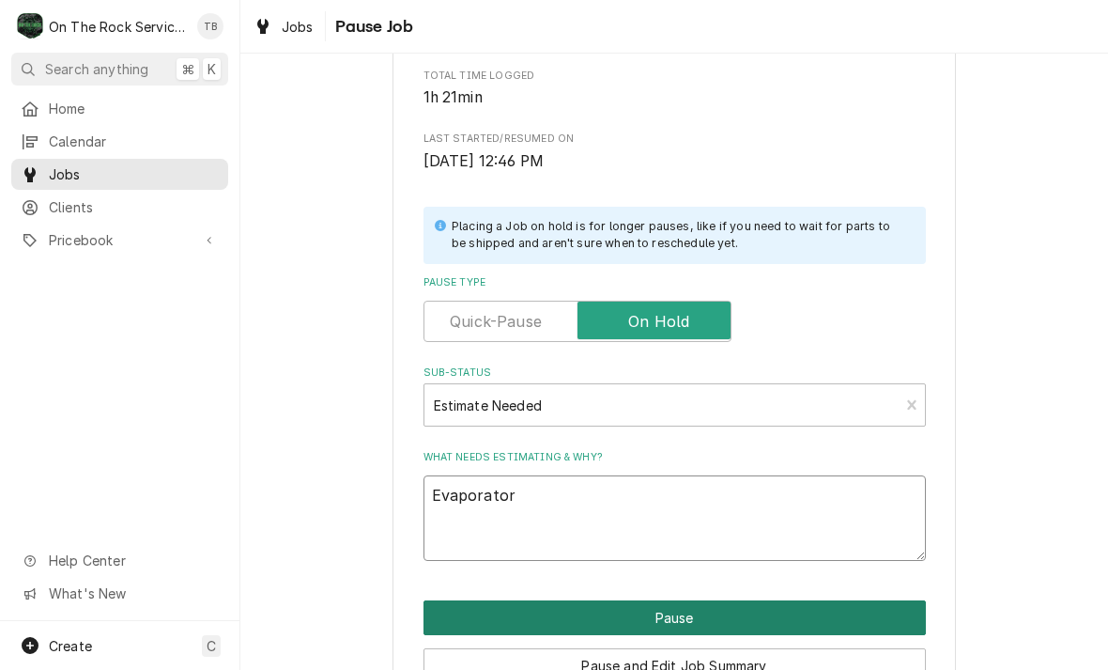
type textarea "Evaporator"
click at [717, 610] on button "Pause" at bounding box center [674, 617] width 502 height 35
type textarea "x"
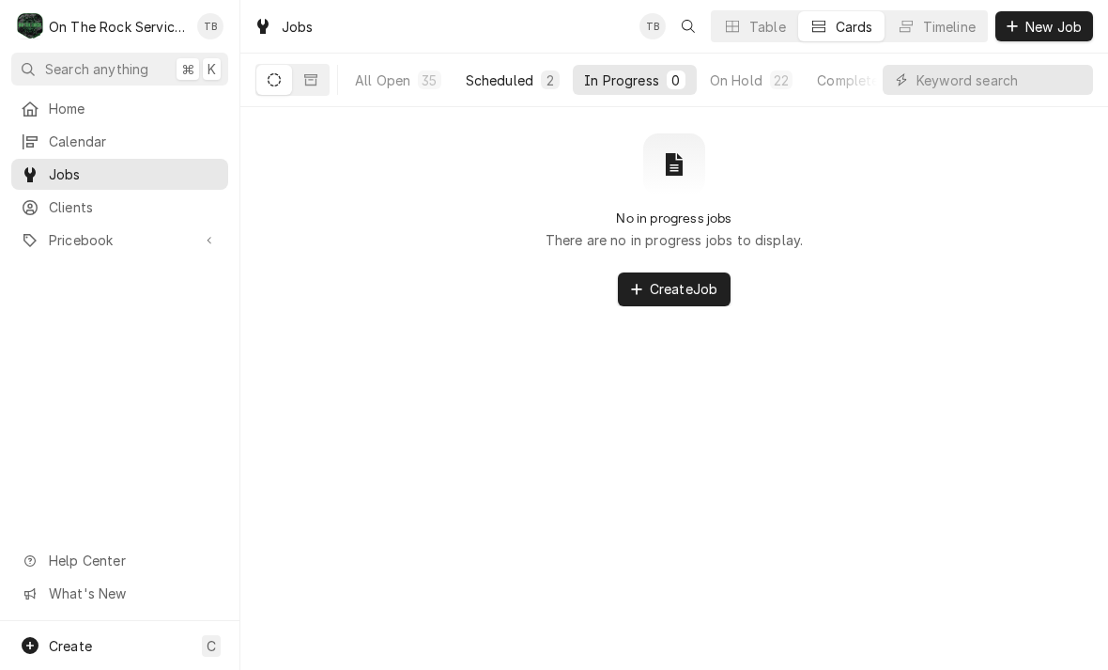
click at [513, 88] on div "Scheduled" at bounding box center [500, 80] width 68 height 20
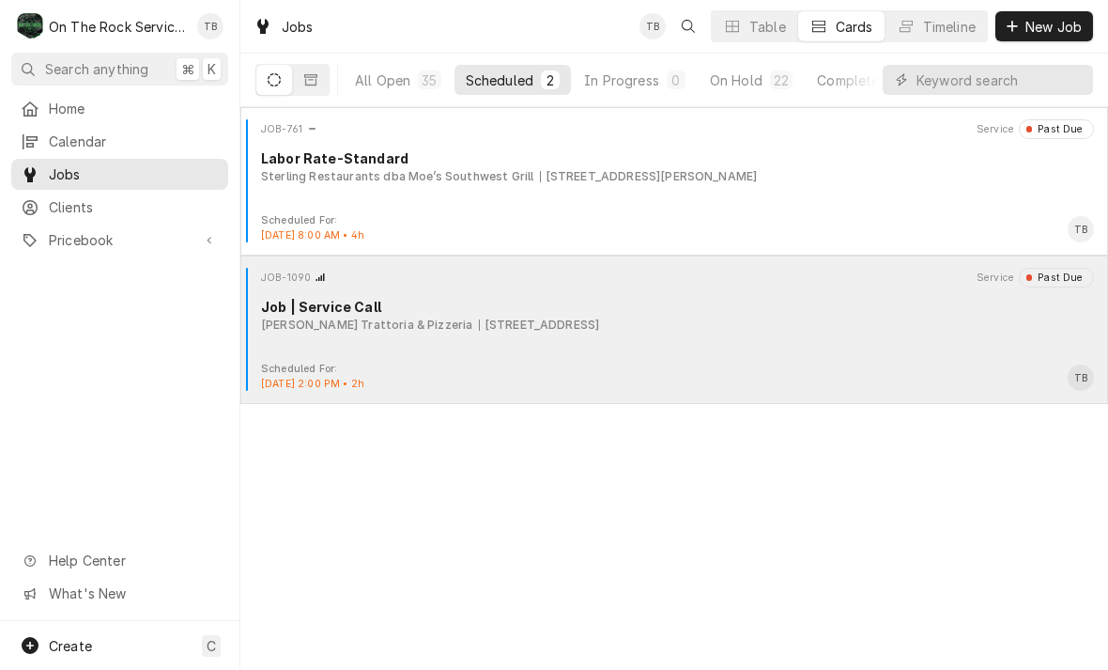
click at [784, 357] on div "JOB-1090 Service Past Due Job | Service Call [PERSON_NAME] Trattoria & Pizzeria…" at bounding box center [674, 315] width 853 height 94
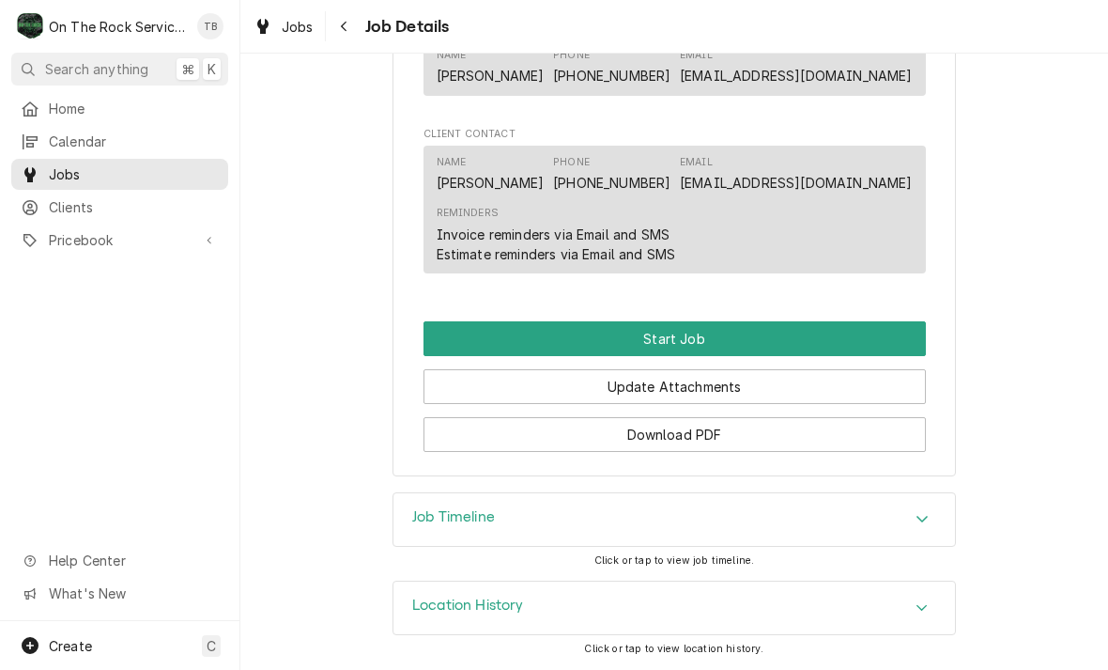
scroll to position [1186, 0]
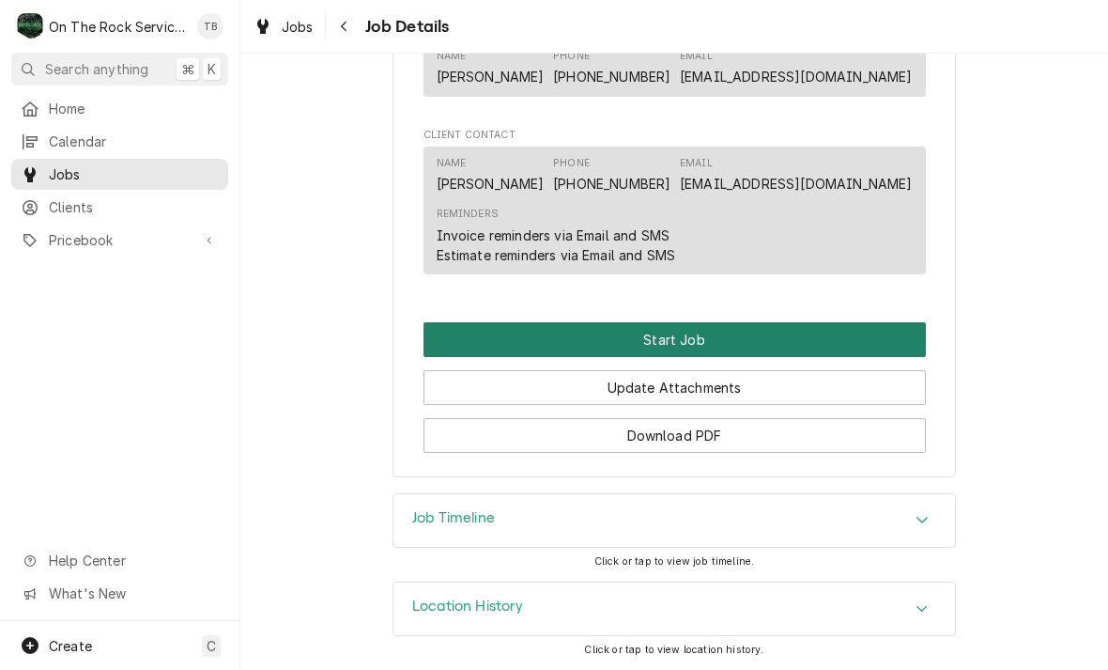
click at [714, 337] on button "Start Job" at bounding box center [674, 339] width 502 height 35
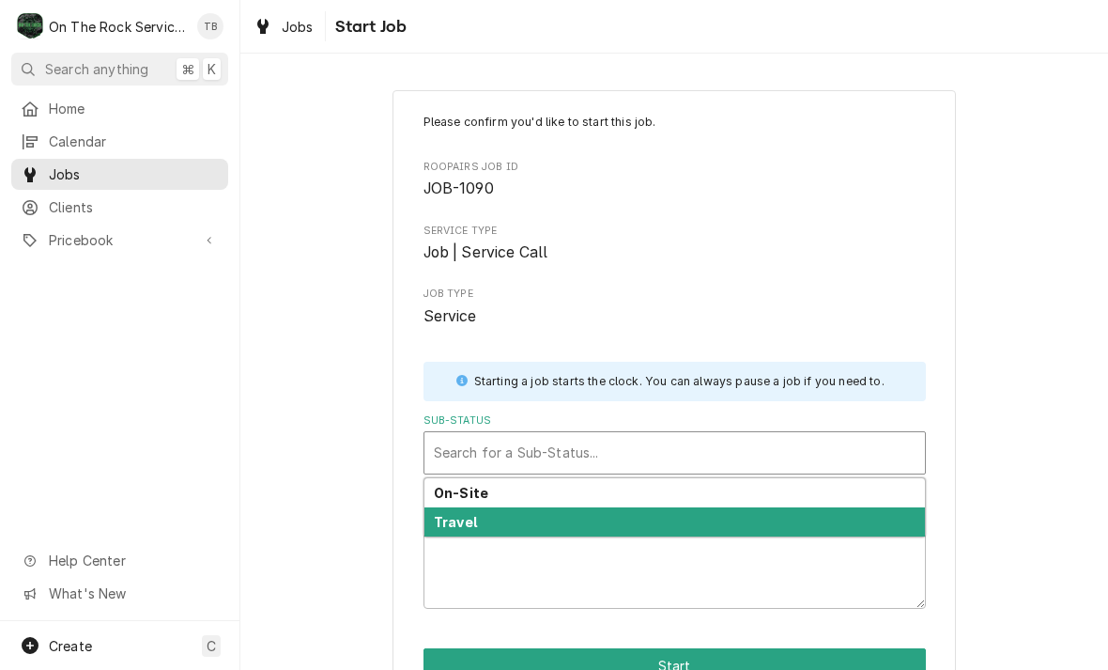
click at [481, 523] on div "Travel" at bounding box center [674, 521] width 500 height 29
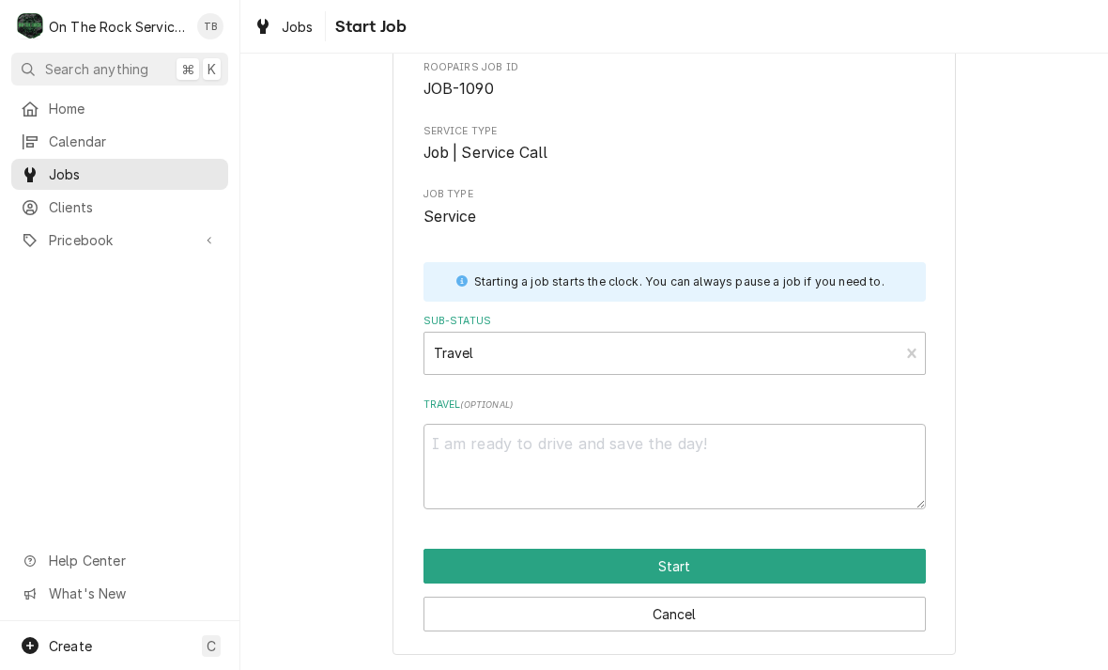
scroll to position [98, 0]
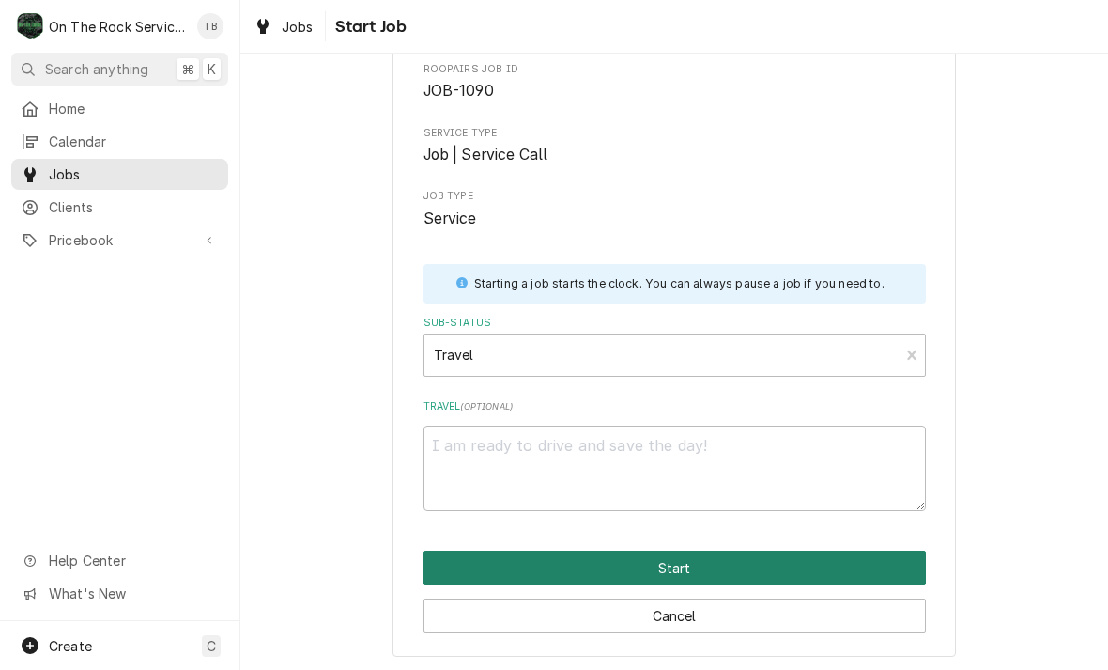
click at [716, 567] on button "Start" at bounding box center [674, 567] width 502 height 35
type textarea "x"
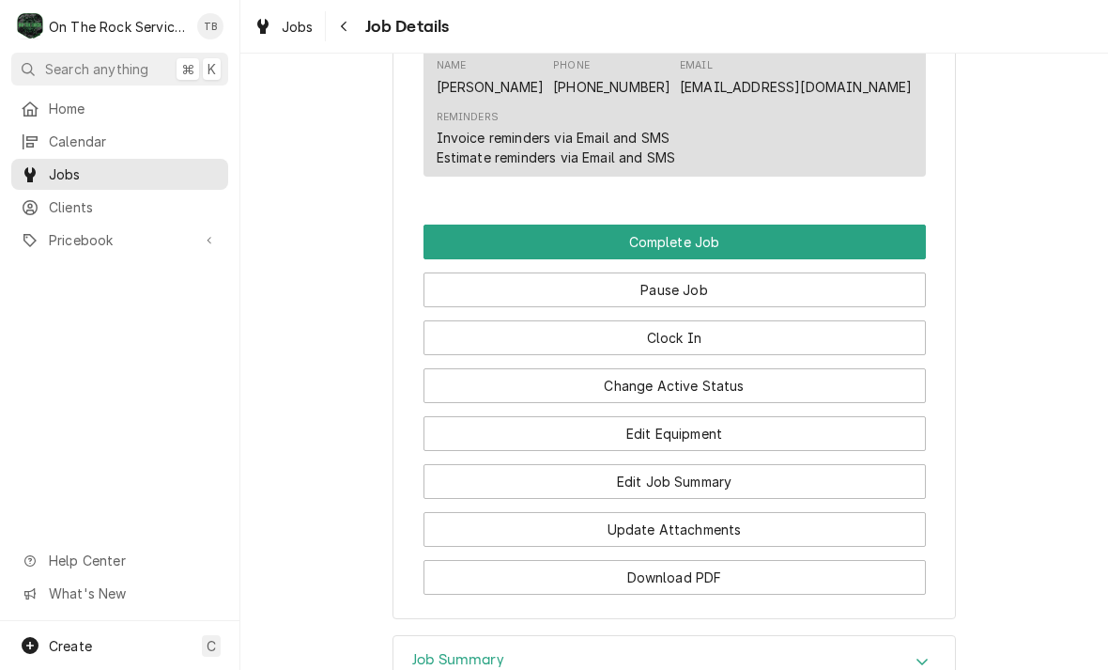
scroll to position [1415, 0]
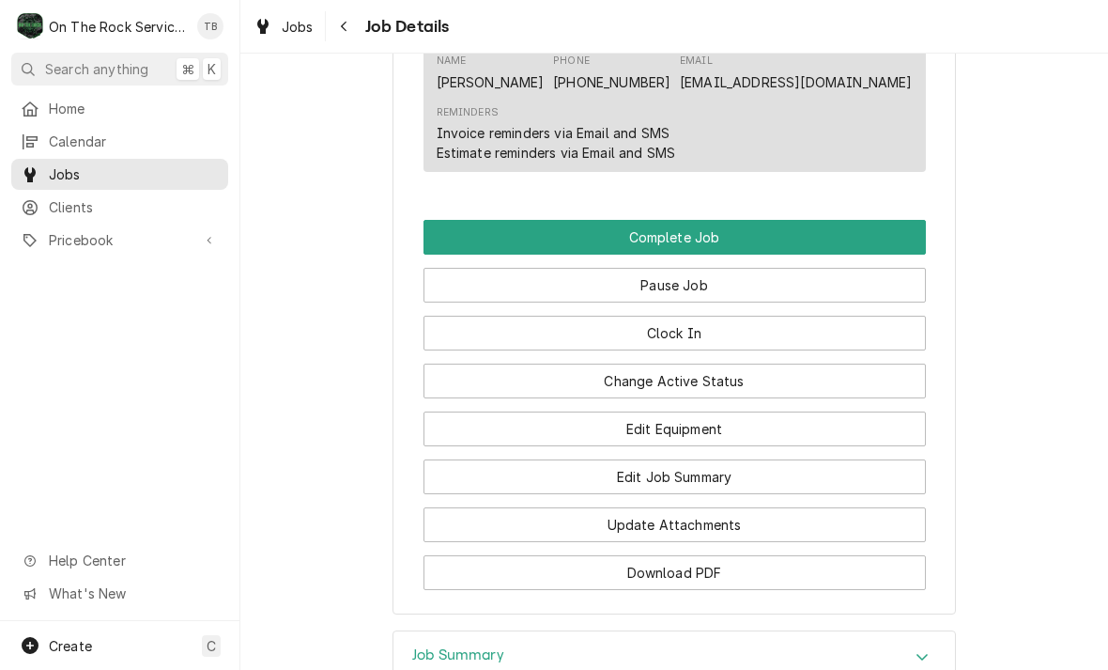
click at [702, 323] on button "Clock In" at bounding box center [674, 333] width 502 height 35
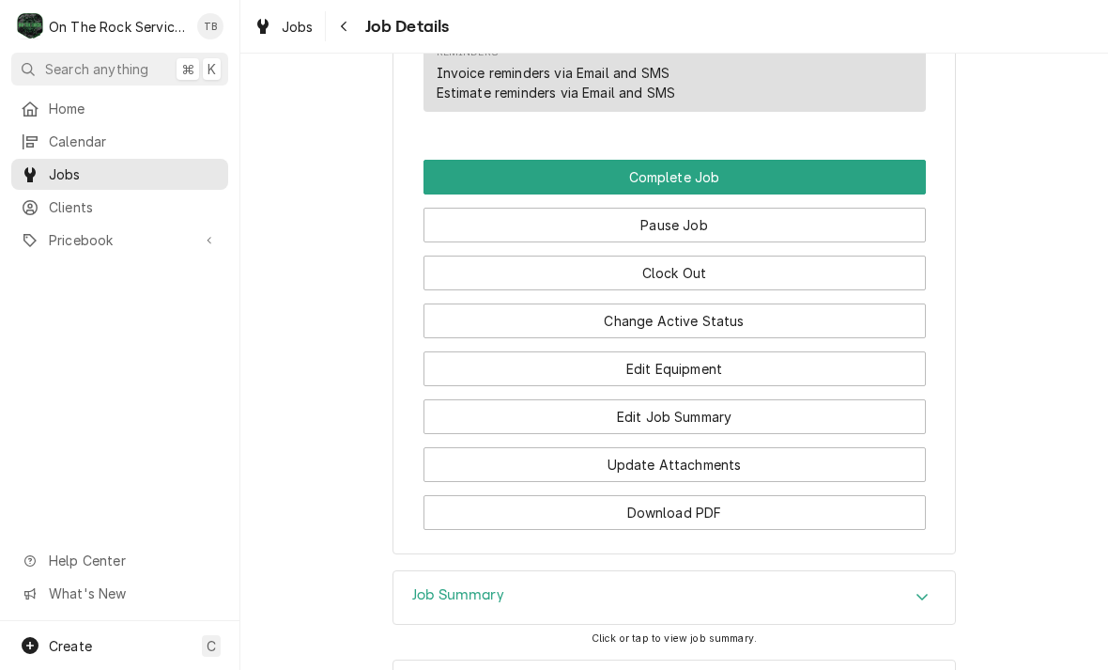
scroll to position [1483, 0]
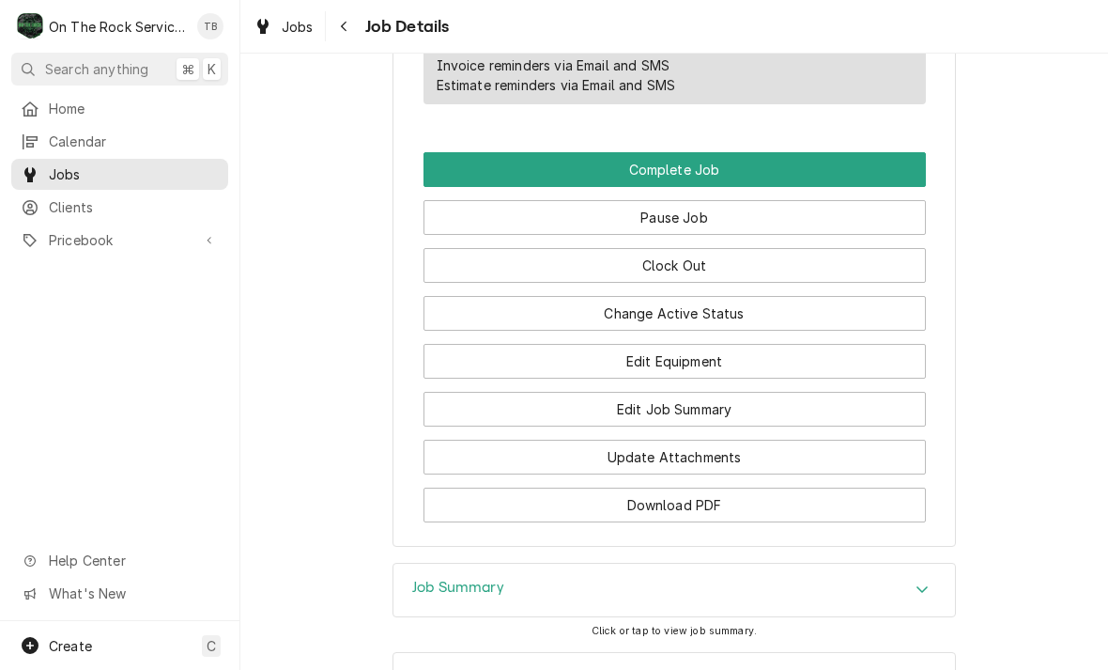
click at [748, 306] on button "Change Active Status" at bounding box center [674, 313] width 502 height 35
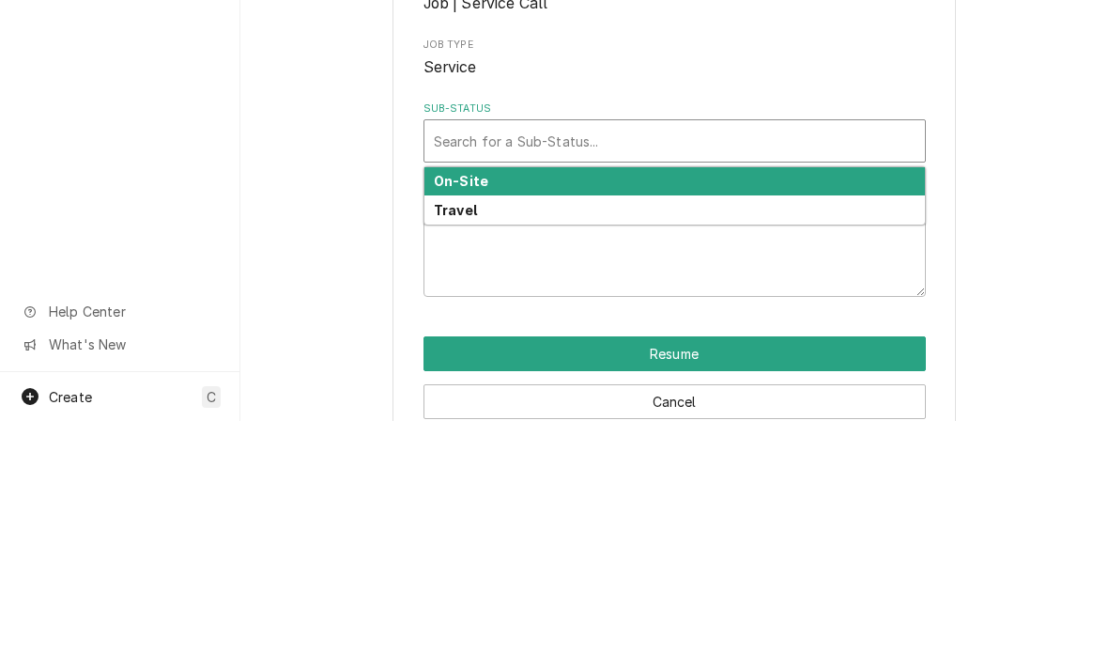
click at [541, 416] on div "On-Site" at bounding box center [674, 430] width 500 height 29
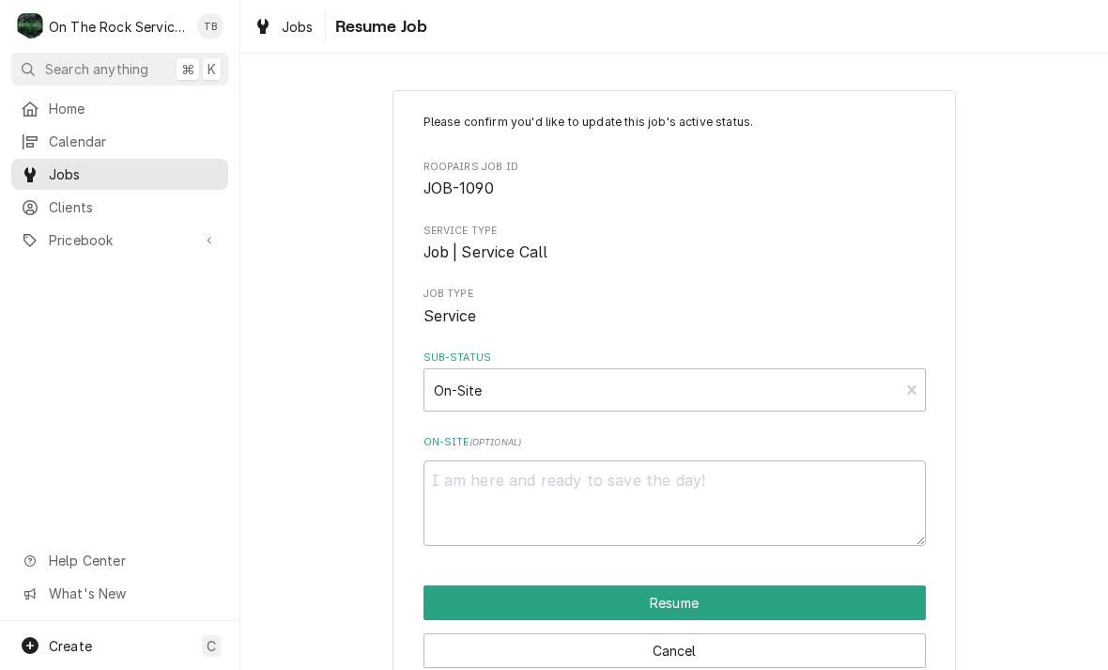
click at [738, 605] on button "Resume" at bounding box center [674, 602] width 502 height 35
type textarea "x"
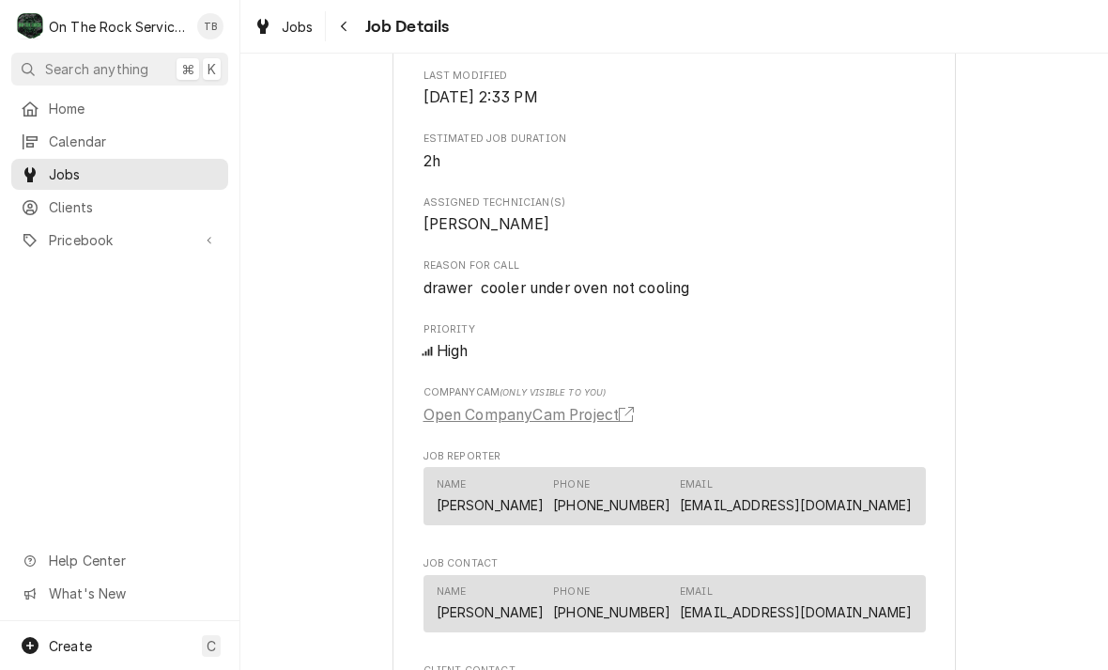
scroll to position [725, 0]
